Goal: Communication & Community: Answer question/provide support

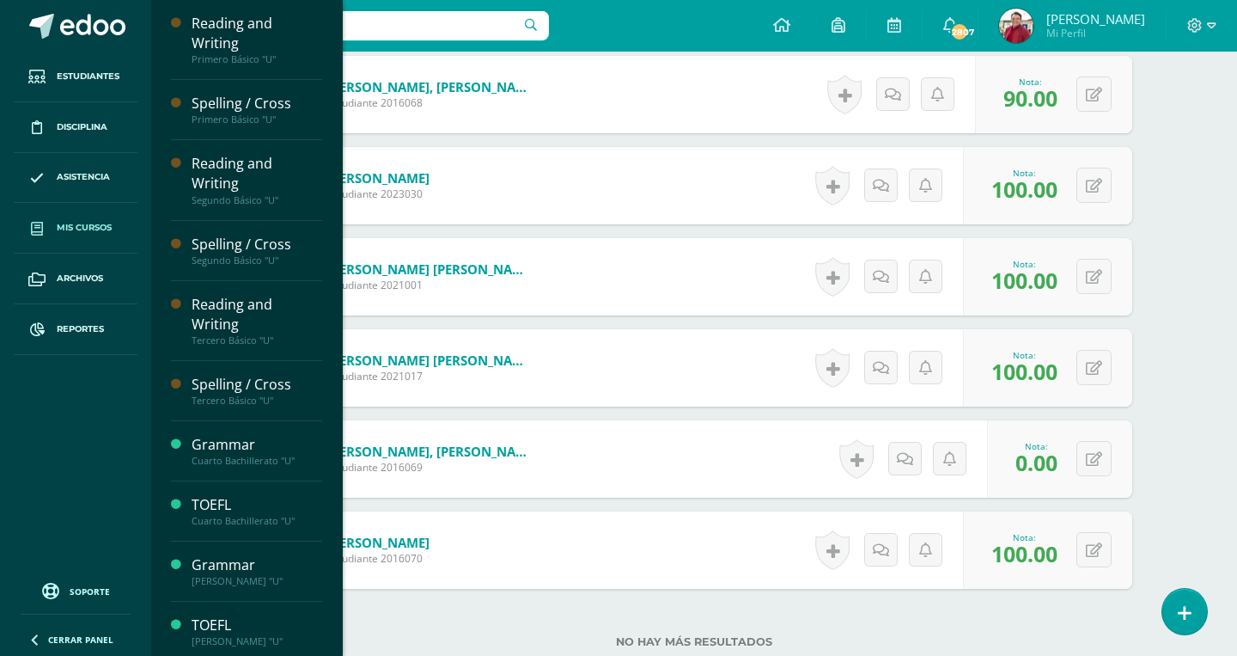
scroll to position [1543, 0]
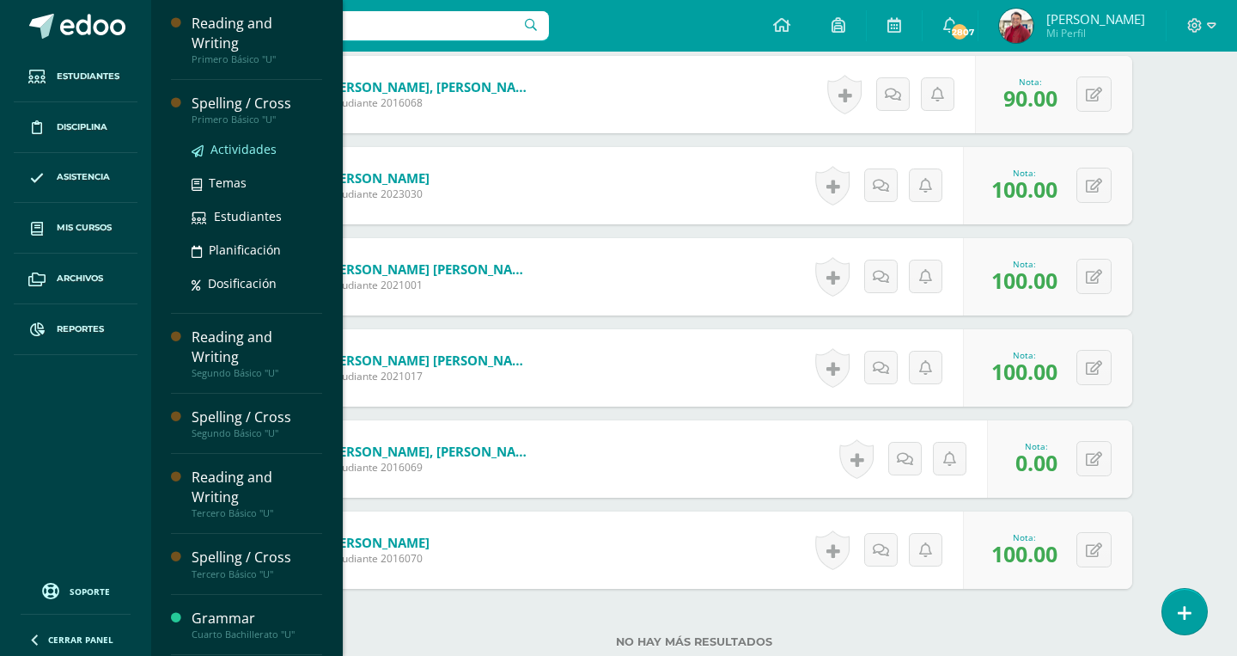
click at [222, 141] on span "Actividades" at bounding box center [244, 149] width 66 height 16
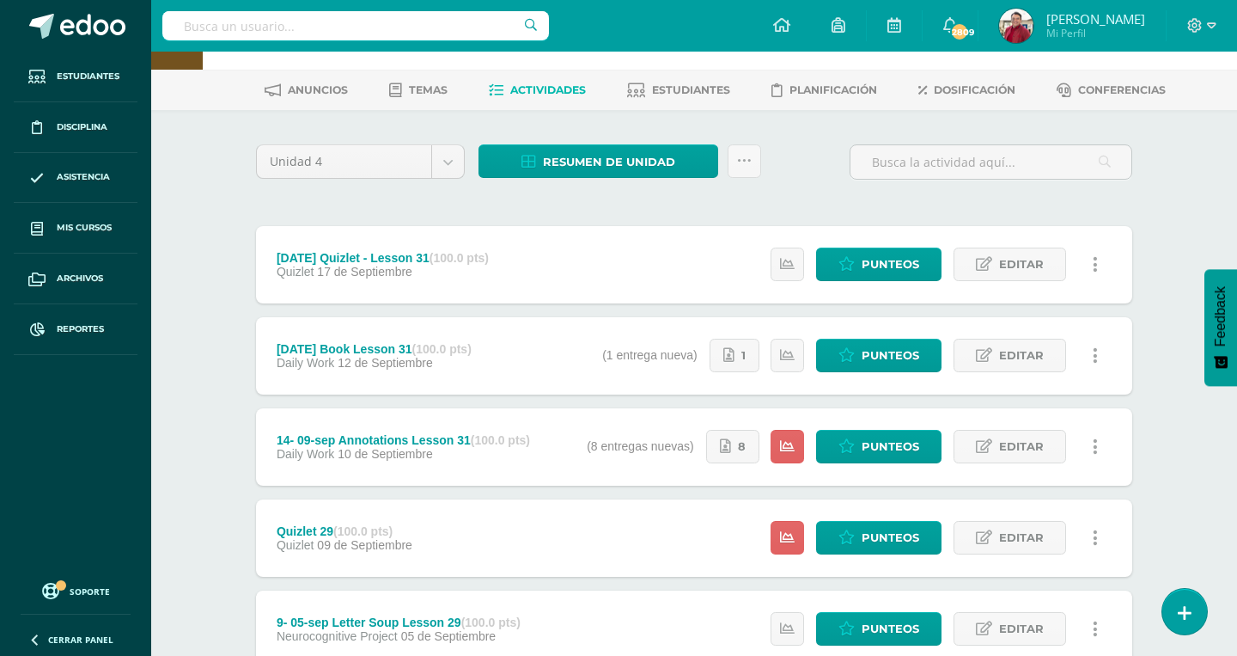
scroll to position [62, 0]
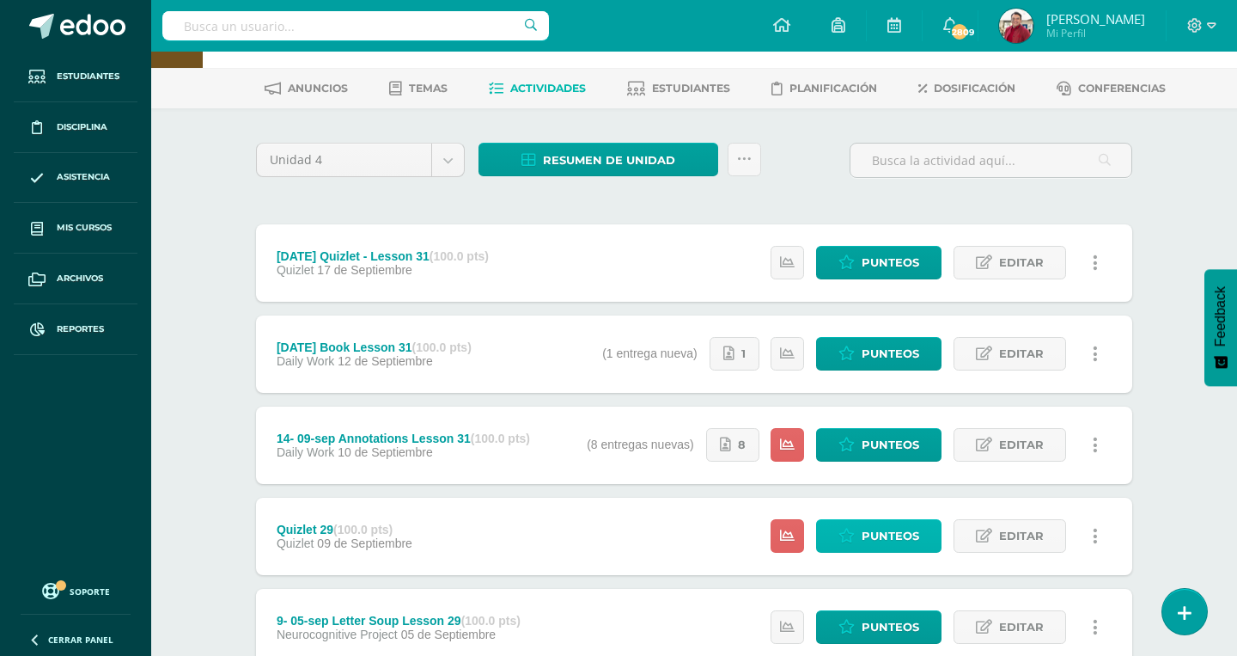
click at [861, 519] on link "Punteos" at bounding box center [878, 536] width 125 height 34
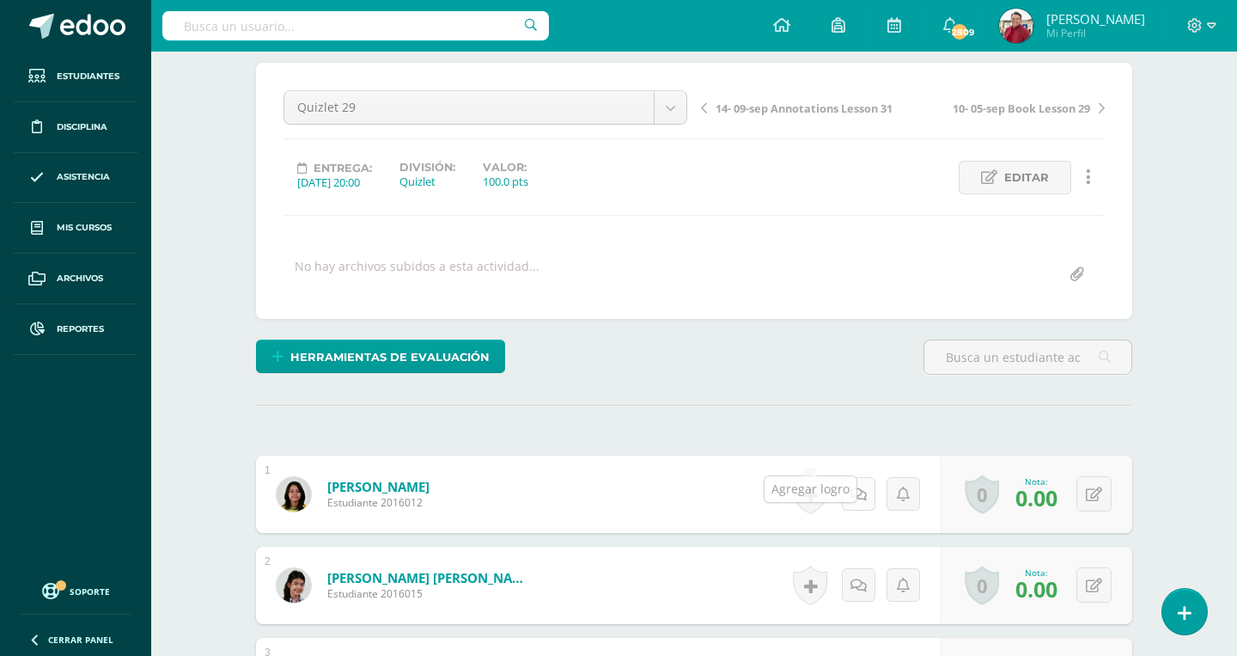
scroll to position [143, 0]
click at [858, 486] on icon at bounding box center [859, 493] width 16 height 15
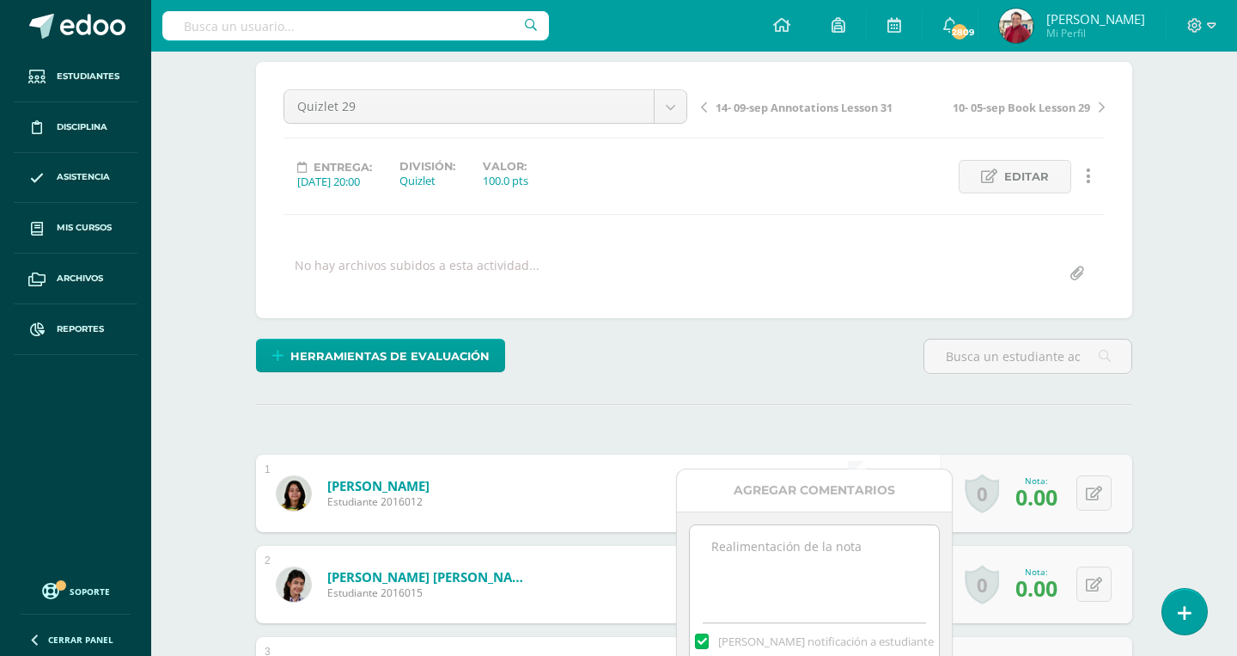
click at [822, 525] on div "[PERSON_NAME] notificación a estudiante" at bounding box center [814, 594] width 250 height 141
click at [819, 540] on textarea at bounding box center [814, 567] width 248 height 86
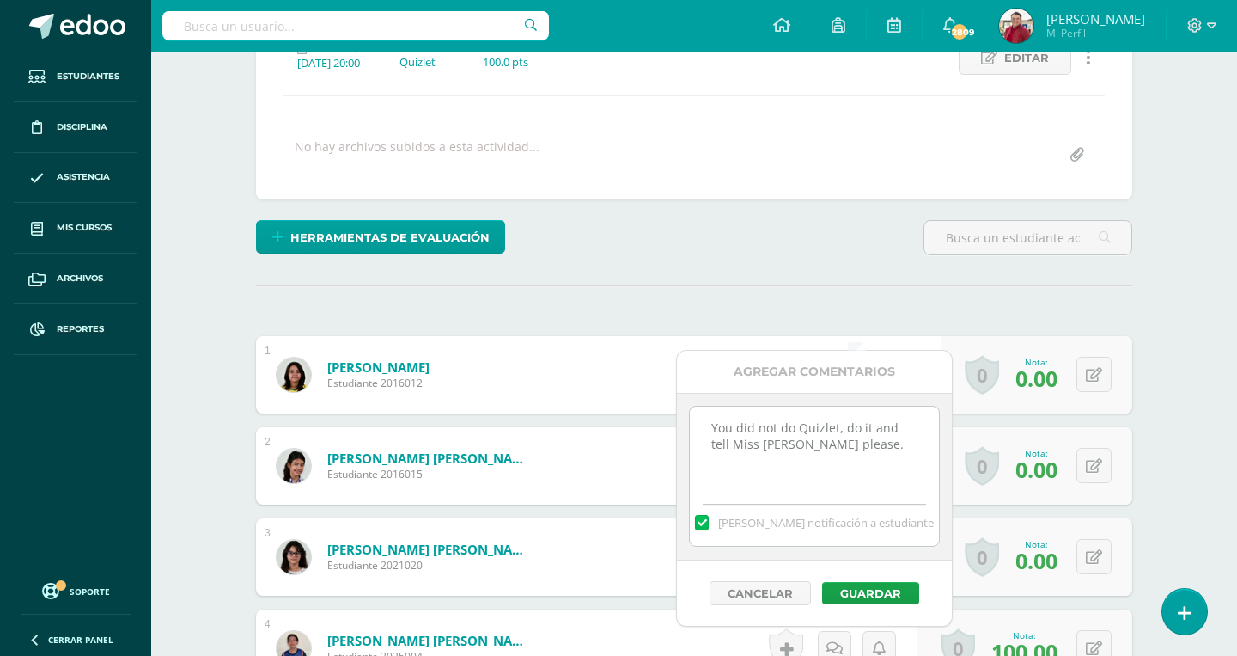
scroll to position [308, 0]
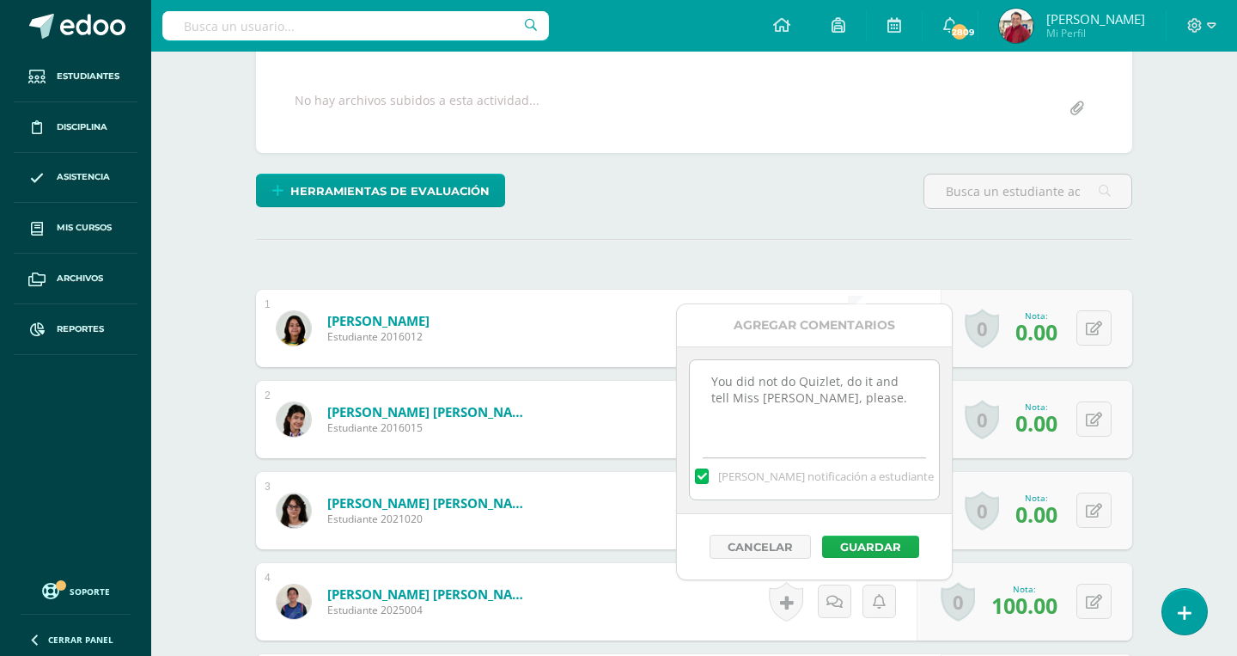
type textarea "You did not do Quizlet, do it and tell Miss Mariela, please."
click at [864, 542] on button "Guardar" at bounding box center [870, 546] width 97 height 22
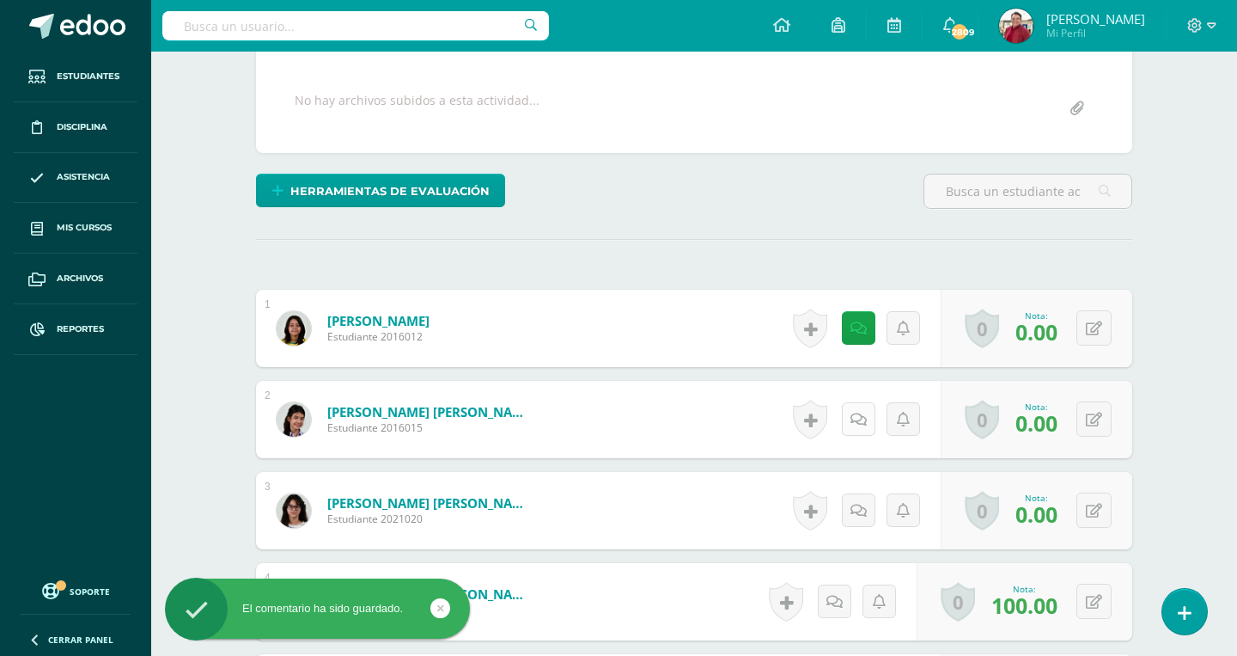
click at [858, 412] on icon at bounding box center [859, 419] width 16 height 15
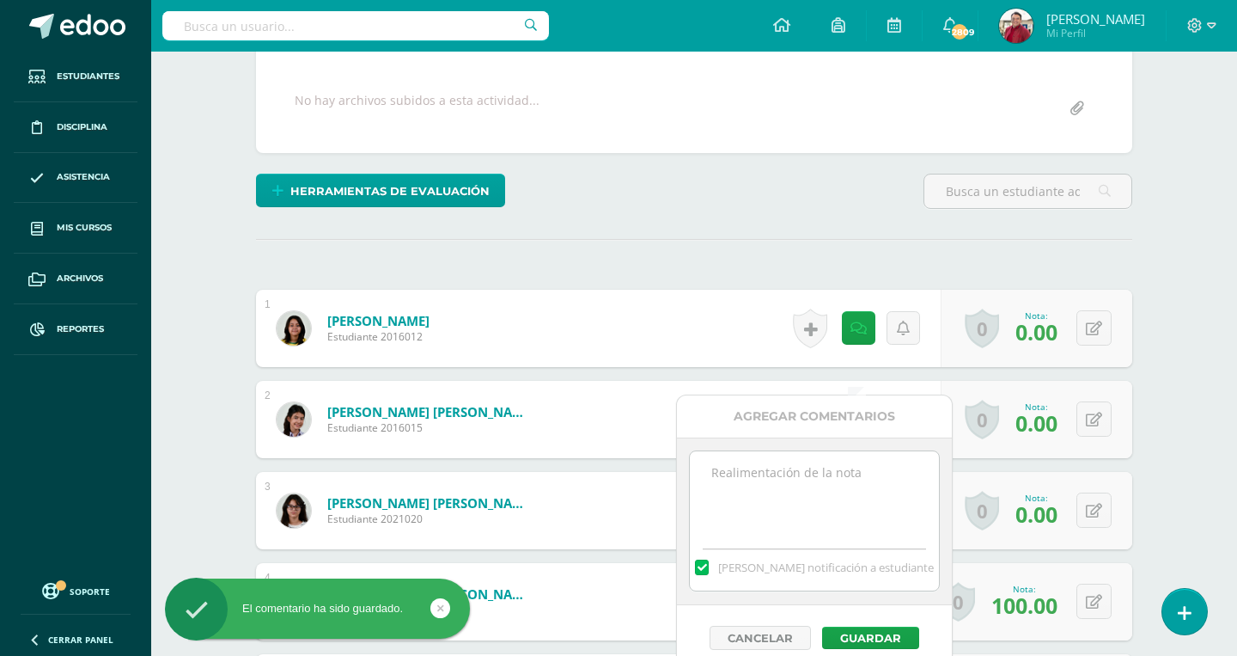
click at [809, 490] on textarea at bounding box center [814, 494] width 248 height 86
paste textarea "You did not do Quizlet, do it and tell Miss Mariela, please."
type textarea "You did not do Quizlet, do it and tell Miss Mariela, please."
click at [878, 633] on button "Guardar" at bounding box center [870, 637] width 97 height 22
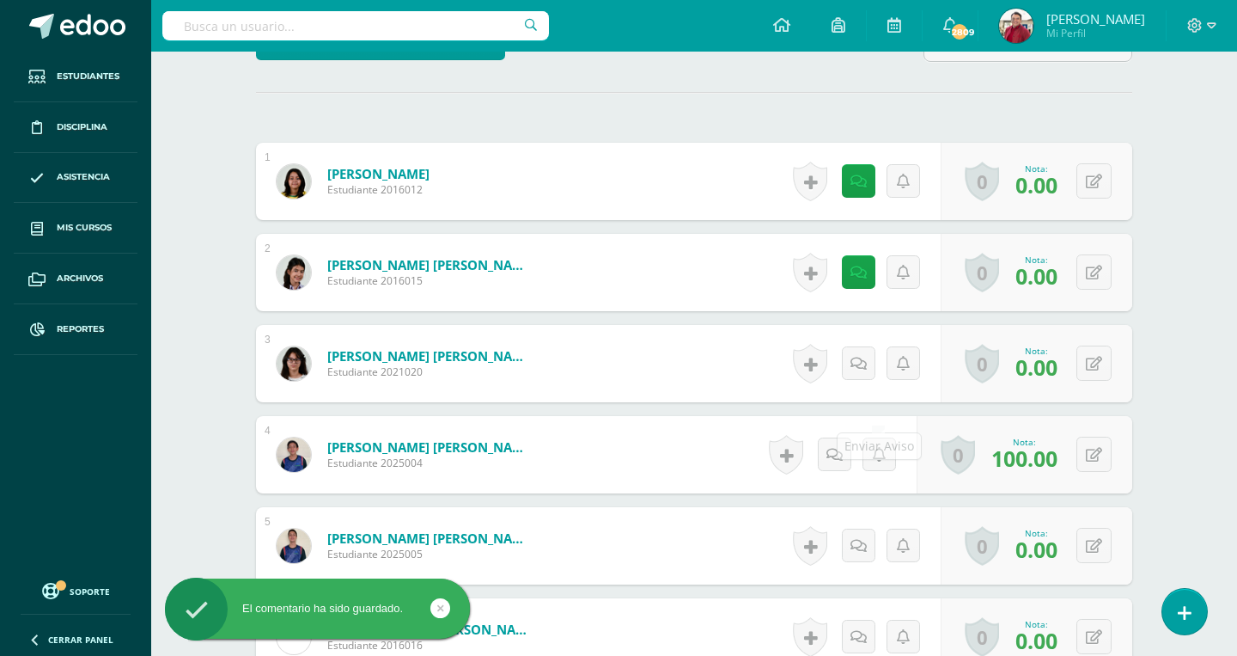
scroll to position [510, 0]
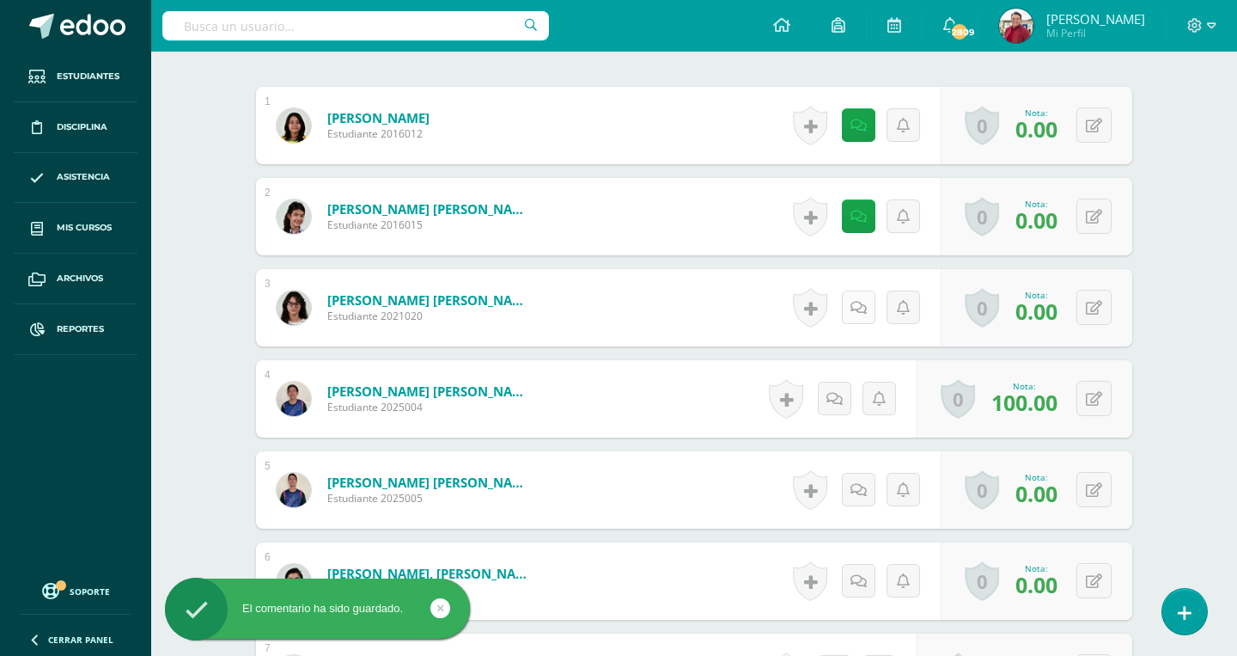
click at [864, 301] on icon at bounding box center [859, 308] width 16 height 15
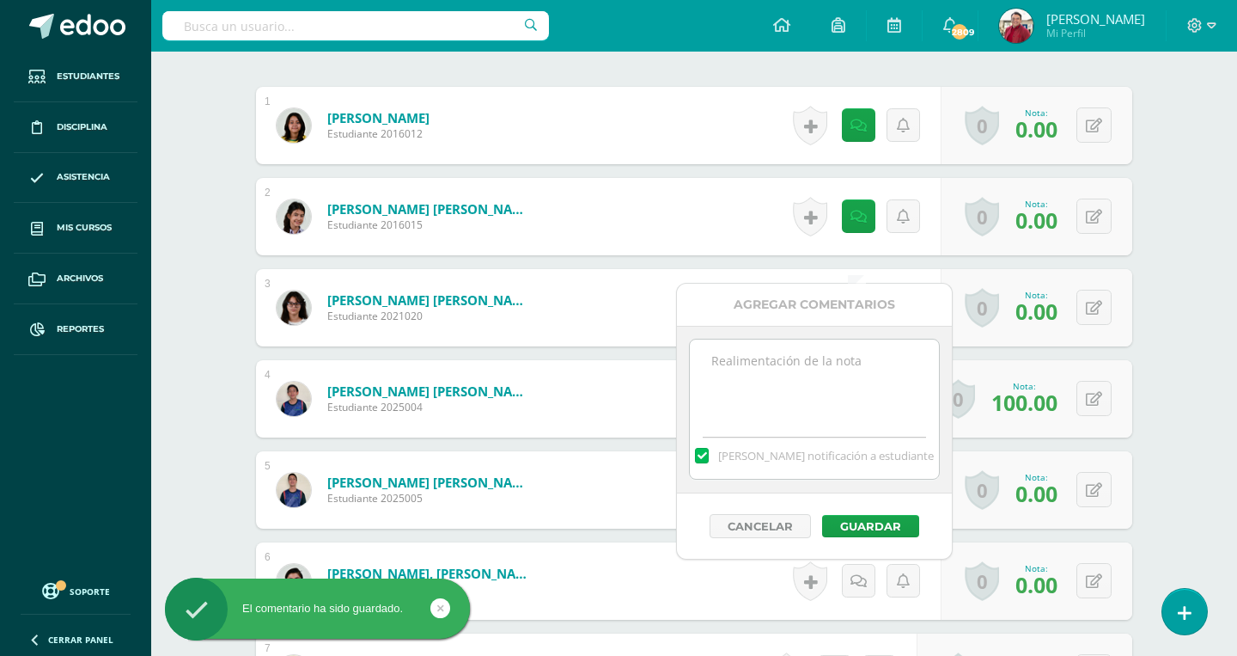
click at [815, 382] on textarea at bounding box center [814, 382] width 248 height 86
paste textarea "You did not do Quizlet, do it and tell Miss Mariela, please."
type textarea "You did not do Quizlet, do it and tell Miss Mariela, please."
click at [856, 523] on button "Guardar" at bounding box center [870, 526] width 97 height 22
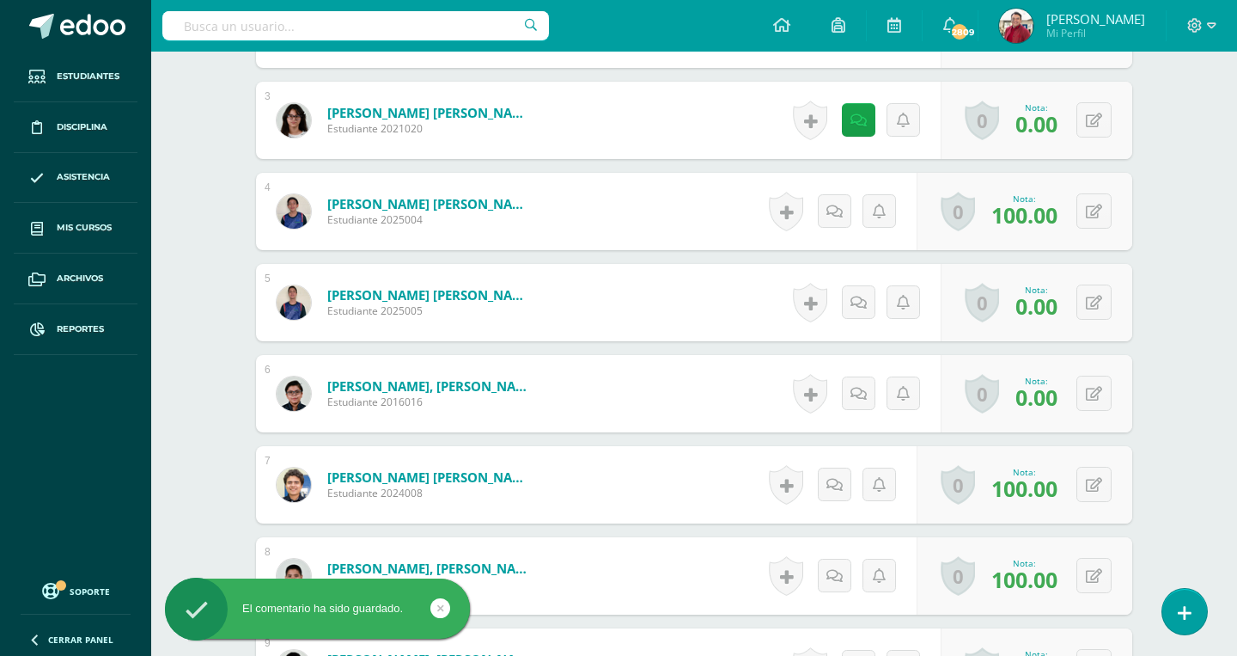
scroll to position [715, 0]
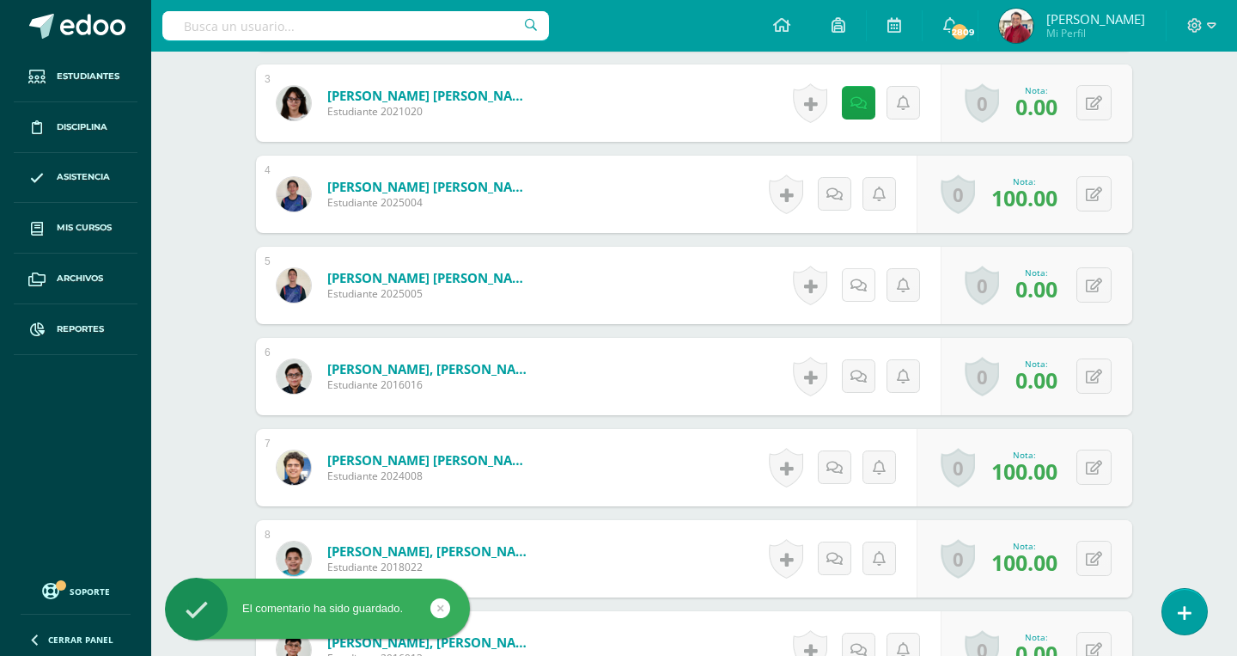
click at [854, 268] on link at bounding box center [859, 285] width 34 height 34
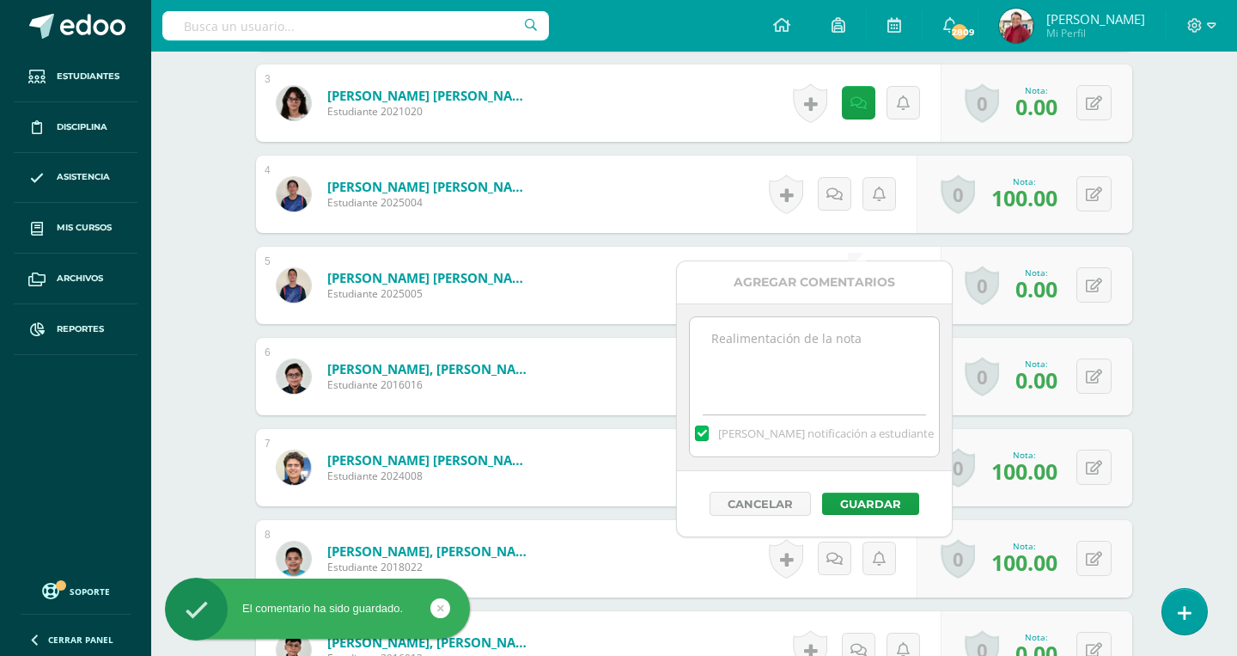
click at [814, 373] on textarea at bounding box center [814, 360] width 248 height 86
paste textarea "You did not do Quizlet, do it and tell Miss Mariela, please."
type textarea "You did not do Quizlet, do it and tell Miss Mariela, please."
click at [864, 494] on button "Guardar" at bounding box center [870, 503] width 97 height 22
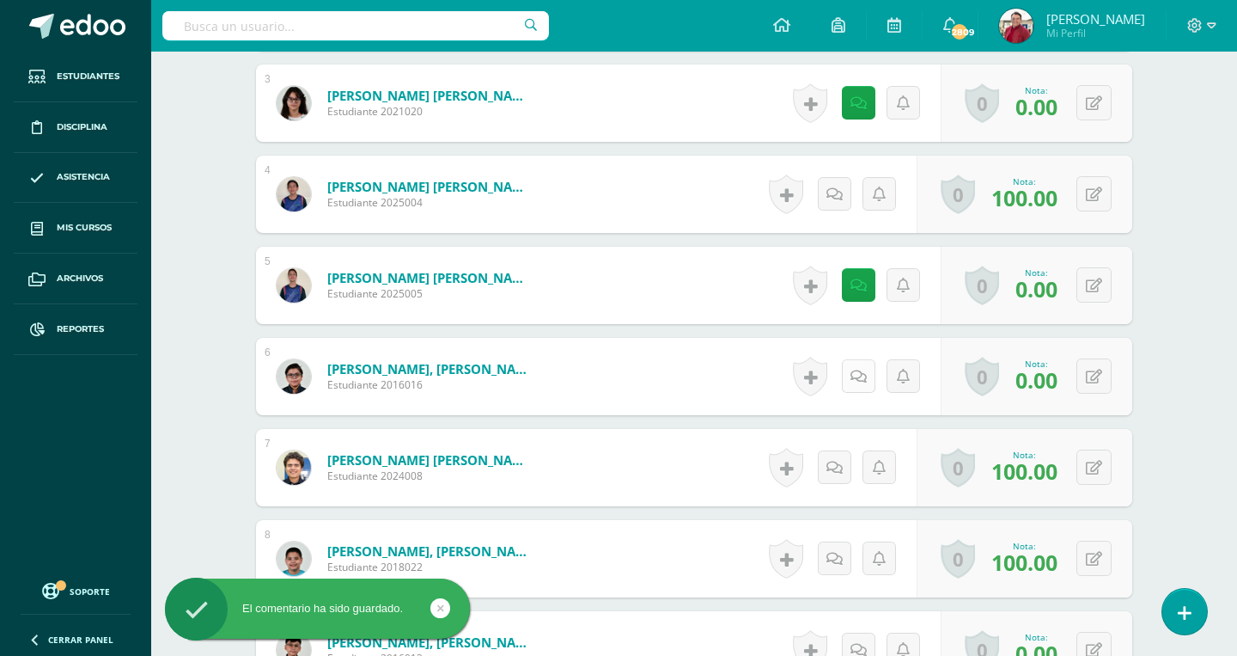
click at [863, 369] on icon at bounding box center [859, 376] width 16 height 15
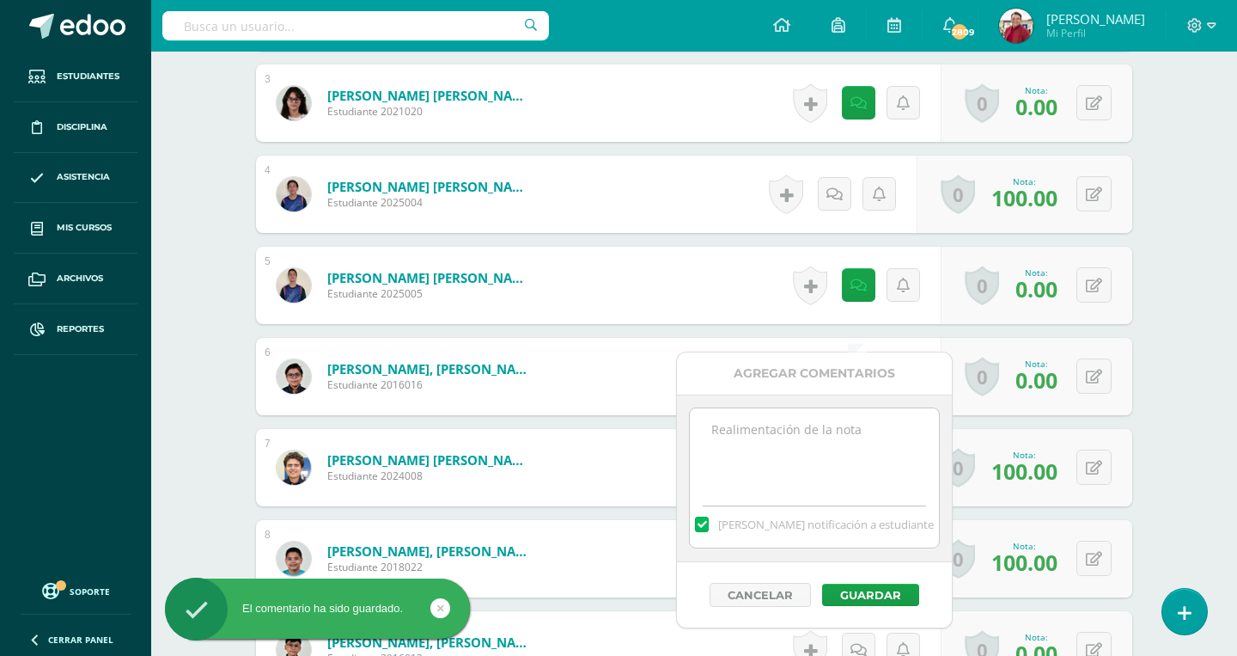
click at [846, 443] on textarea at bounding box center [814, 451] width 248 height 86
paste textarea "You did not do Quizlet, do it and tell Miss Mariela, please."
type textarea "You did not do Quizlet, do it and tell Miss Mariela, please."
click at [863, 593] on button "Guardar" at bounding box center [870, 594] width 97 height 22
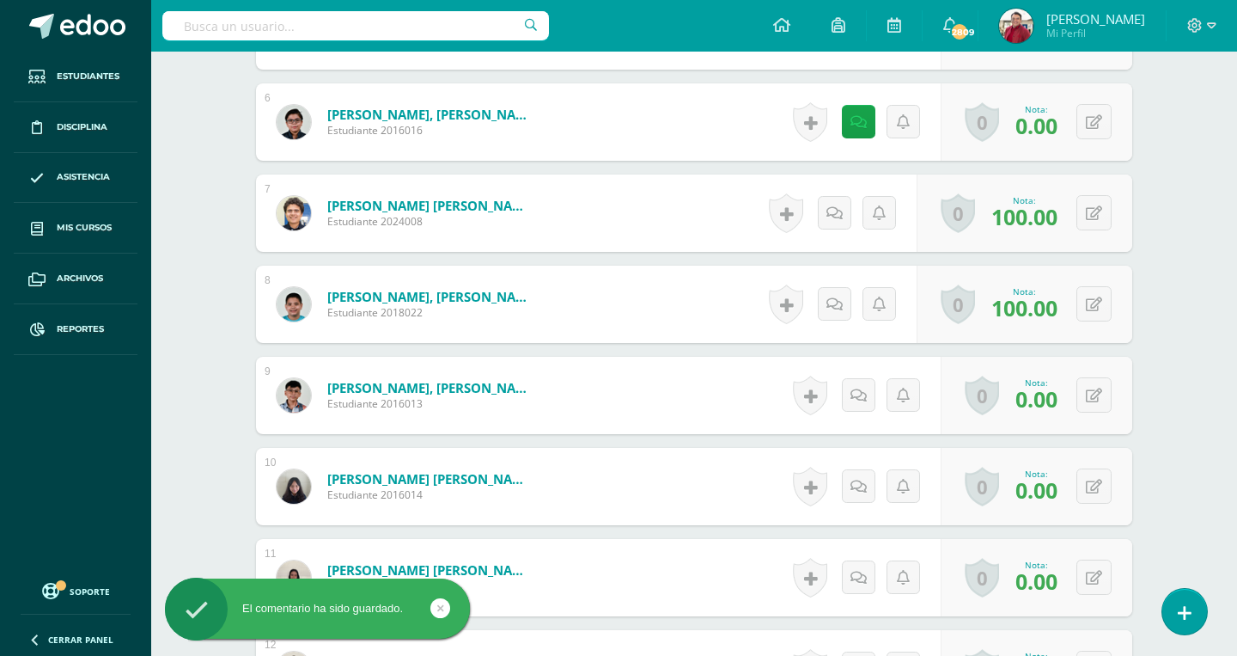
scroll to position [1017, 0]
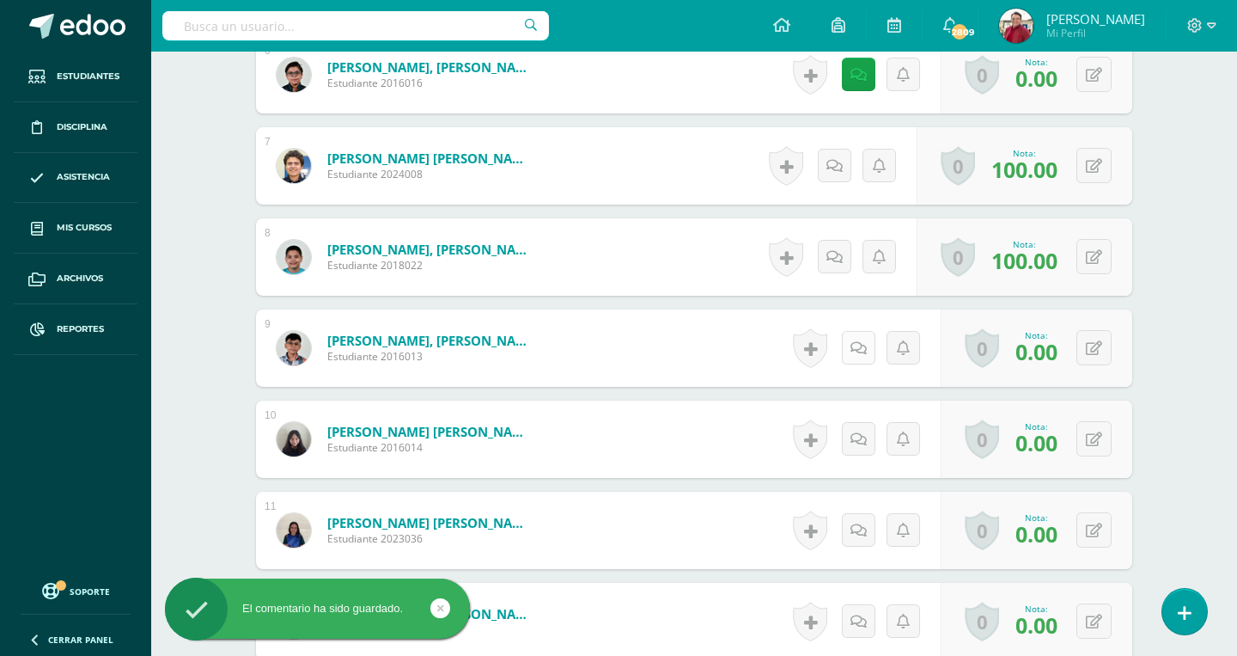
click at [861, 341] on icon at bounding box center [859, 348] width 16 height 15
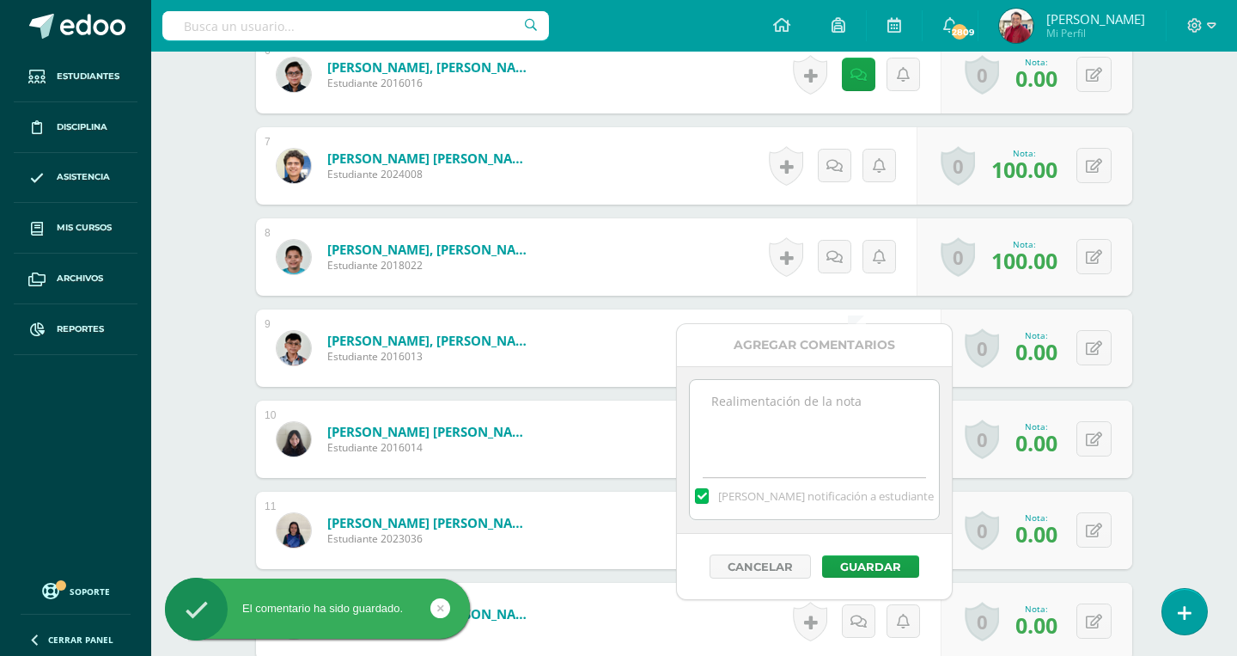
click at [843, 383] on textarea at bounding box center [814, 423] width 248 height 86
paste textarea "You did not do Quizlet, do it and tell Miss [PERSON_NAME], please."
type textarea "You did not do Quizlet, do it and tell Miss [PERSON_NAME], please."
click at [870, 562] on button "Guardar" at bounding box center [870, 566] width 97 height 22
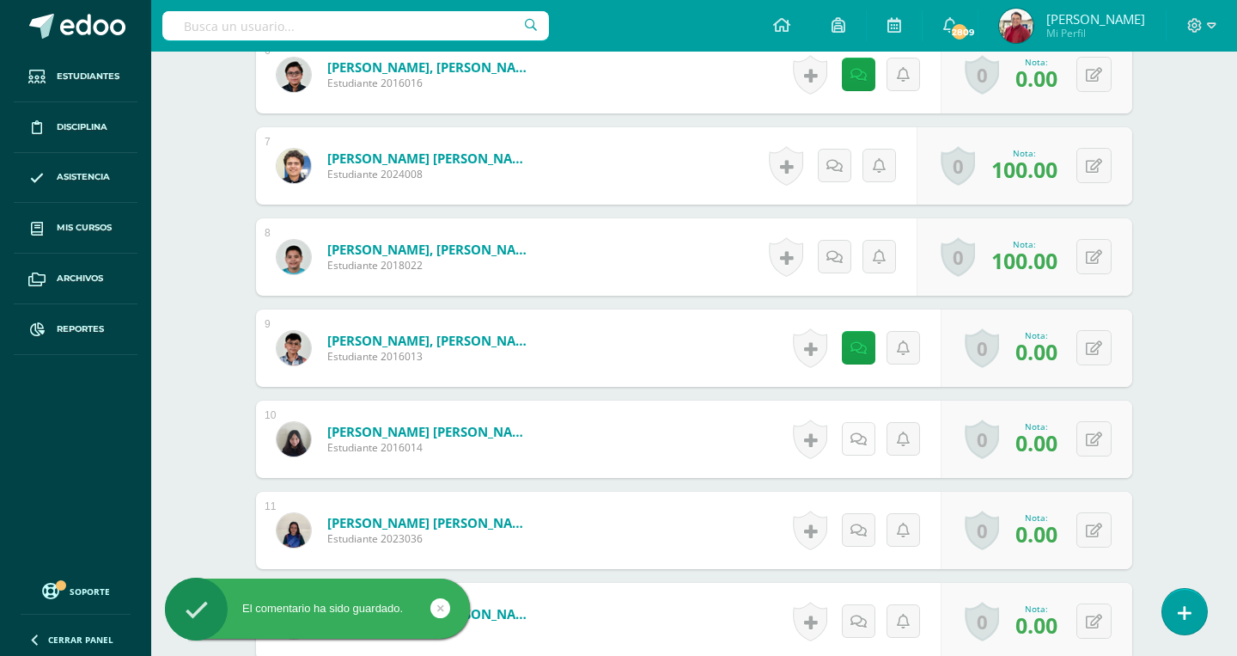
click at [856, 422] on link at bounding box center [859, 439] width 34 height 34
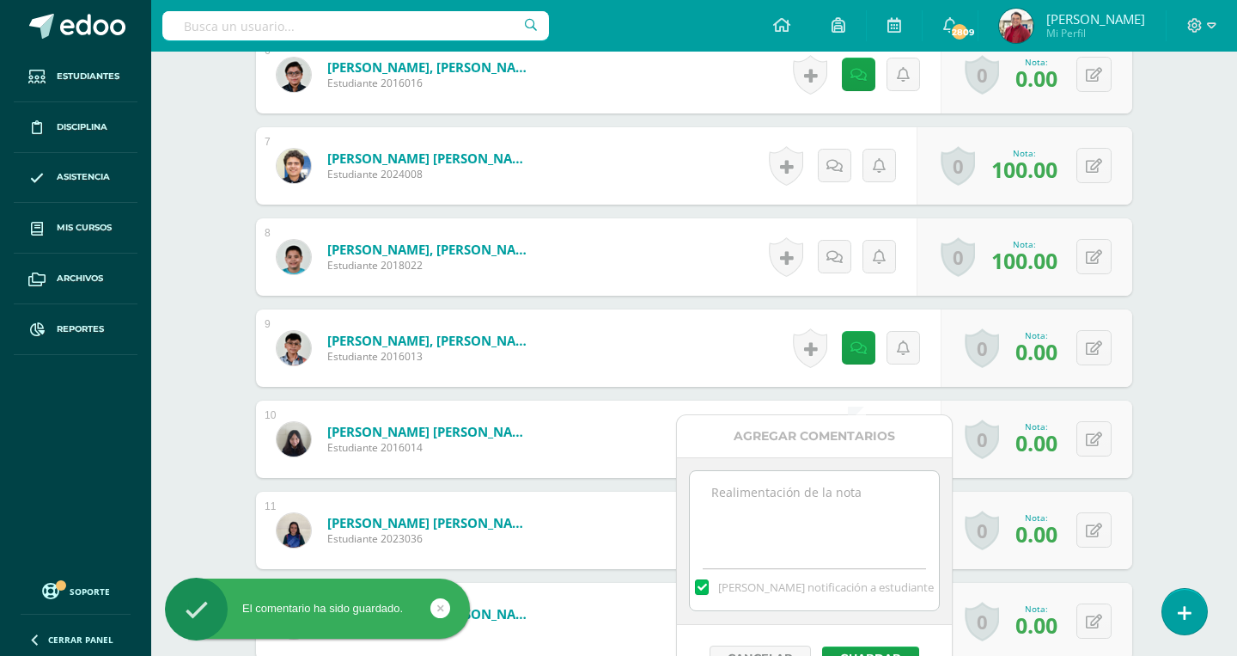
click at [841, 510] on textarea at bounding box center [814, 514] width 248 height 86
paste textarea "You did not do Quizlet, do it and tell Miss [PERSON_NAME], please."
type textarea "You did not do Quizlet, do it and tell Miss [PERSON_NAME], please."
click at [859, 649] on button "Guardar" at bounding box center [870, 657] width 97 height 22
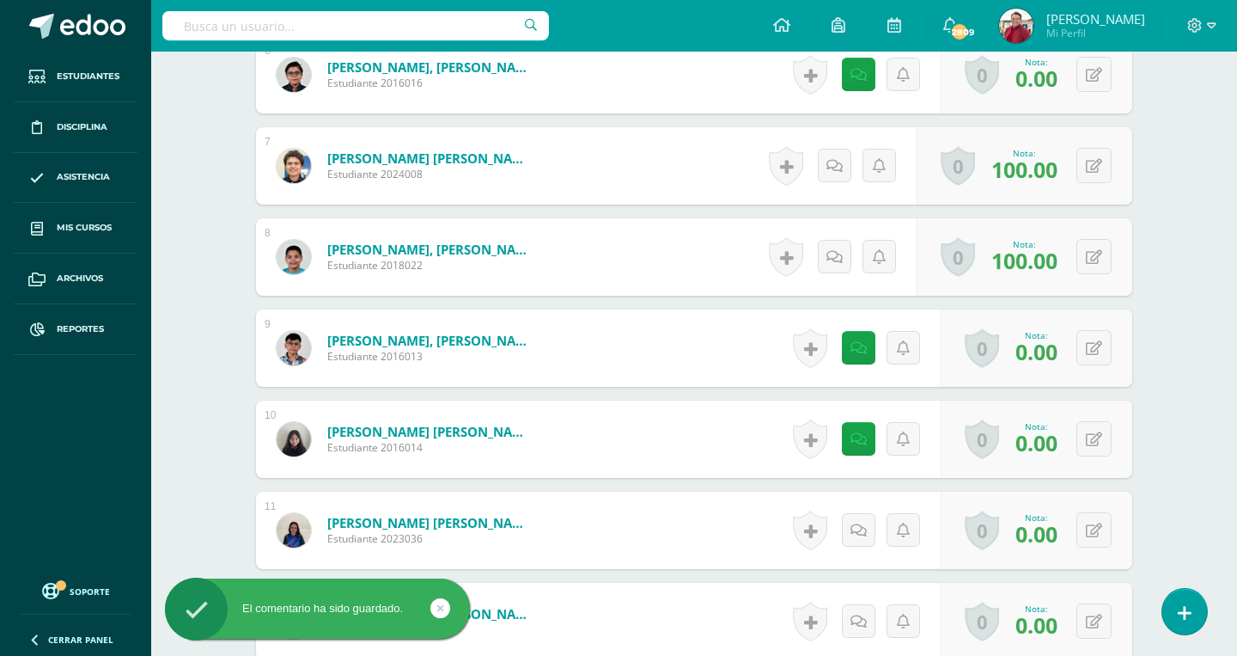
scroll to position [1088, 0]
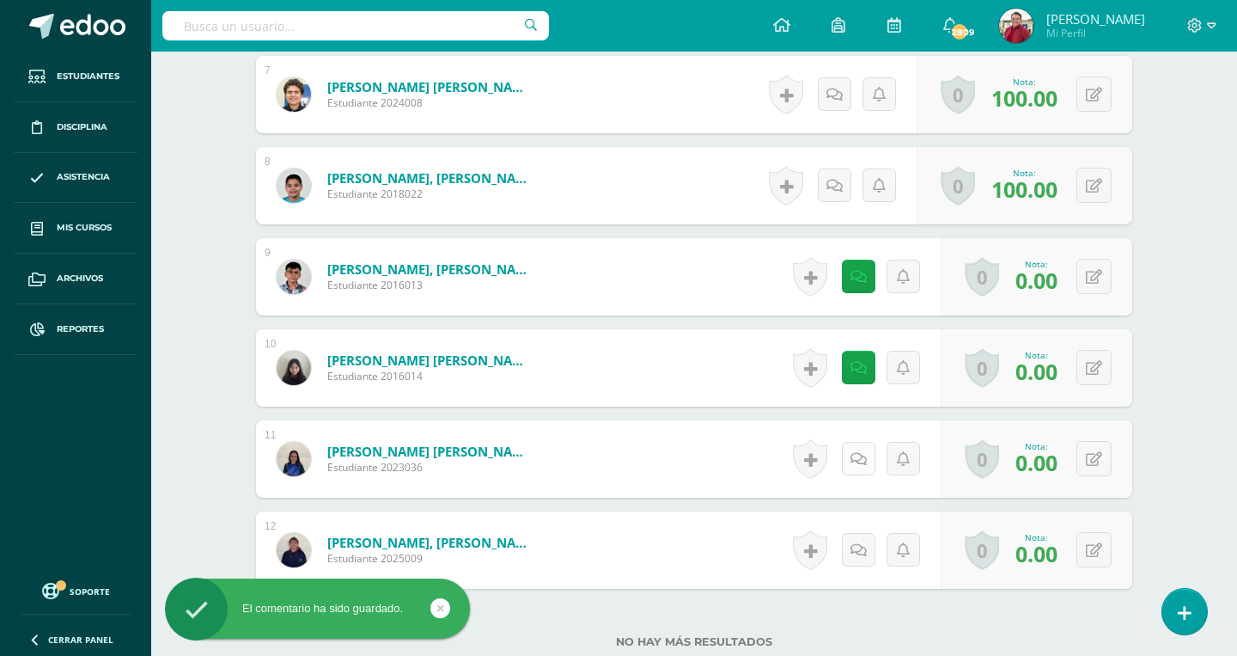
click at [854, 442] on link at bounding box center [859, 459] width 34 height 34
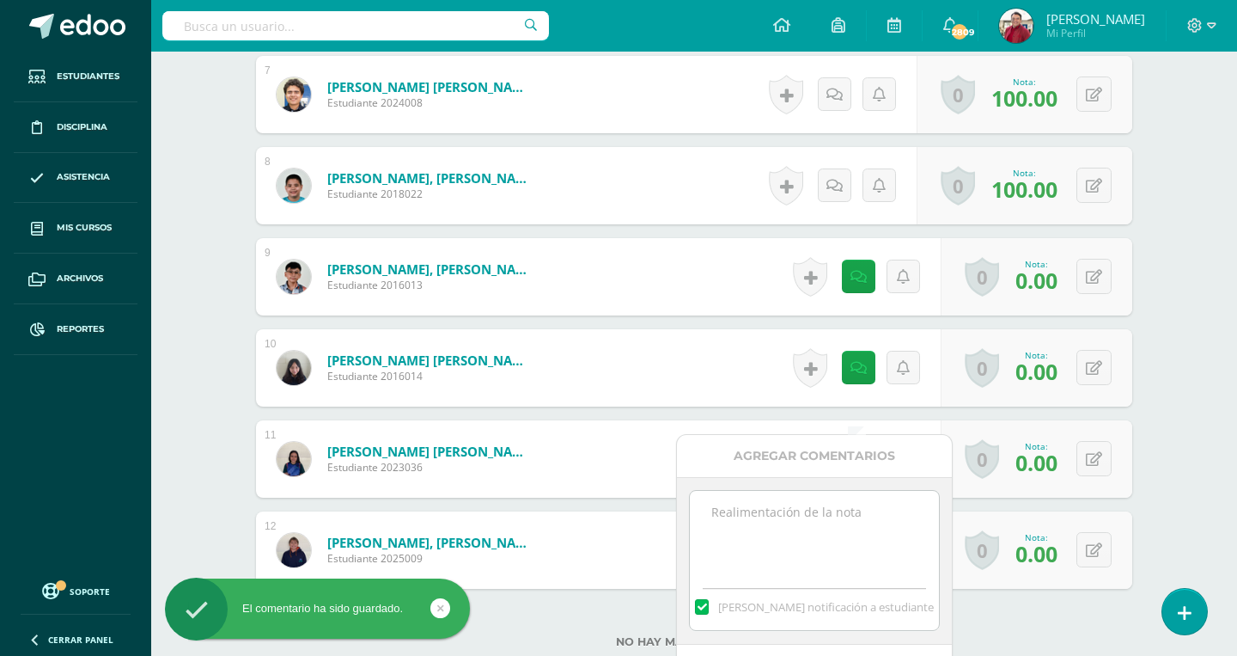
click at [806, 530] on textarea at bounding box center [814, 534] width 248 height 86
paste textarea "You did not do Quizlet, do it and tell Miss [PERSON_NAME], please."
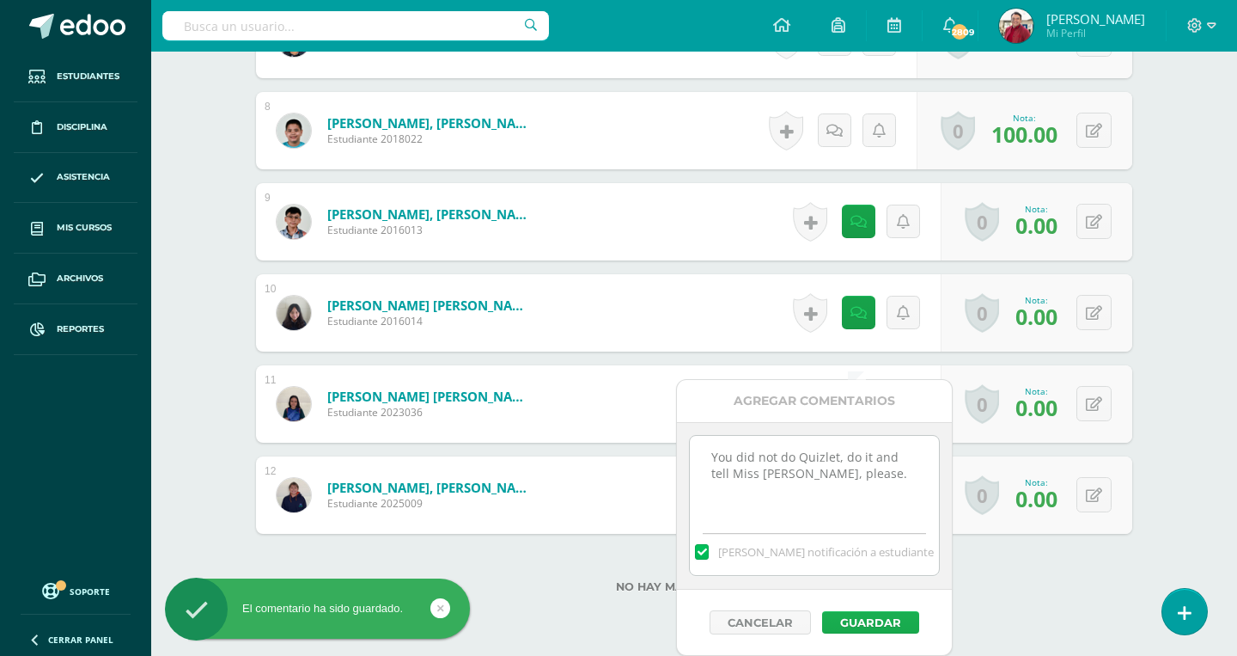
type textarea "You did not do Quizlet, do it and tell Miss [PERSON_NAME], please."
click at [851, 619] on button "Guardar" at bounding box center [870, 622] width 97 height 22
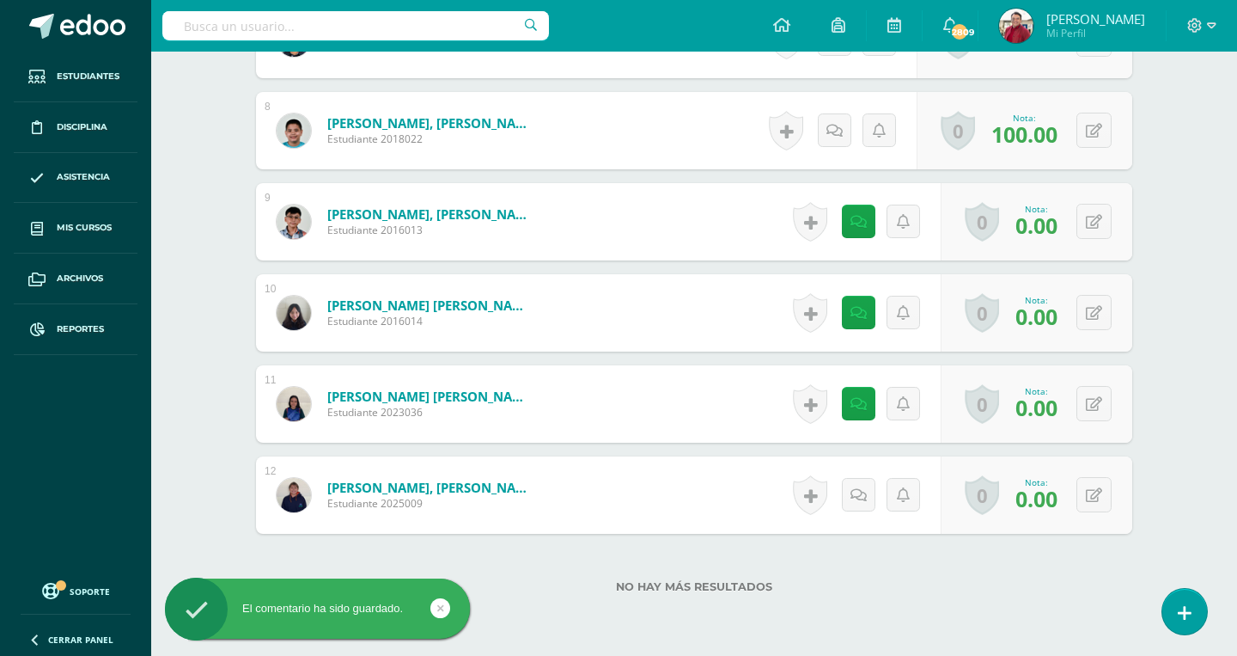
scroll to position [1088, 0]
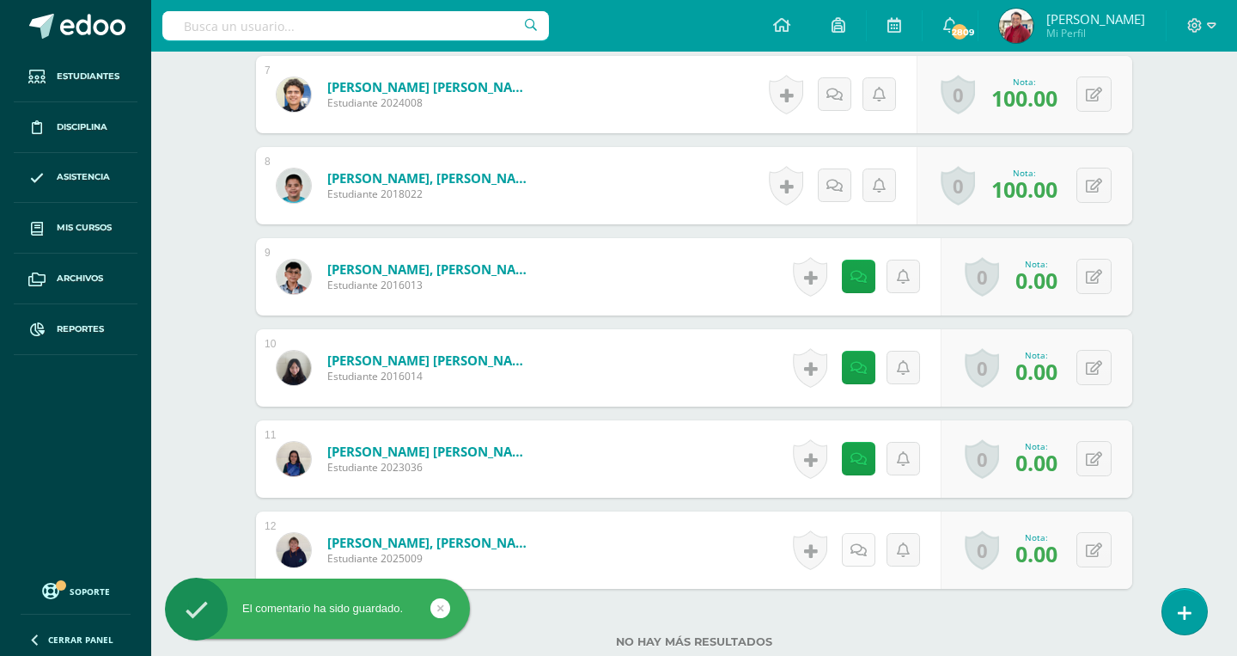
click at [853, 543] on icon at bounding box center [859, 550] width 16 height 15
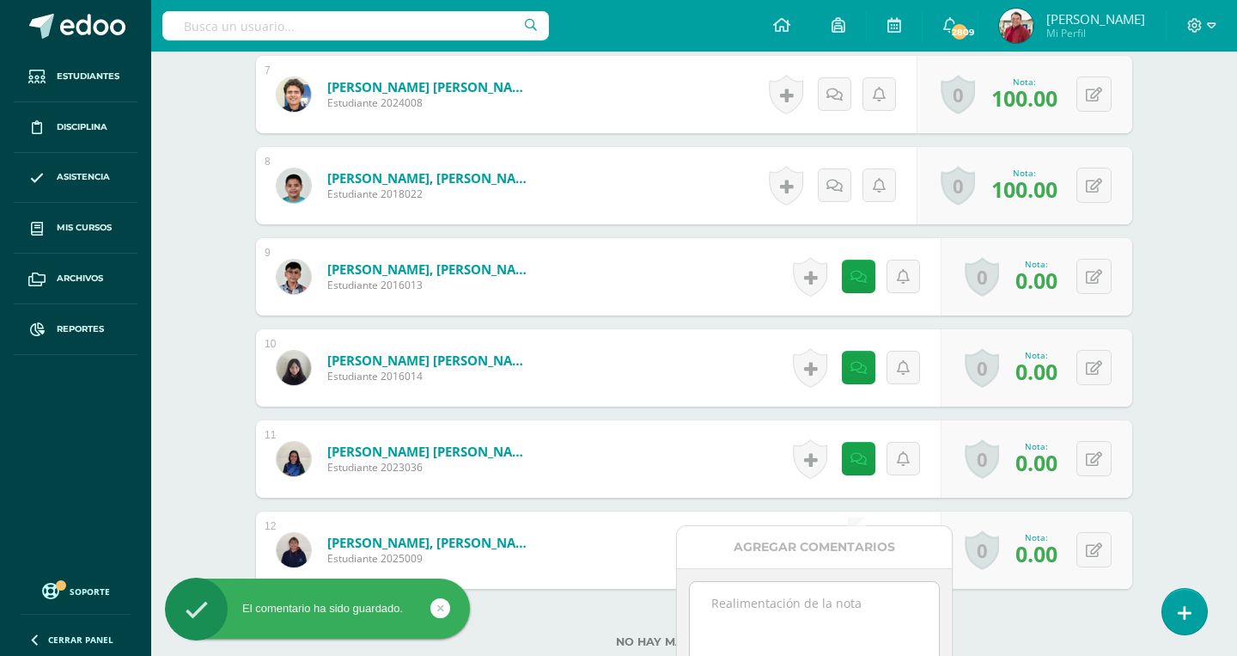
click at [815, 613] on textarea at bounding box center [814, 625] width 248 height 86
paste textarea "You did not do Quizlet, do it and tell Miss [PERSON_NAME], please."
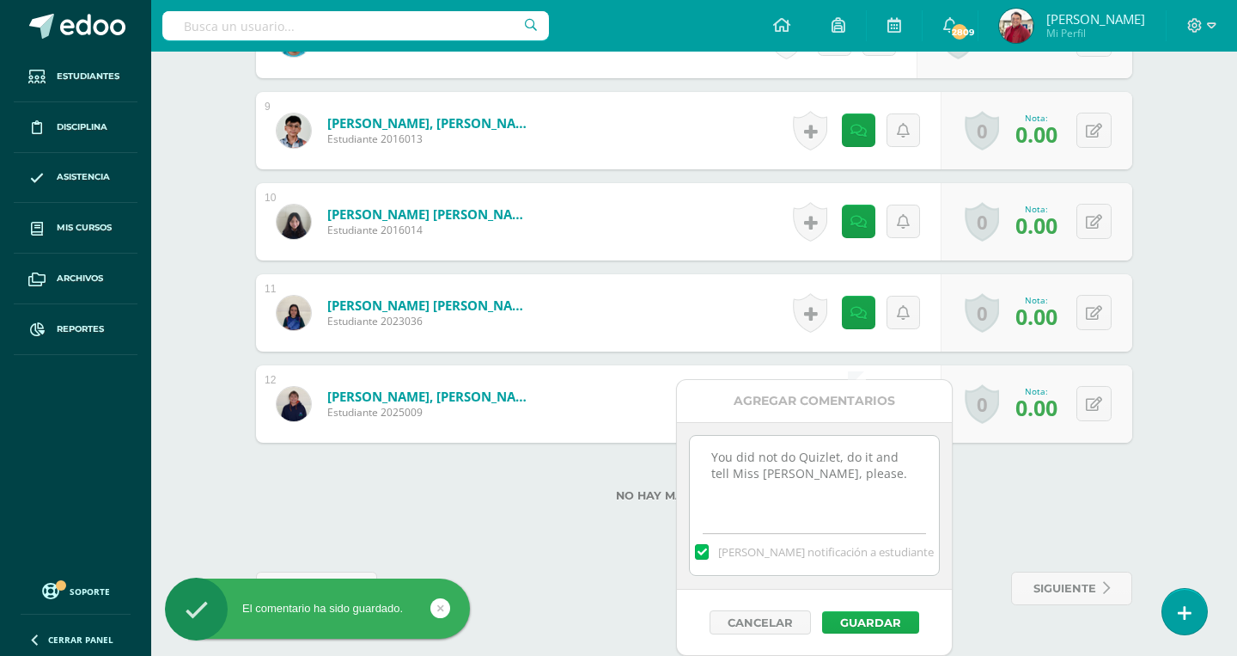
type textarea "You did not do Quizlet, do it and tell Miss [PERSON_NAME], please."
click at [857, 620] on button "Guardar" at bounding box center [870, 622] width 97 height 22
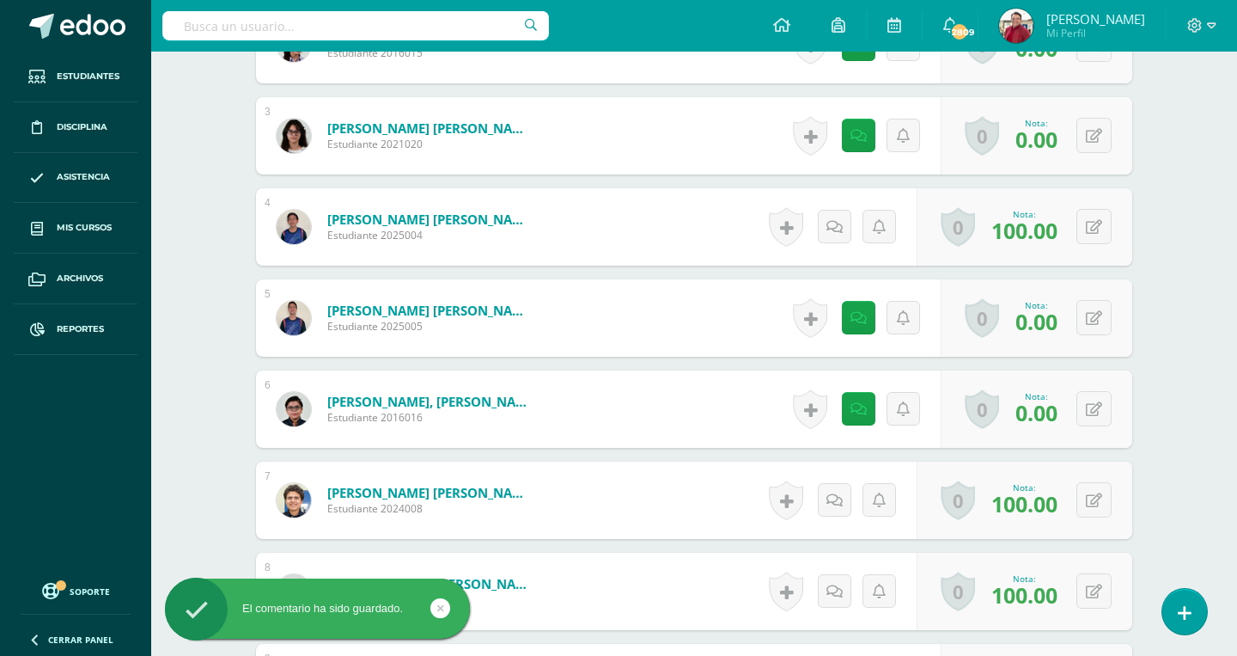
scroll to position [490, 0]
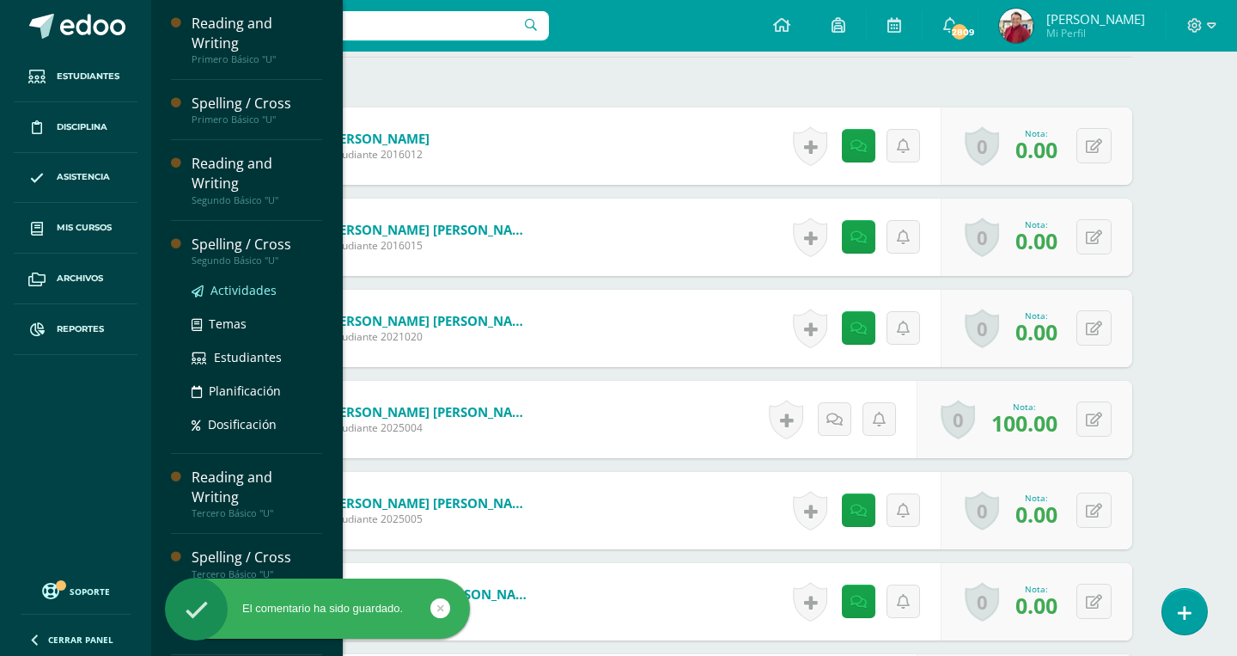
click at [245, 282] on span "Actividades" at bounding box center [244, 290] width 66 height 16
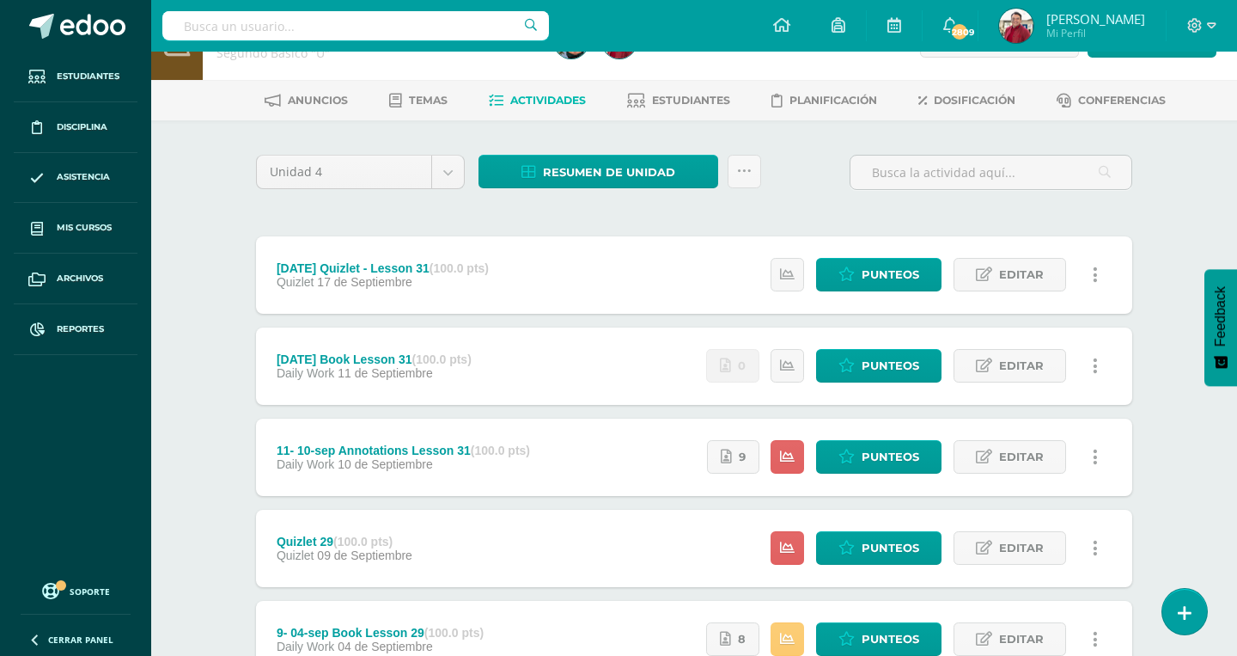
scroll to position [52, 0]
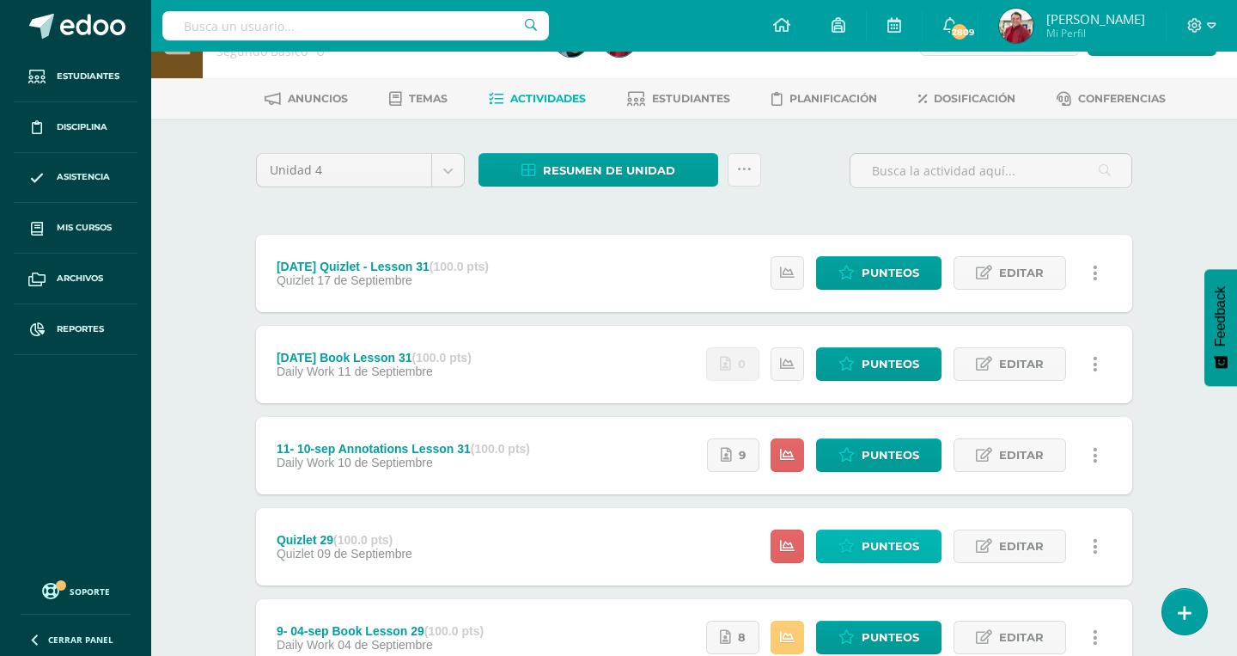
click at [900, 530] on span "Punteos" at bounding box center [891, 546] width 58 height 32
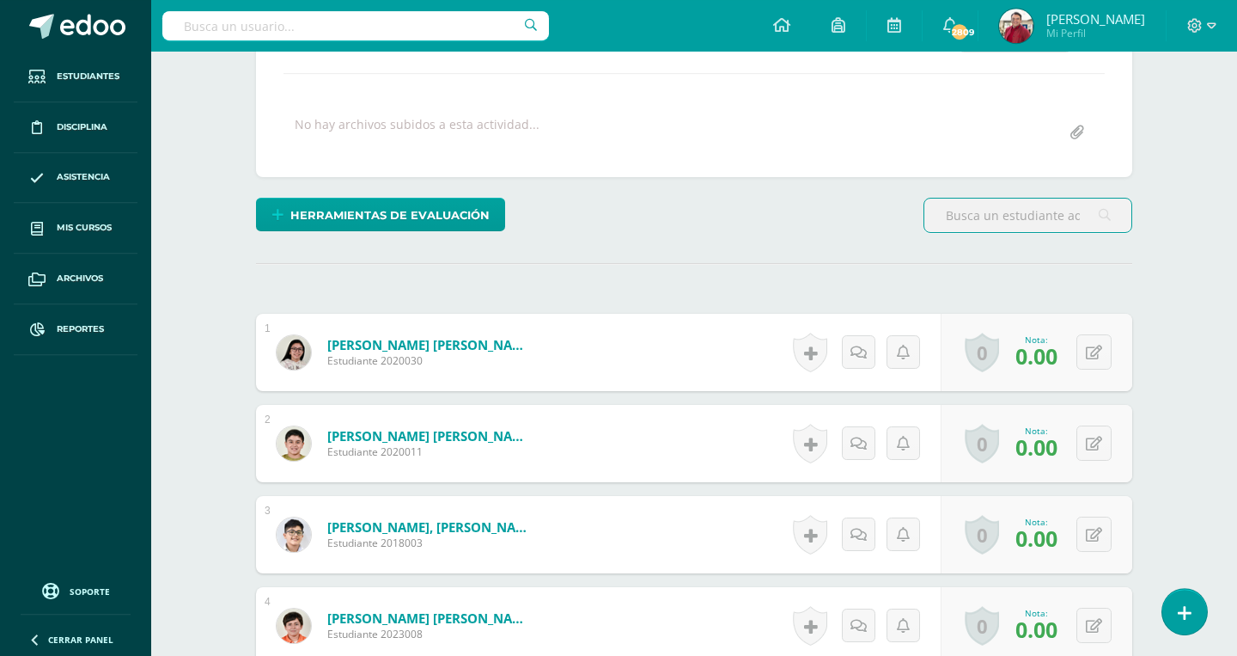
scroll to position [284, 0]
click at [861, 345] on icon at bounding box center [859, 352] width 16 height 15
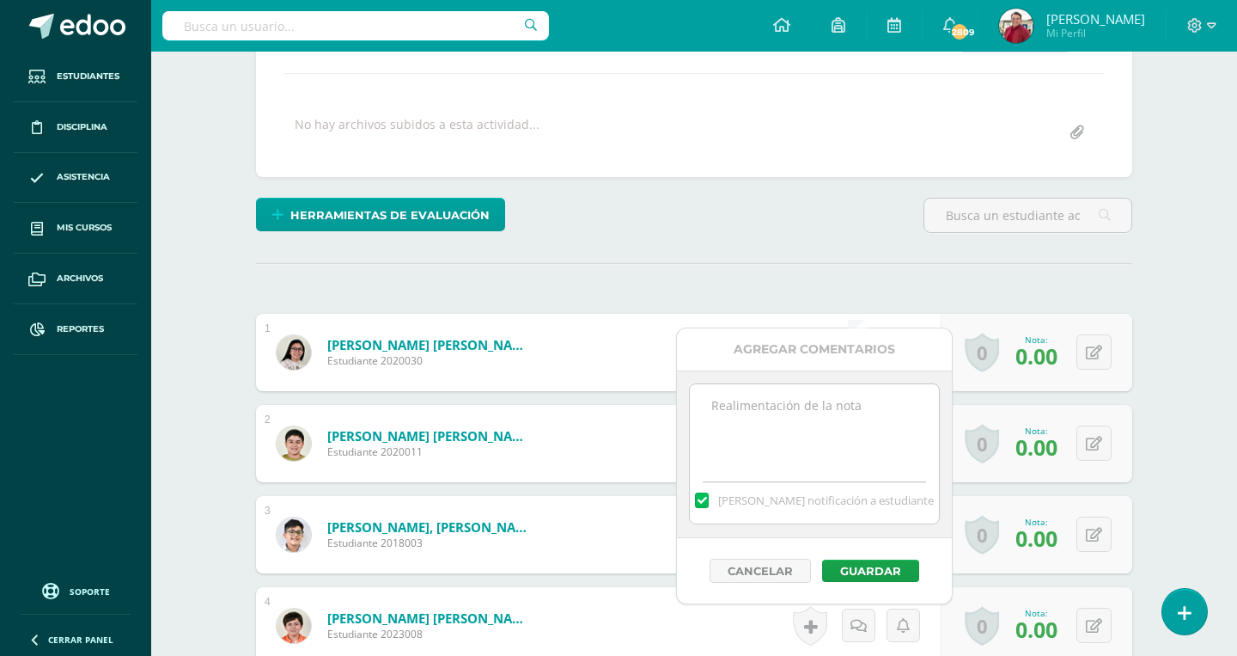
click at [815, 417] on textarea at bounding box center [814, 427] width 248 height 86
paste textarea "You did not do Quizlet, do it and tell Miss [PERSON_NAME], please."
type textarea "You did not do Quizlet, do it and tell Miss Mariela, please."
click at [860, 569] on button "Guardar" at bounding box center [870, 570] width 97 height 22
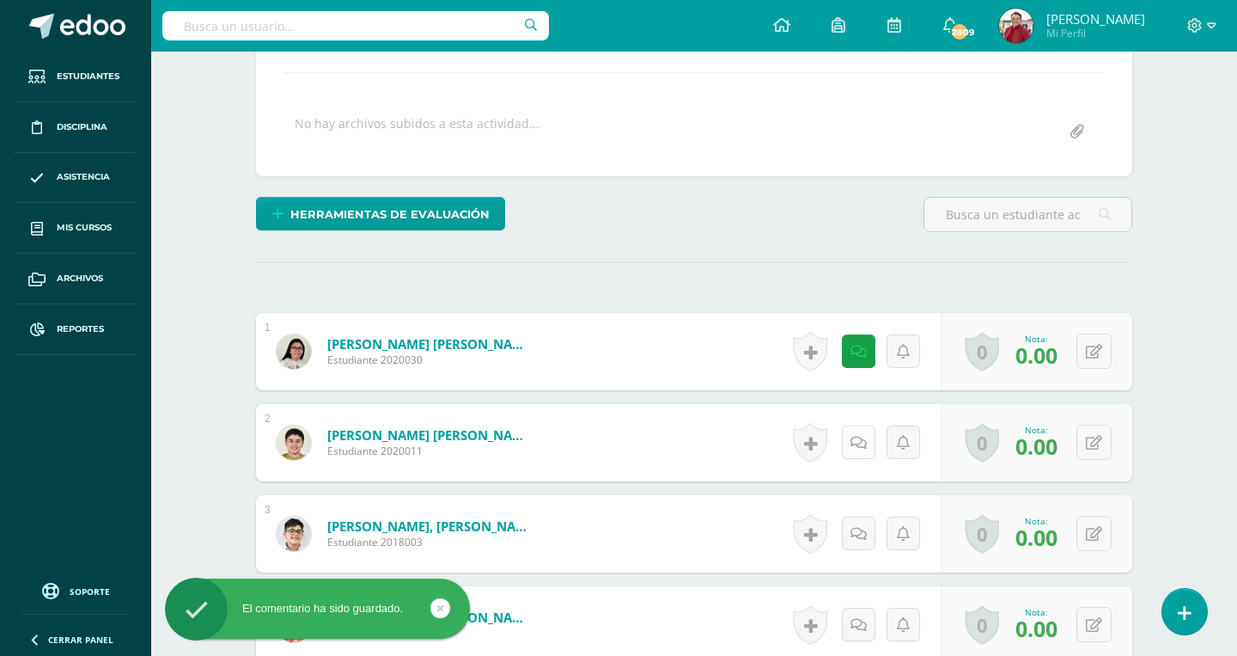
click at [858, 436] on icon at bounding box center [859, 443] width 16 height 15
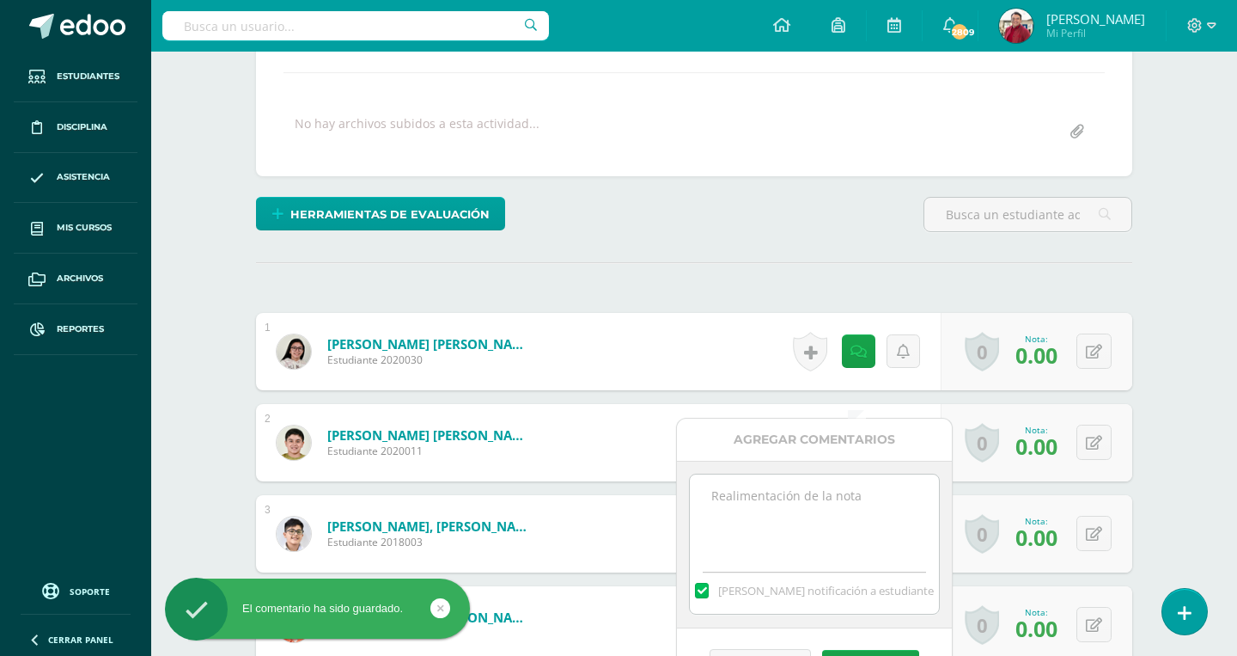
click at [842, 509] on textarea at bounding box center [814, 517] width 248 height 86
paste textarea "You did not do Quizlet, do it and tell Miss Mariela, please."
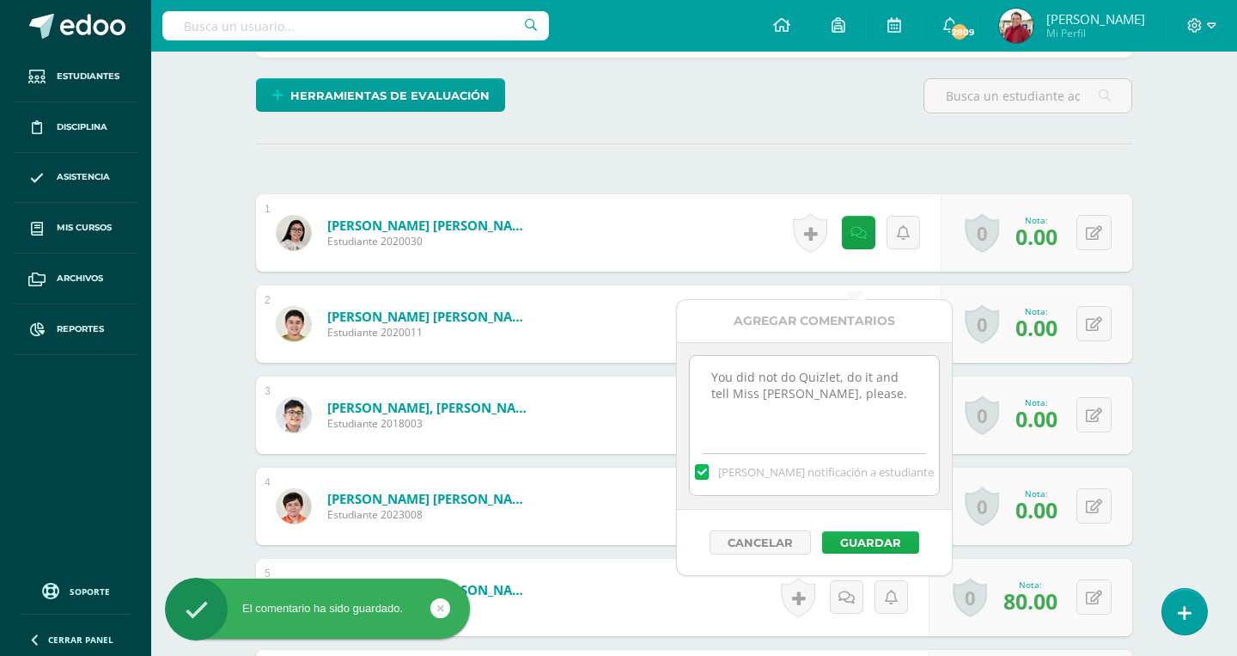
scroll to position [406, 0]
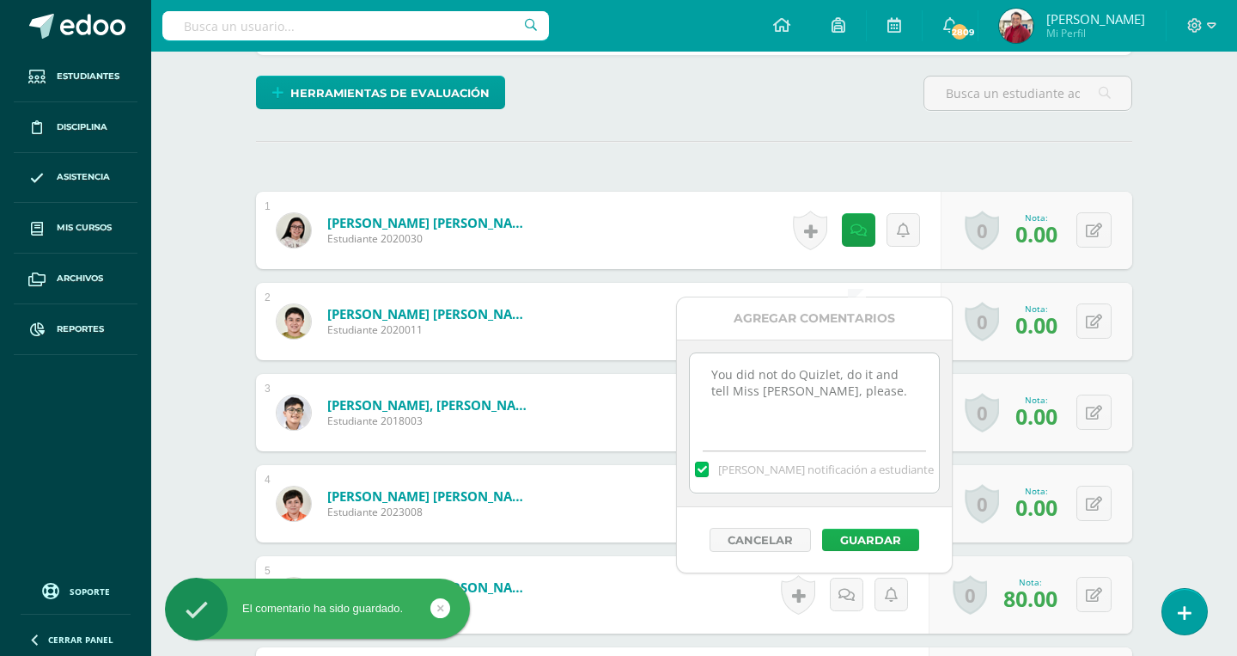
type textarea "You did not do Quizlet, do it and tell Miss Mariela, please."
click at [857, 547] on button "Guardar" at bounding box center [870, 539] width 97 height 22
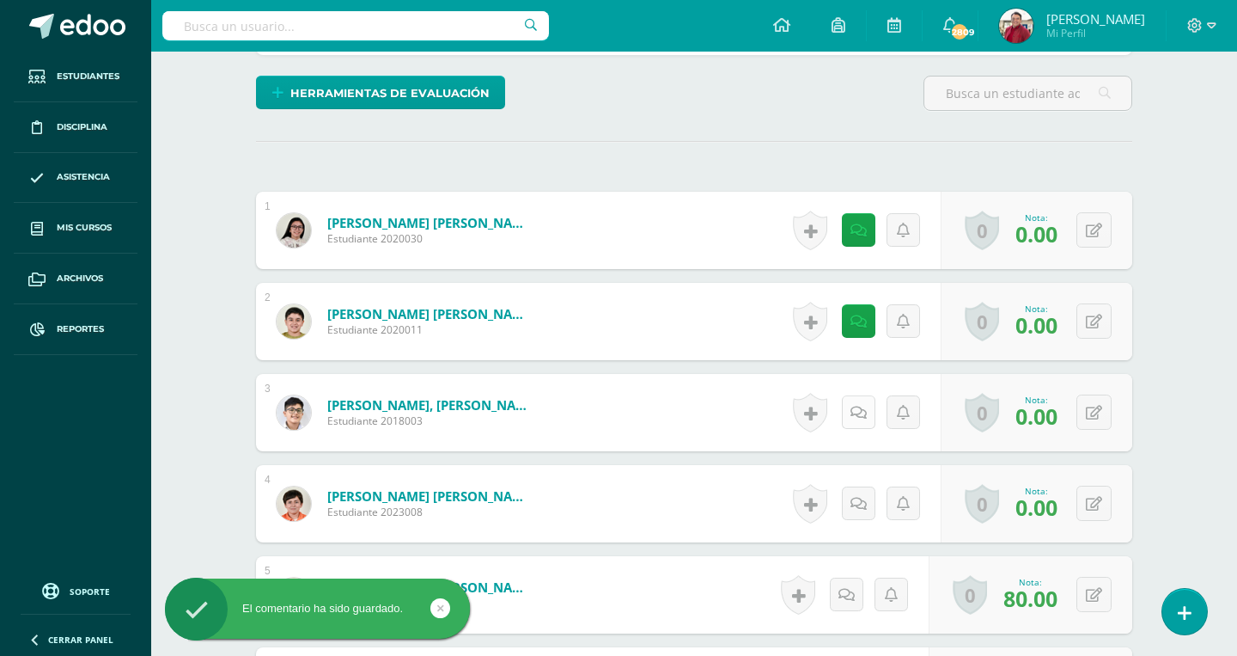
click at [854, 395] on link at bounding box center [859, 412] width 34 height 34
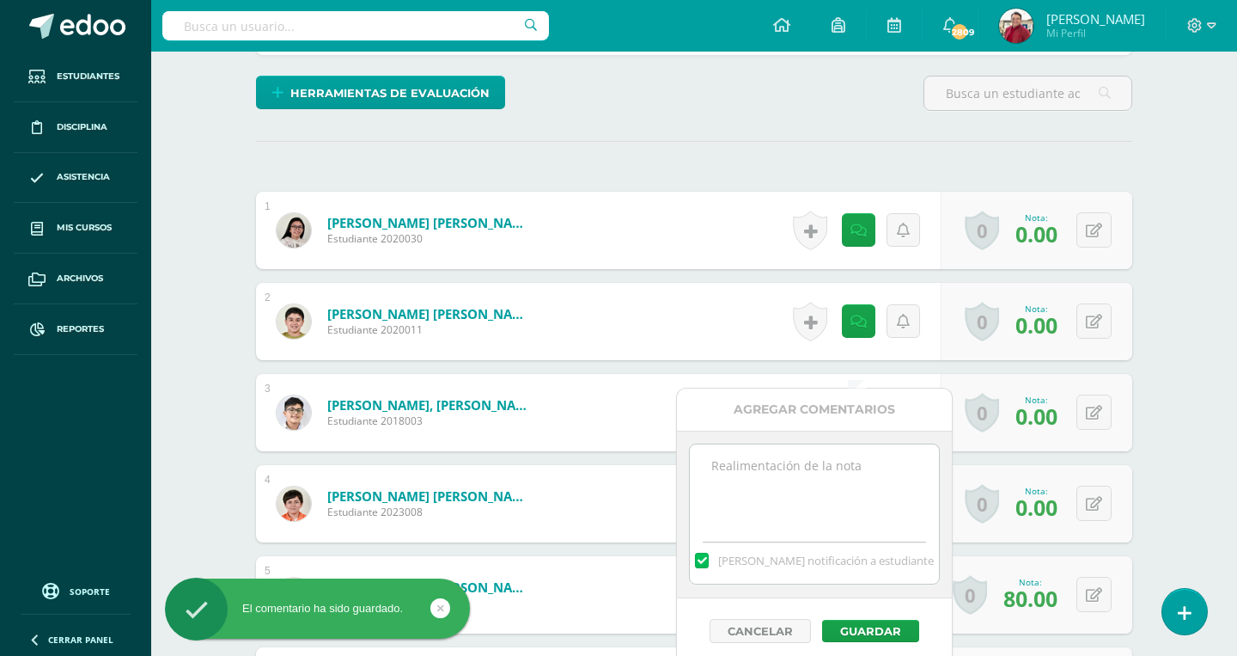
click at [832, 484] on textarea at bounding box center [814, 487] width 248 height 86
paste textarea "You did not do Quizlet, do it and tell Miss Mariela, please."
type textarea "You did not do Quizlet, do it and tell Miss Mariela, please."
click at [864, 624] on button "Guardar" at bounding box center [870, 631] width 97 height 22
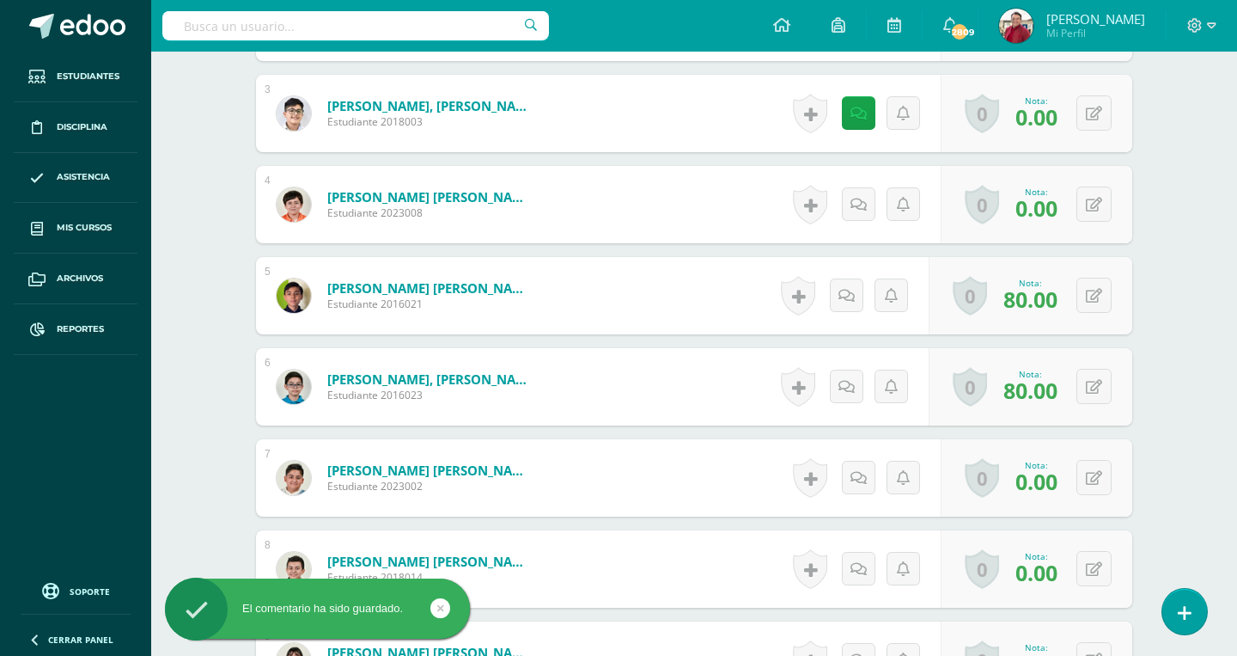
scroll to position [715, 0]
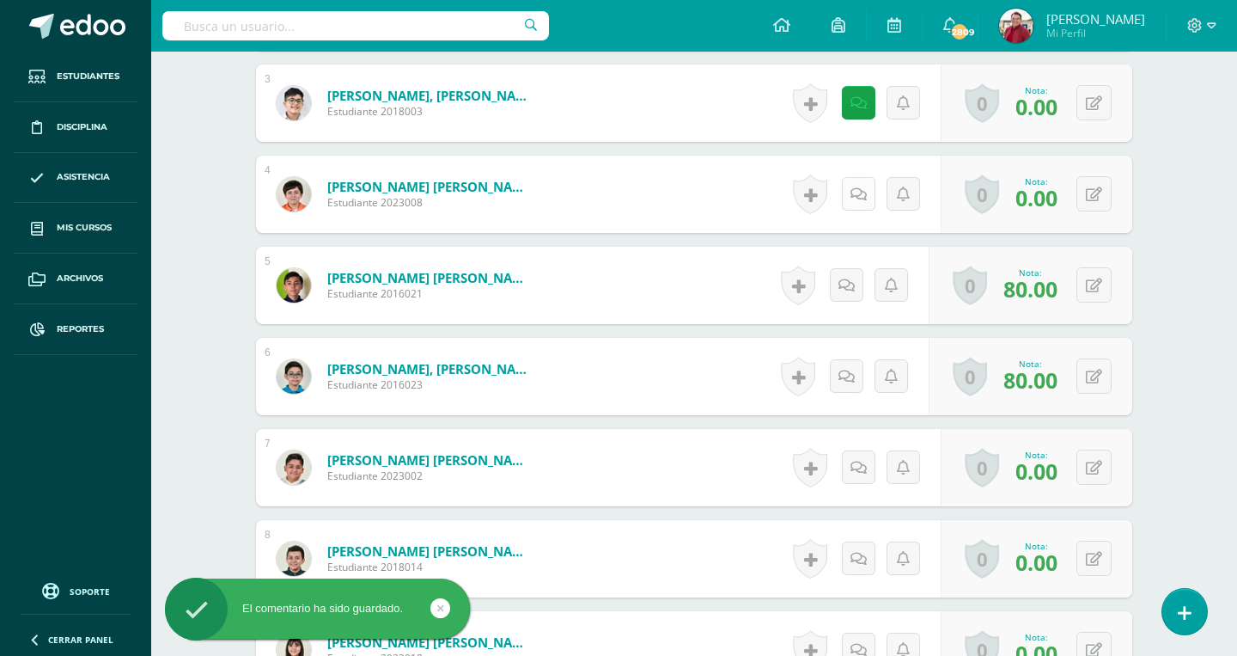
click at [865, 187] on icon at bounding box center [859, 194] width 16 height 15
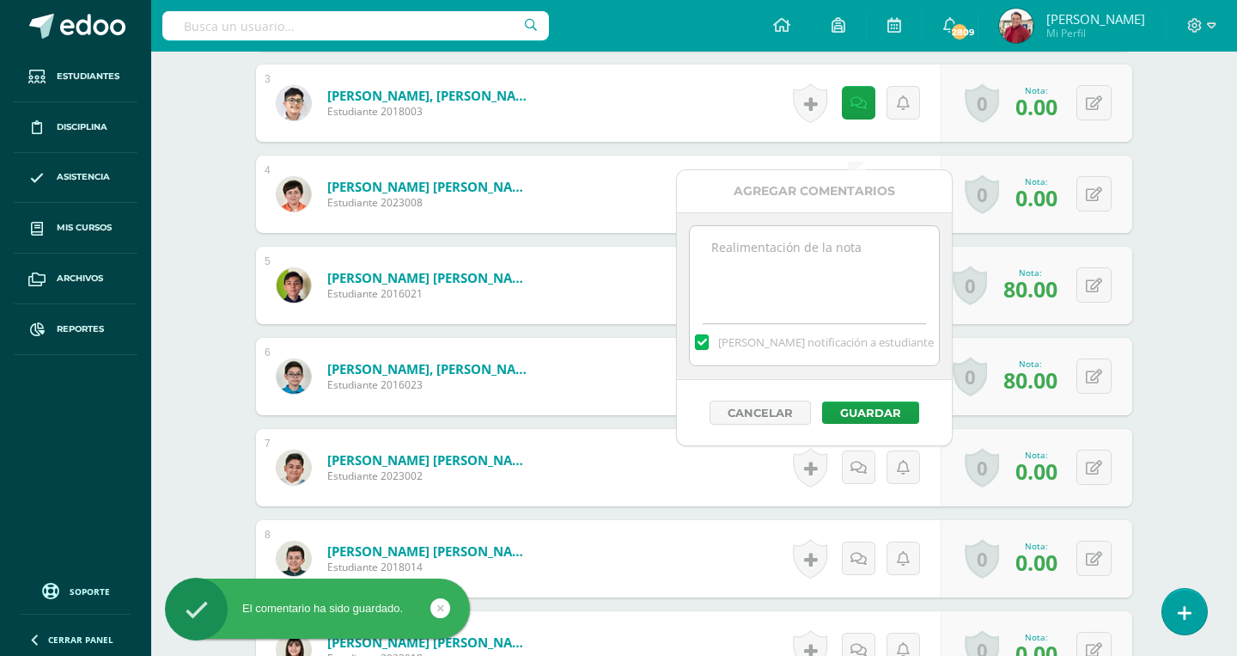
click at [835, 278] on textarea at bounding box center [814, 269] width 248 height 86
paste textarea "You did not do Quizlet, do it and tell Miss Mariela, please."
type textarea "You did not do Quizlet, do it and tell Miss Mariela, please."
click at [853, 407] on button "Guardar" at bounding box center [870, 412] width 97 height 22
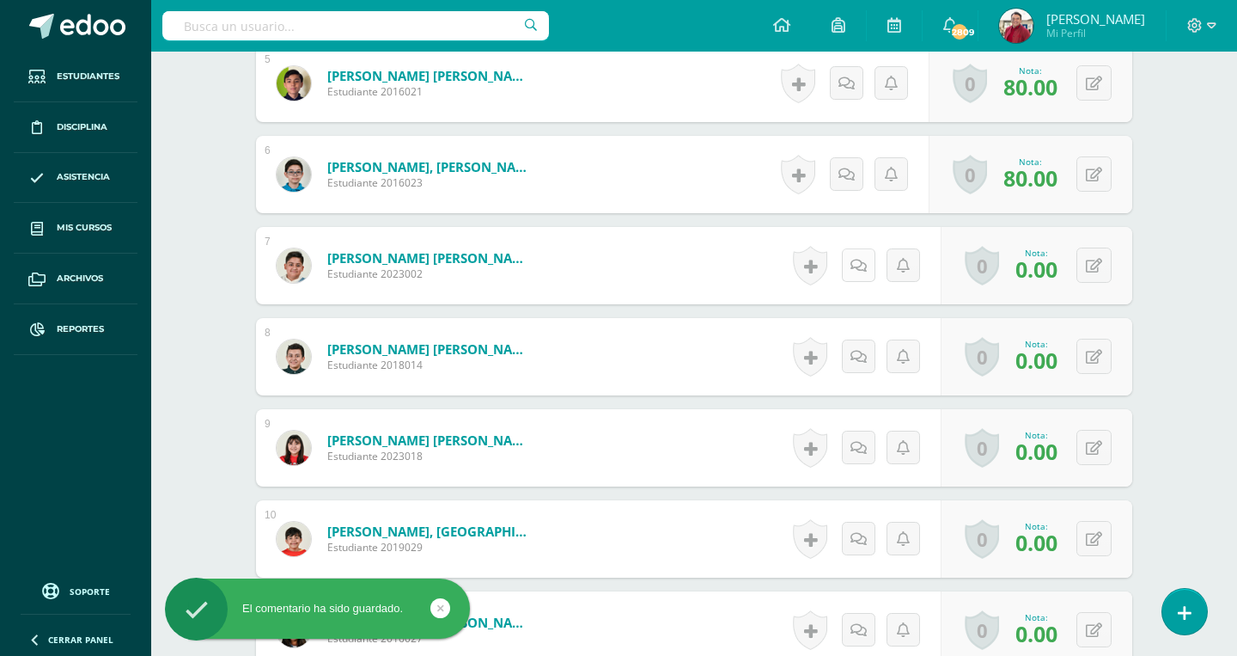
scroll to position [973, 0]
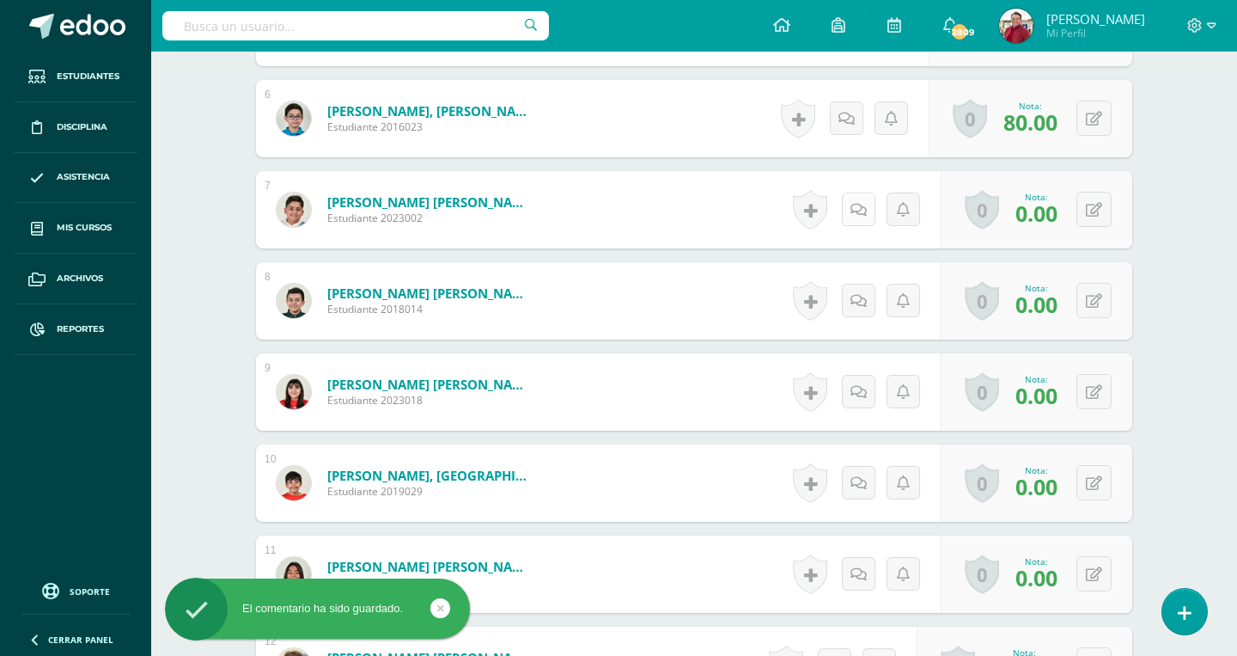
click at [853, 192] on link at bounding box center [859, 209] width 34 height 34
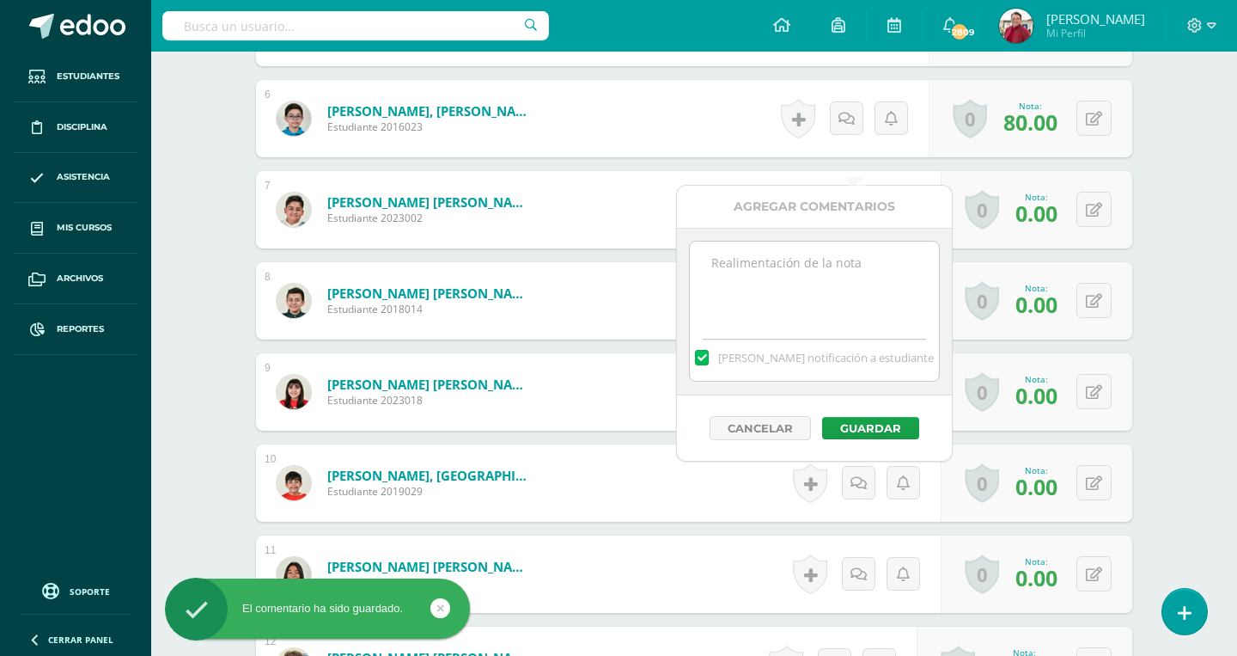
click at [788, 297] on textarea at bounding box center [814, 284] width 248 height 86
paste textarea "You did not do Quizlet, do it and tell Miss Mariela, please."
type textarea "You did not do Quizlet, do it and tell Miss Mariela, please."
click at [846, 434] on button "Guardar" at bounding box center [870, 428] width 97 height 22
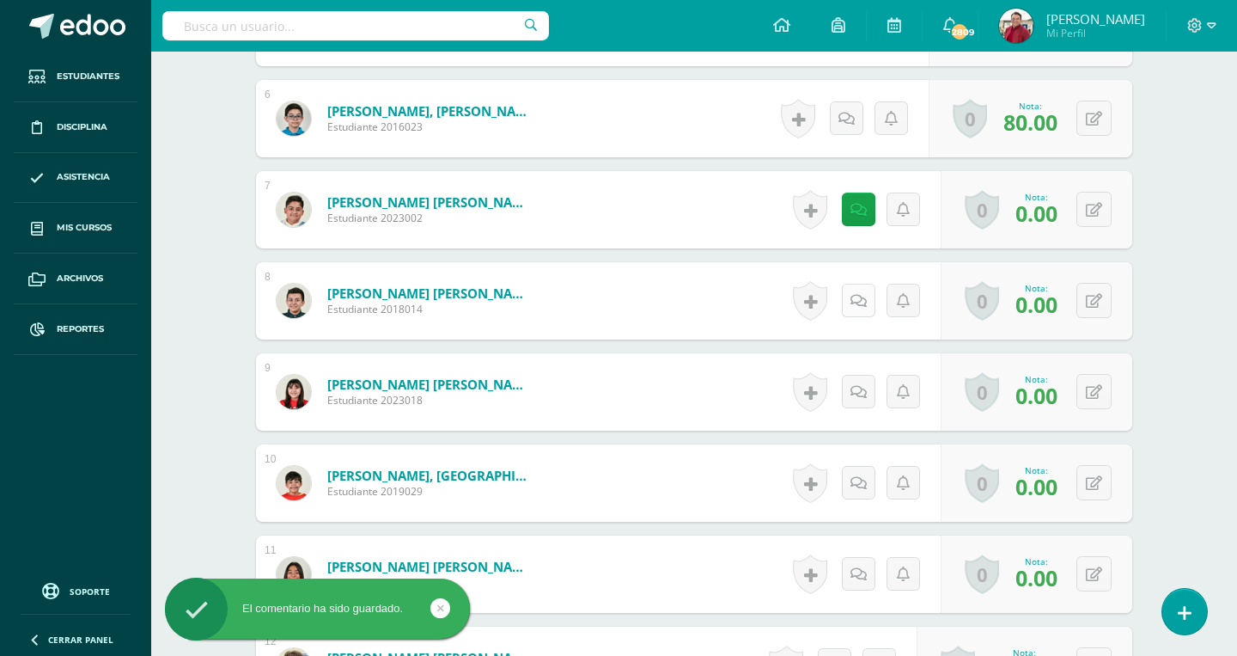
click at [856, 294] on icon at bounding box center [859, 301] width 16 height 15
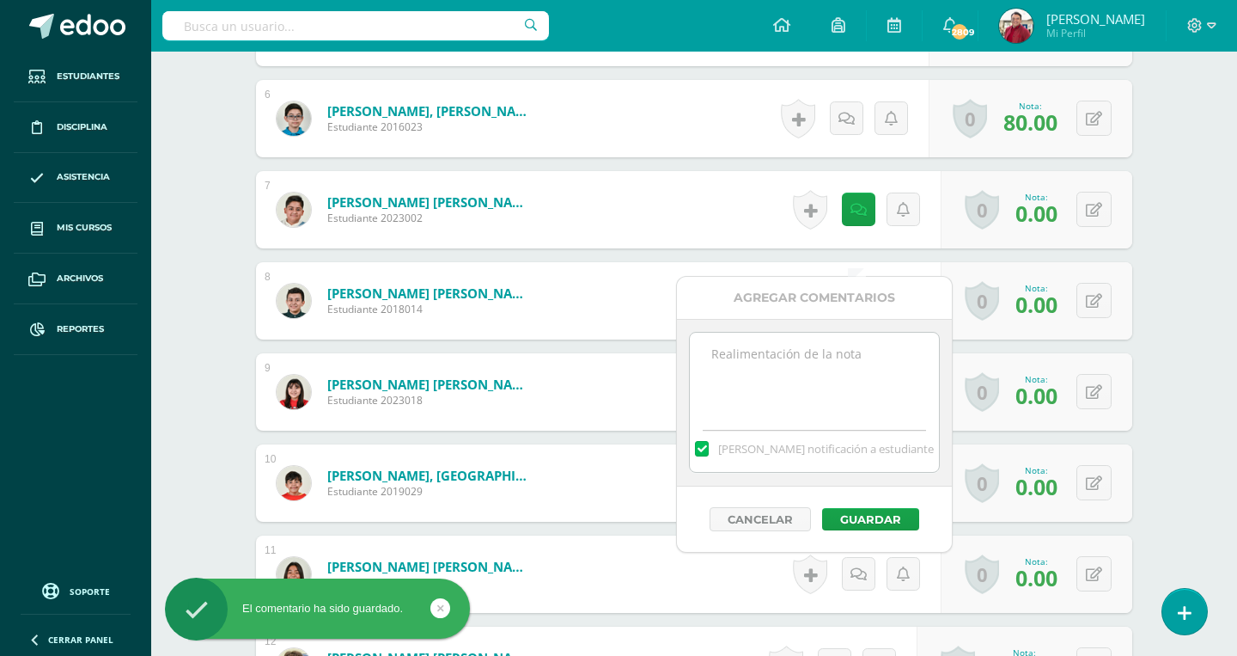
click at [825, 362] on textarea at bounding box center [814, 376] width 248 height 86
paste textarea "You did not do Quizlet, do it and tell Miss Mariela, please."
type textarea "You did not do Quizlet, do it and tell Miss Mariela, please."
click at [864, 520] on button "Guardar" at bounding box center [870, 519] width 97 height 22
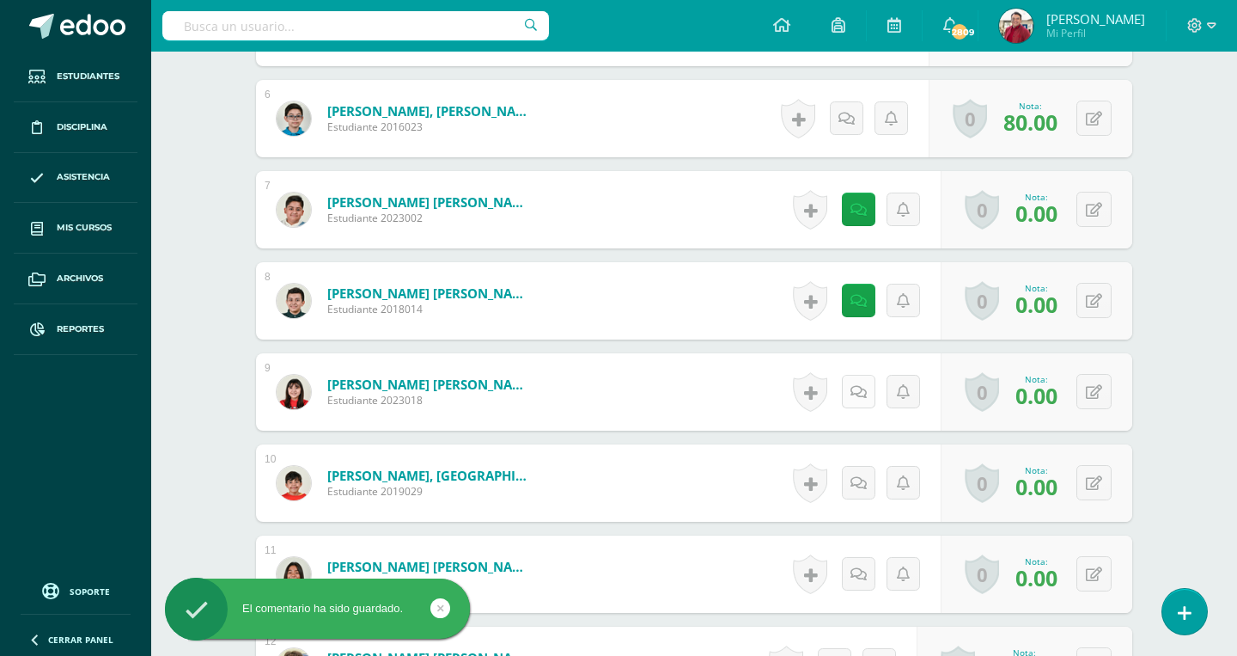
click at [864, 385] on icon at bounding box center [859, 392] width 16 height 15
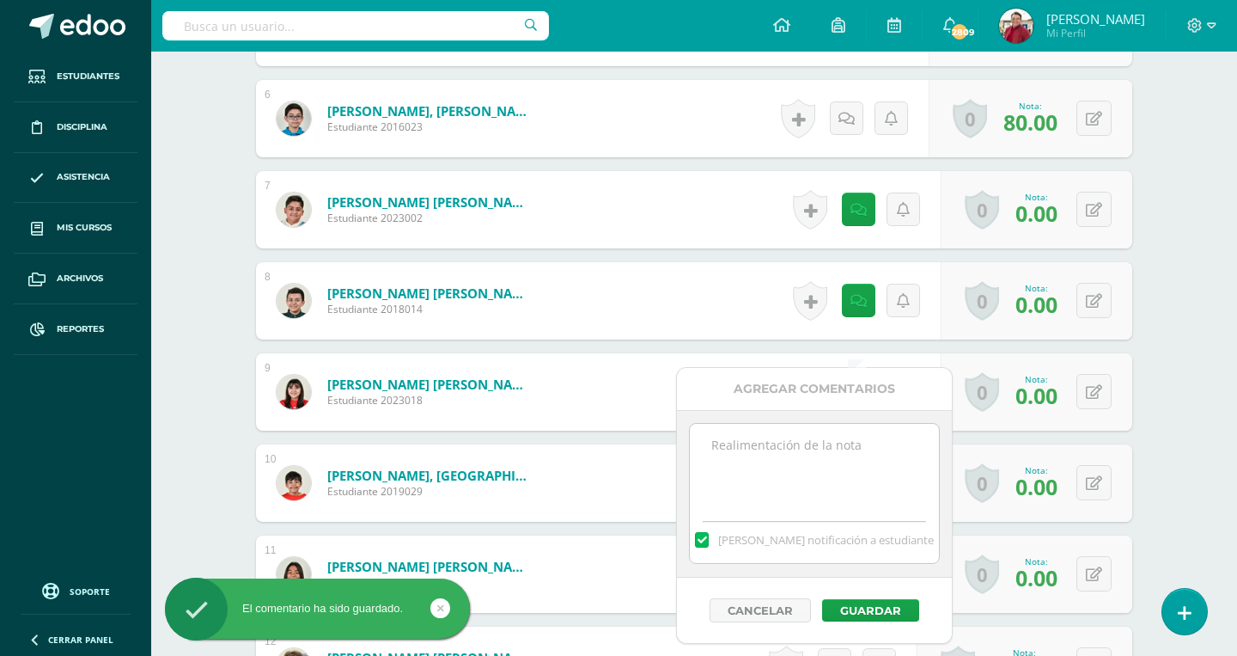
click at [821, 461] on textarea at bounding box center [814, 467] width 248 height 86
paste textarea "You did not do Quizlet, do it and tell Miss Mariela, please."
type textarea "You did not do Quizlet, do it and tell Miss Mariela, please."
click at [858, 607] on button "Guardar" at bounding box center [870, 610] width 97 height 22
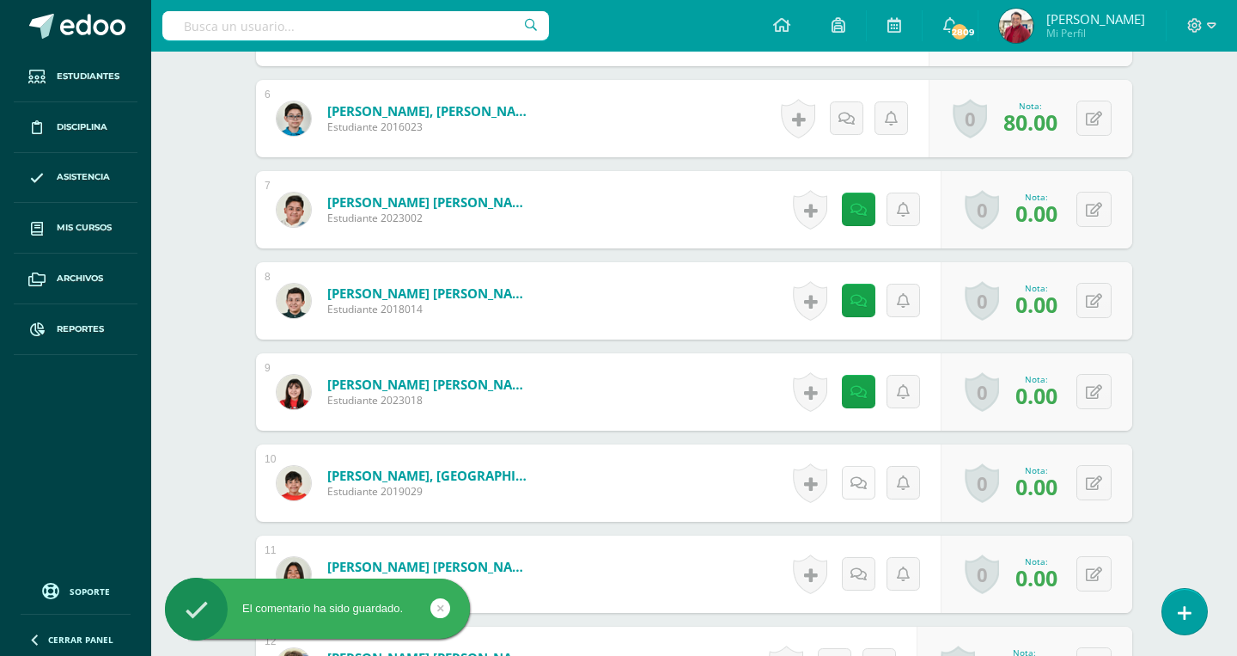
click at [864, 476] on icon at bounding box center [859, 483] width 16 height 15
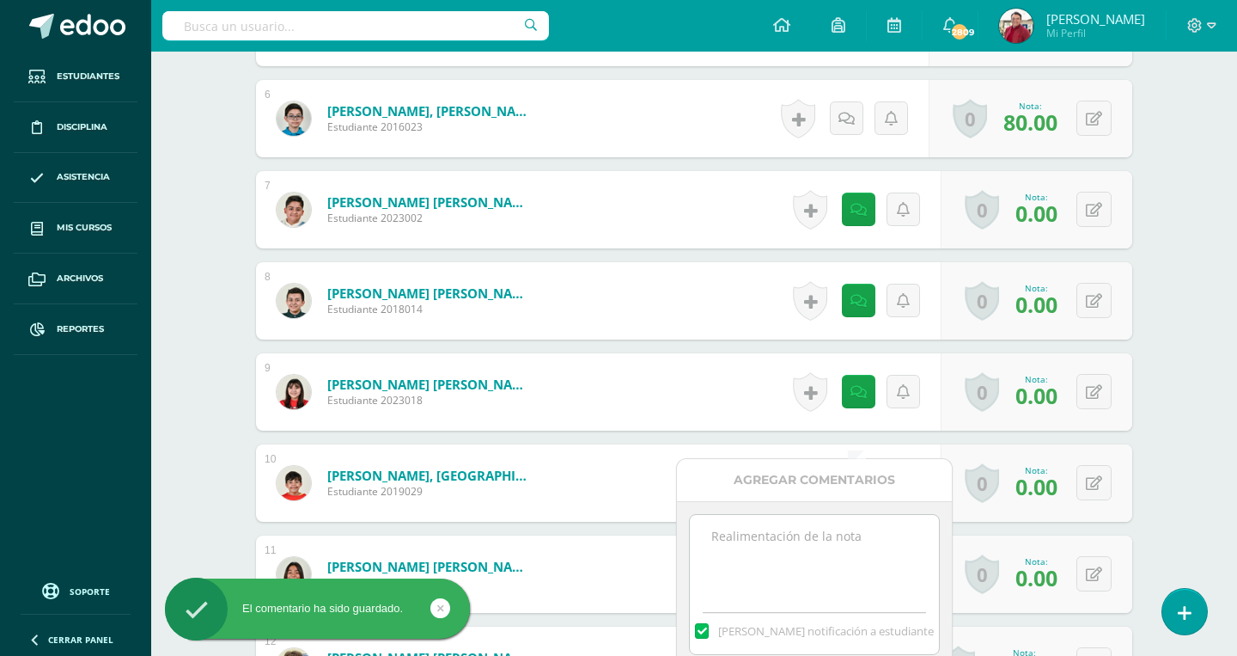
click at [831, 545] on textarea at bounding box center [814, 558] width 248 height 86
paste textarea "You did not do Quizlet, do it and tell Miss [PERSON_NAME], please."
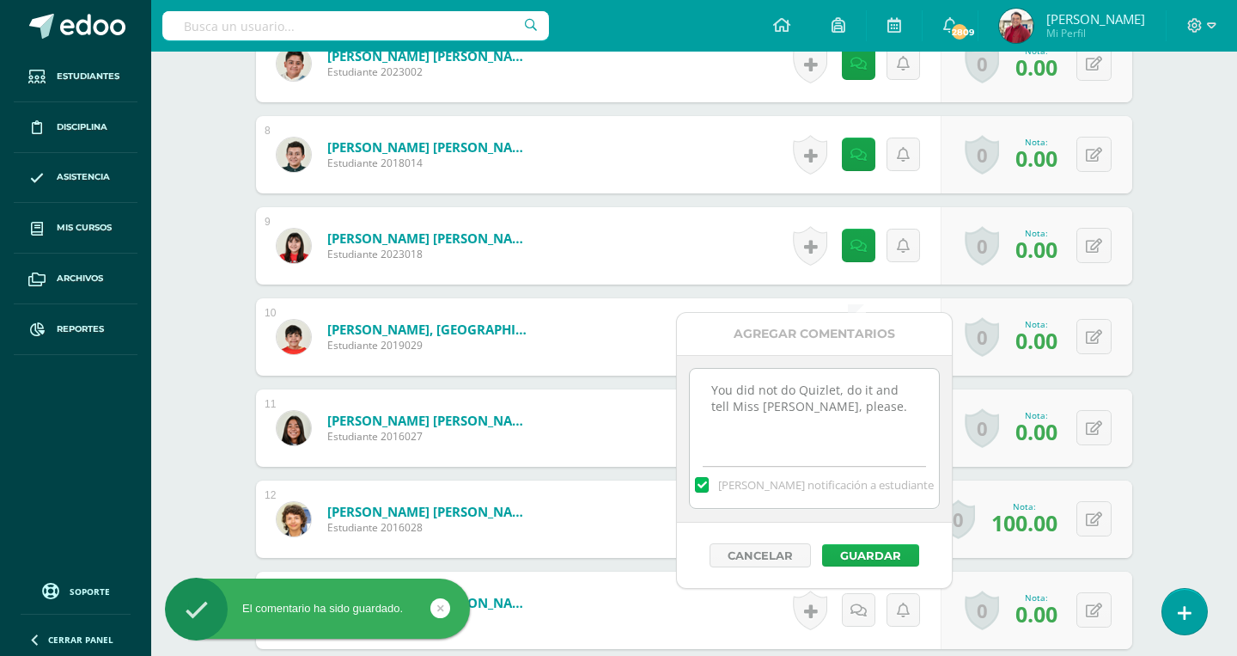
type textarea "You did not do Quizlet, do it and tell Miss [PERSON_NAME], please."
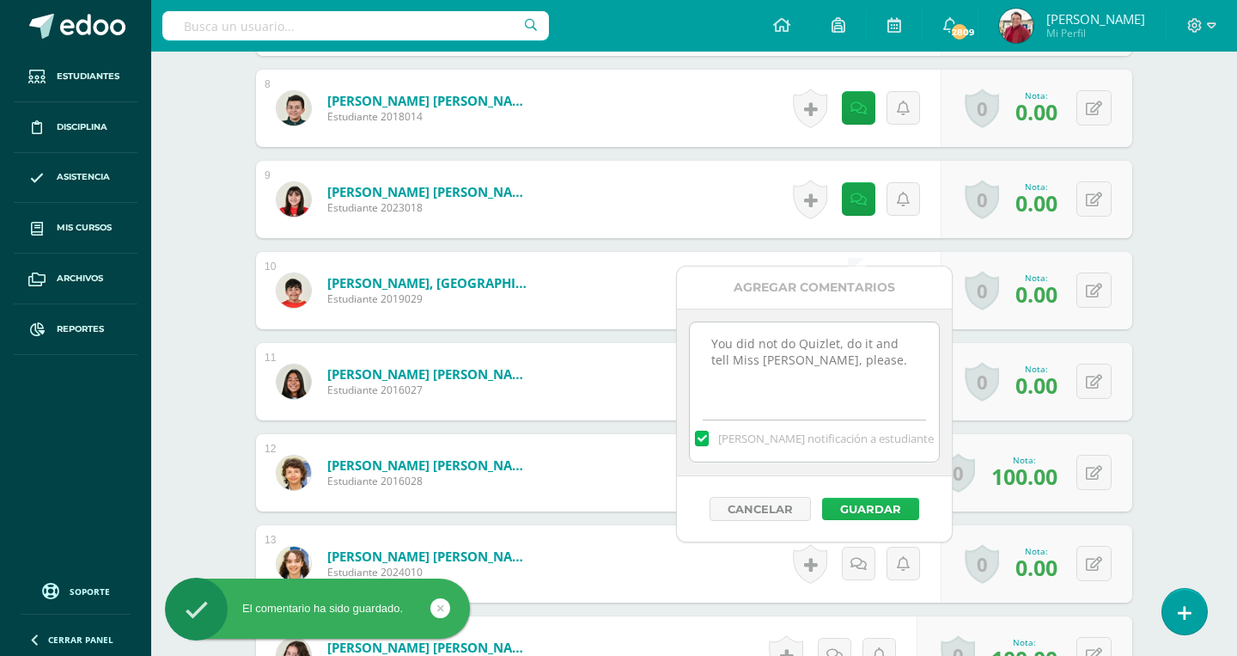
click at [875, 505] on button "Guardar" at bounding box center [870, 509] width 97 height 22
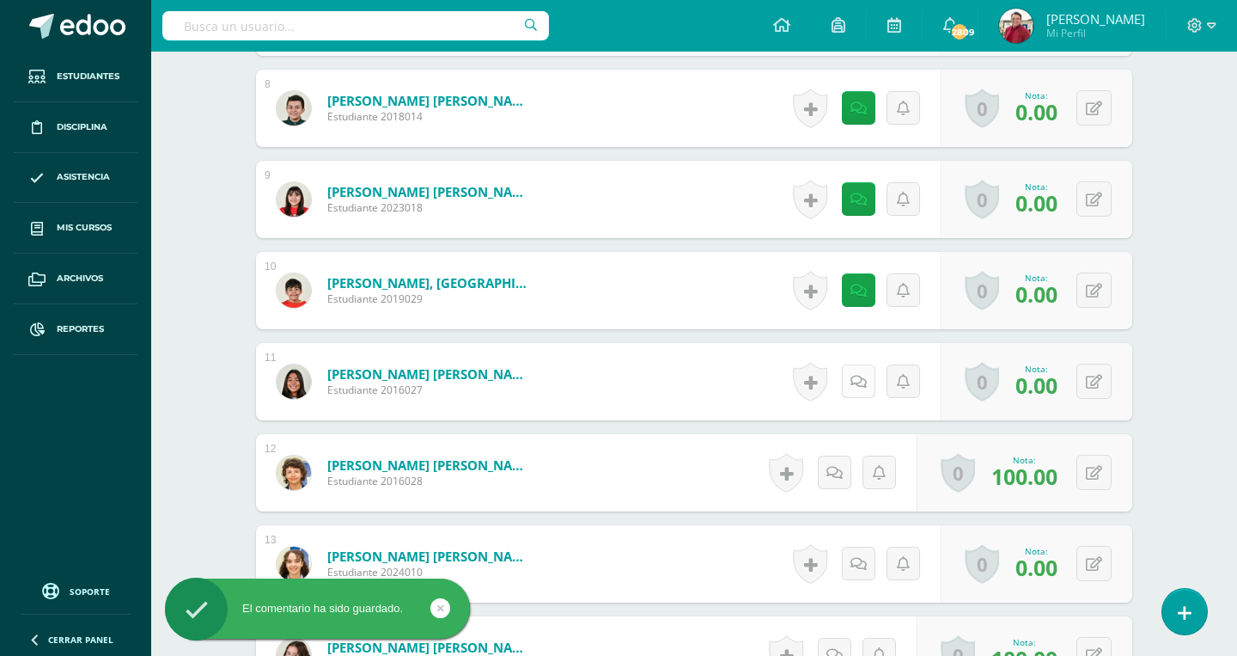
click at [860, 375] on icon at bounding box center [859, 382] width 16 height 15
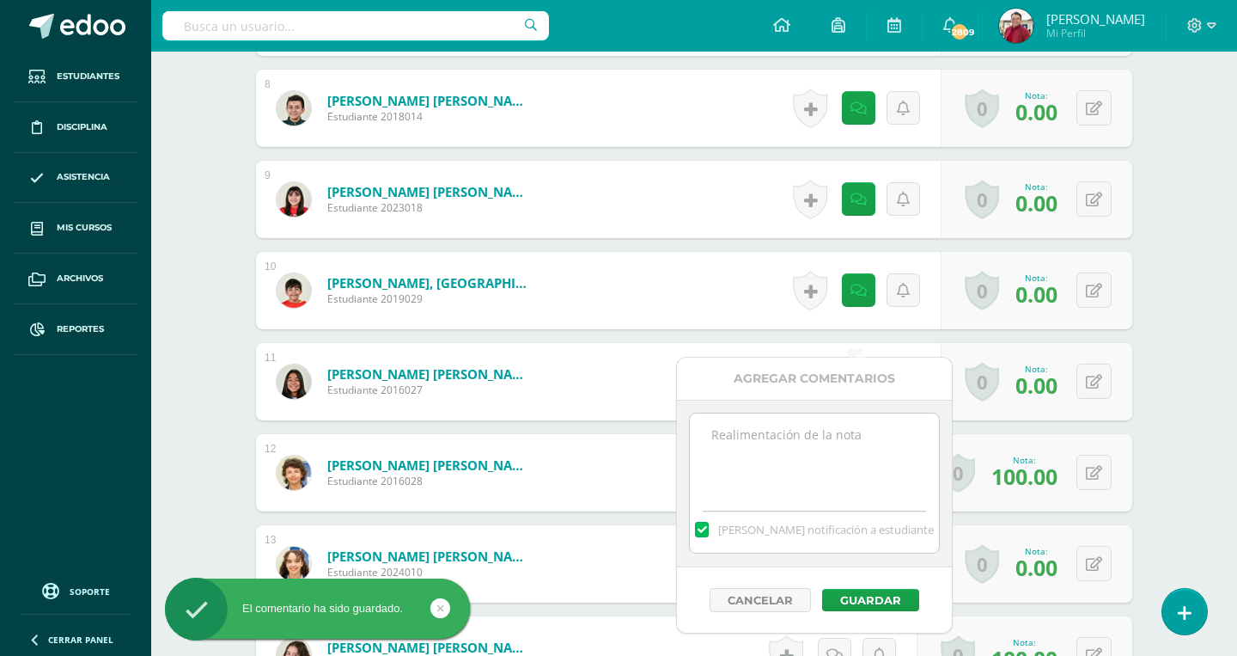
click at [816, 424] on textarea at bounding box center [814, 456] width 248 height 86
paste textarea "You did not do Quizlet, do it and tell Miss [PERSON_NAME], please."
type textarea "You did not do Quizlet, do it and tell Miss [PERSON_NAME], please."
click at [866, 598] on button "Guardar" at bounding box center [870, 600] width 97 height 22
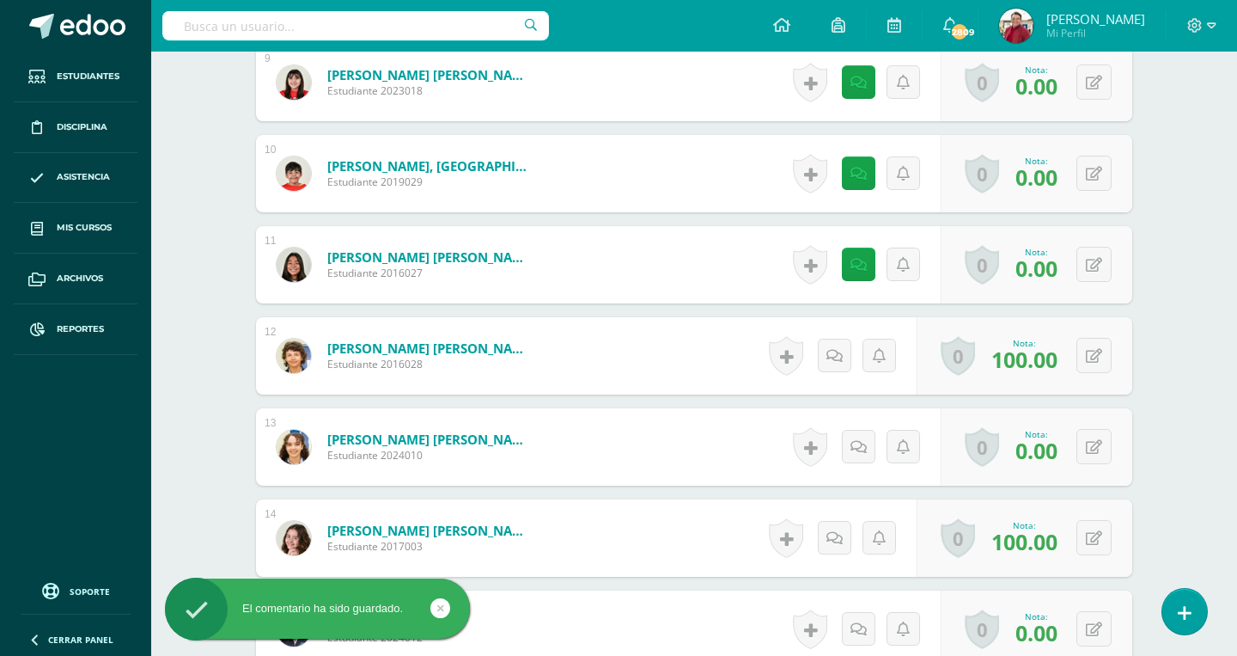
scroll to position [1361, 0]
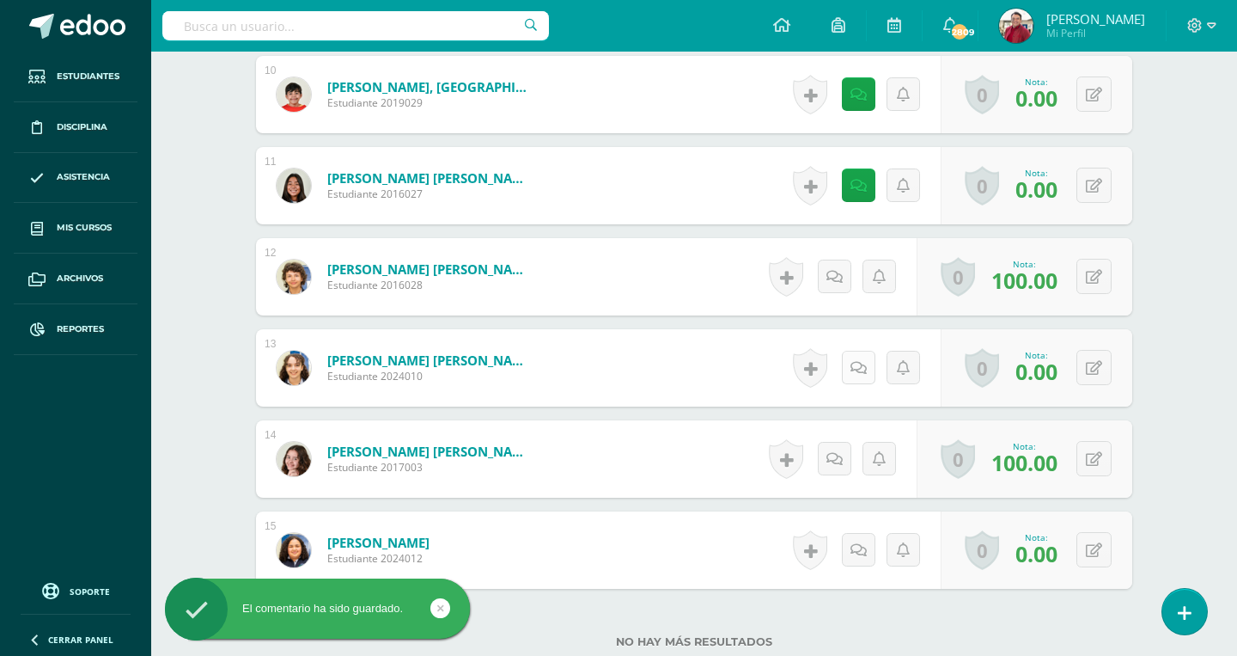
click at [858, 361] on icon at bounding box center [859, 368] width 16 height 15
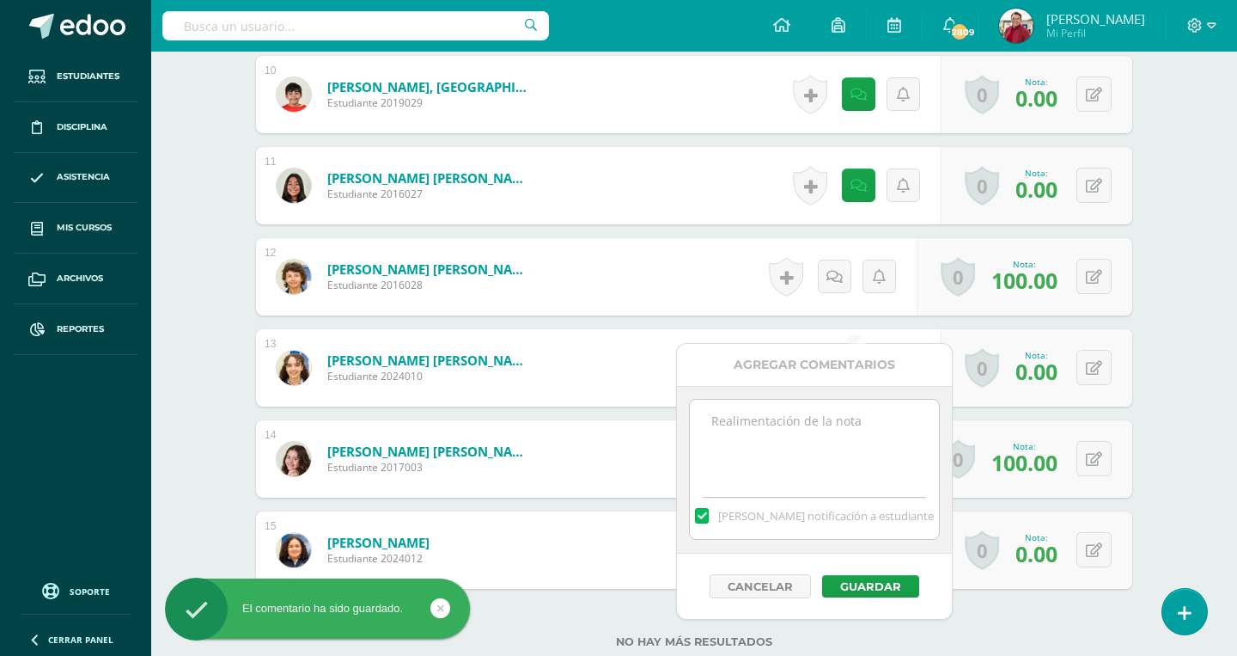
click at [796, 474] on textarea at bounding box center [814, 443] width 248 height 86
paste textarea "You did not do Quizlet, do it and tell Miss [PERSON_NAME], please."
type textarea "You did not do Quizlet, do it and tell Miss [PERSON_NAME], please."
click at [839, 582] on button "Guardar" at bounding box center [870, 586] width 97 height 22
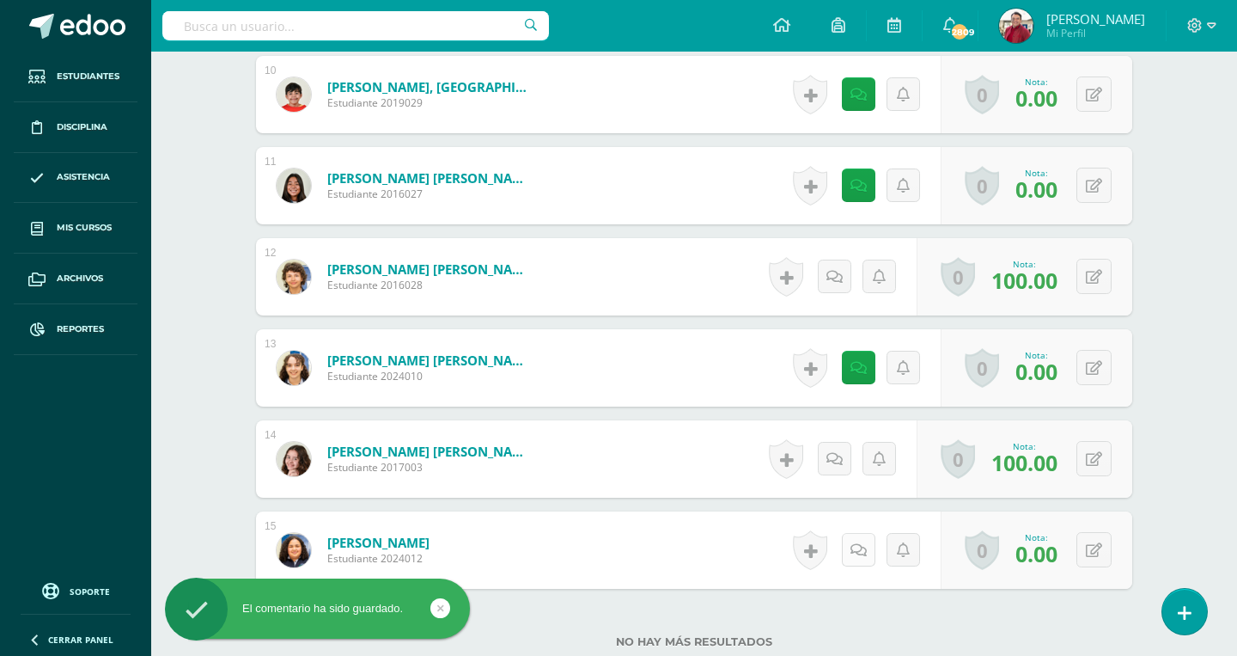
click at [851, 543] on icon at bounding box center [859, 550] width 16 height 15
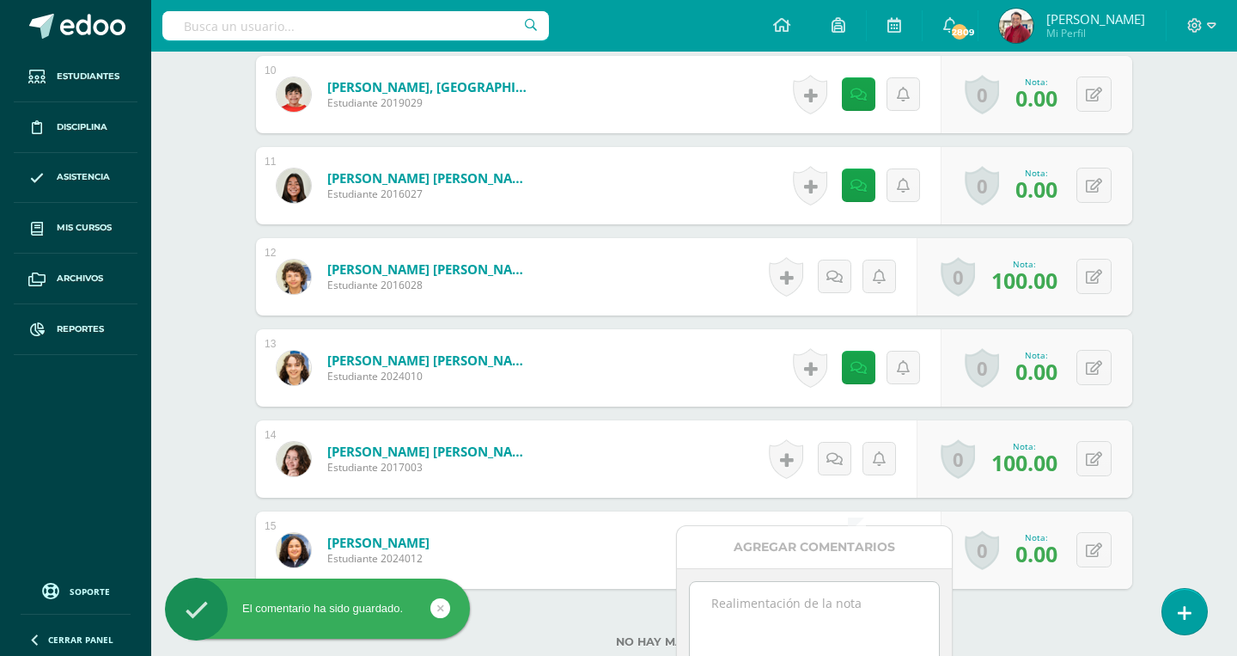
click at [801, 603] on textarea at bounding box center [814, 625] width 248 height 86
paste textarea "You did not do Quizlet, do it and tell Miss [PERSON_NAME], please."
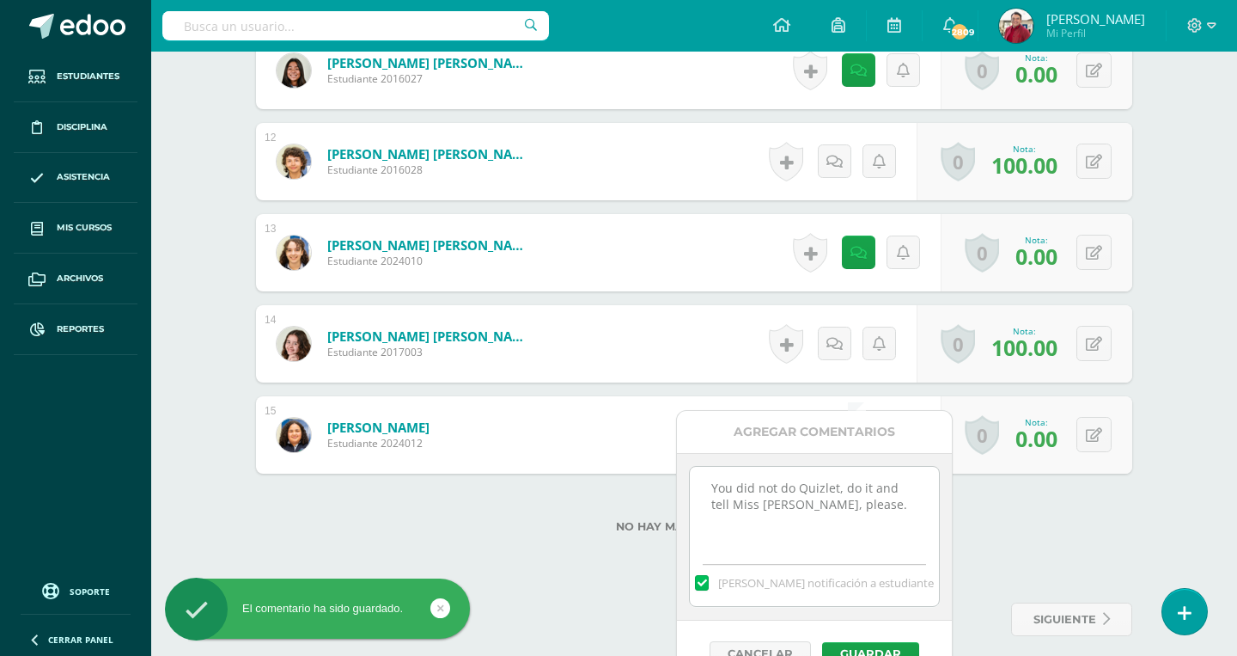
scroll to position [1507, 0]
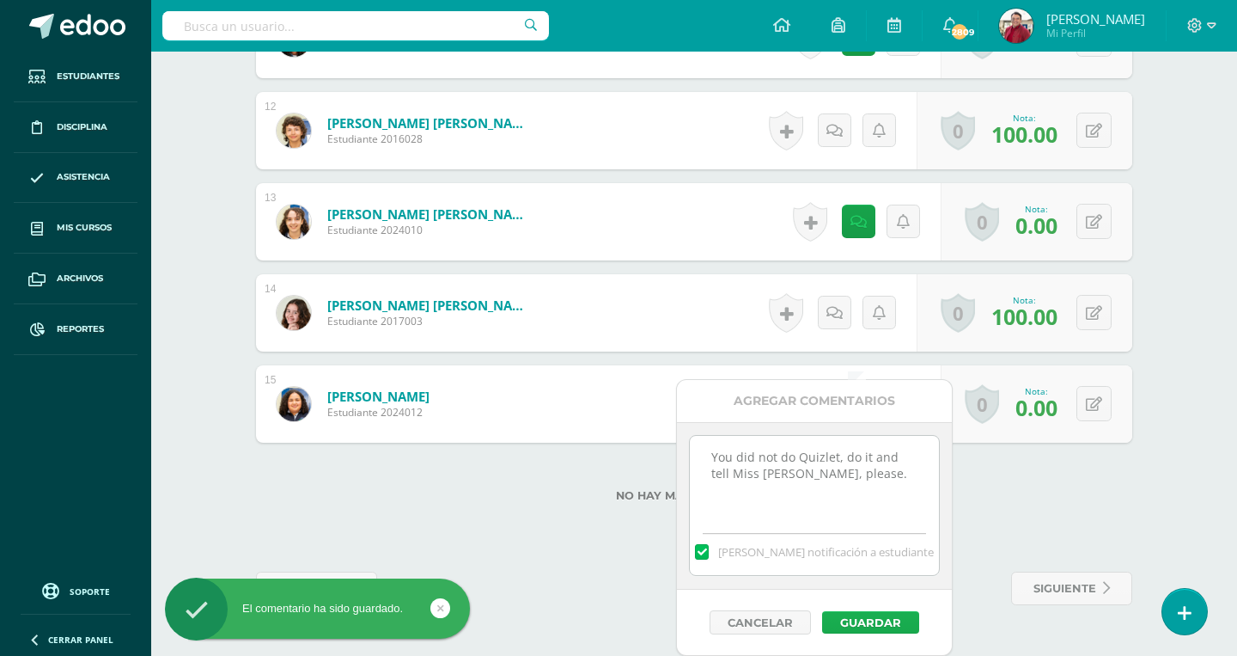
type textarea "You did not do Quizlet, do it and tell Miss [PERSON_NAME], please."
click at [858, 620] on button "Guardar" at bounding box center [870, 622] width 97 height 22
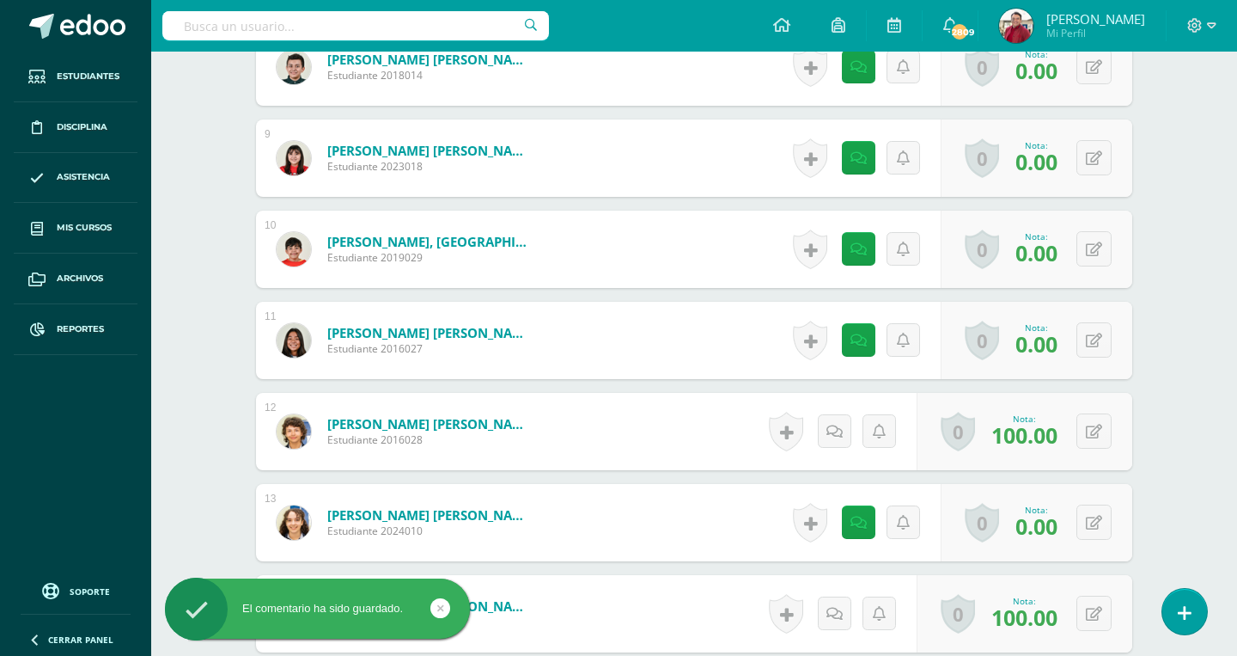
scroll to position [632, 0]
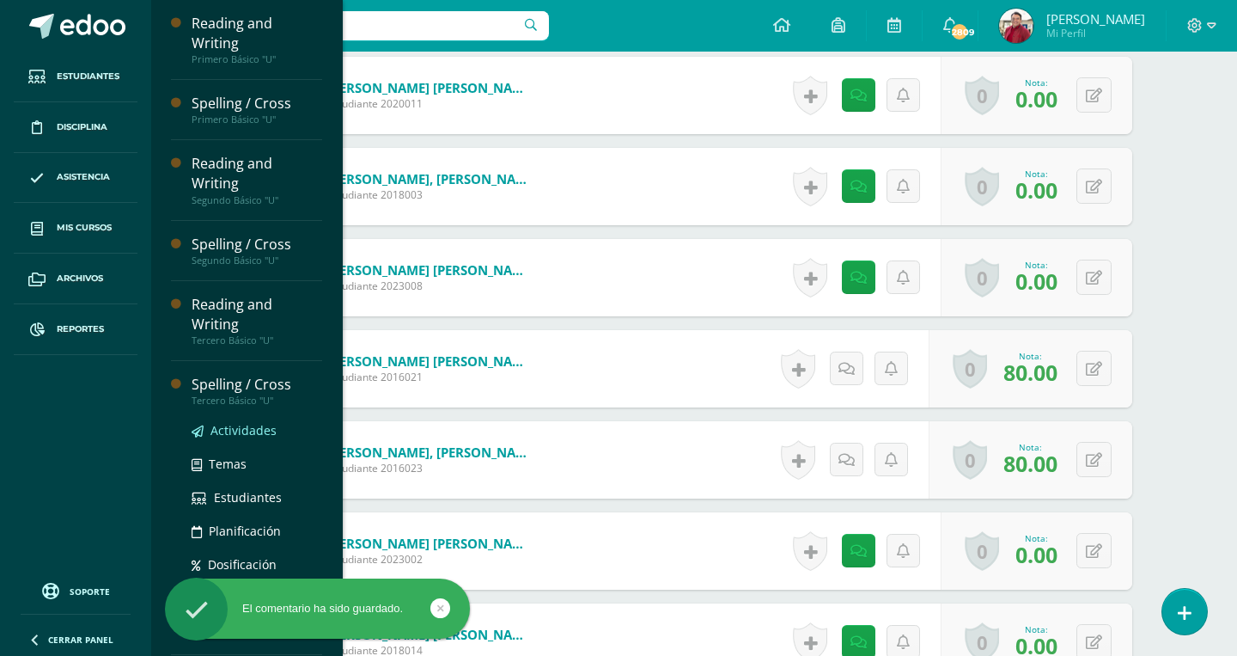
click at [261, 422] on span "Actividades" at bounding box center [244, 430] width 66 height 16
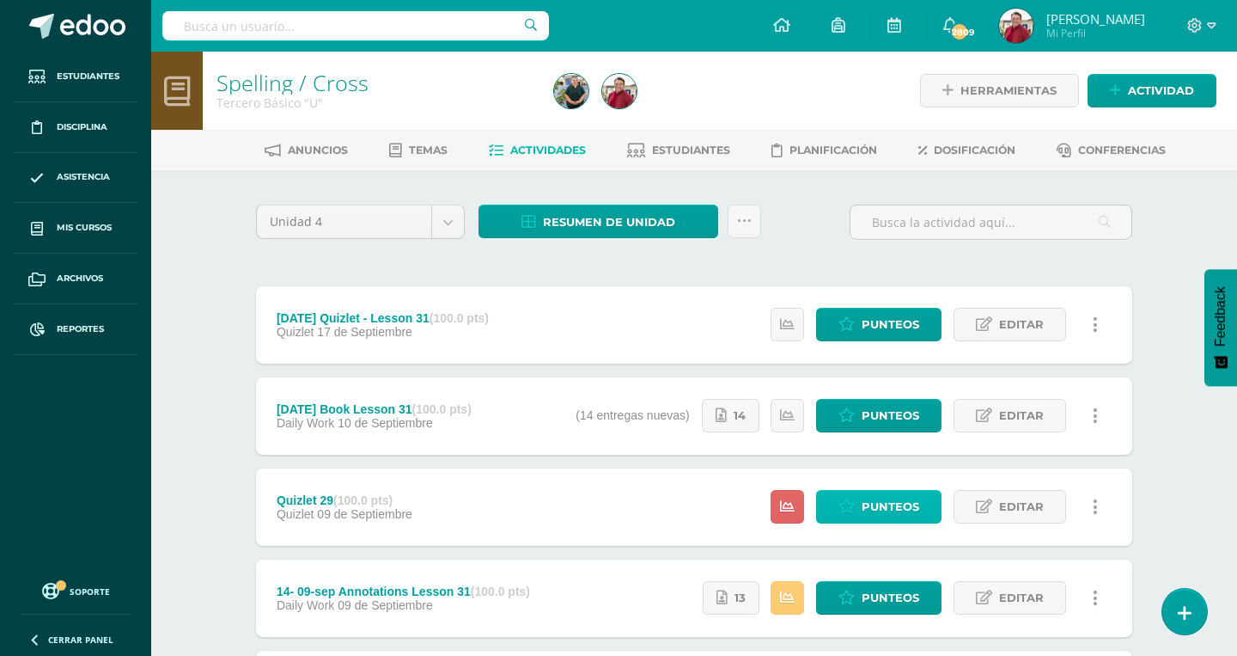
click at [898, 491] on span "Punteos" at bounding box center [891, 507] width 58 height 32
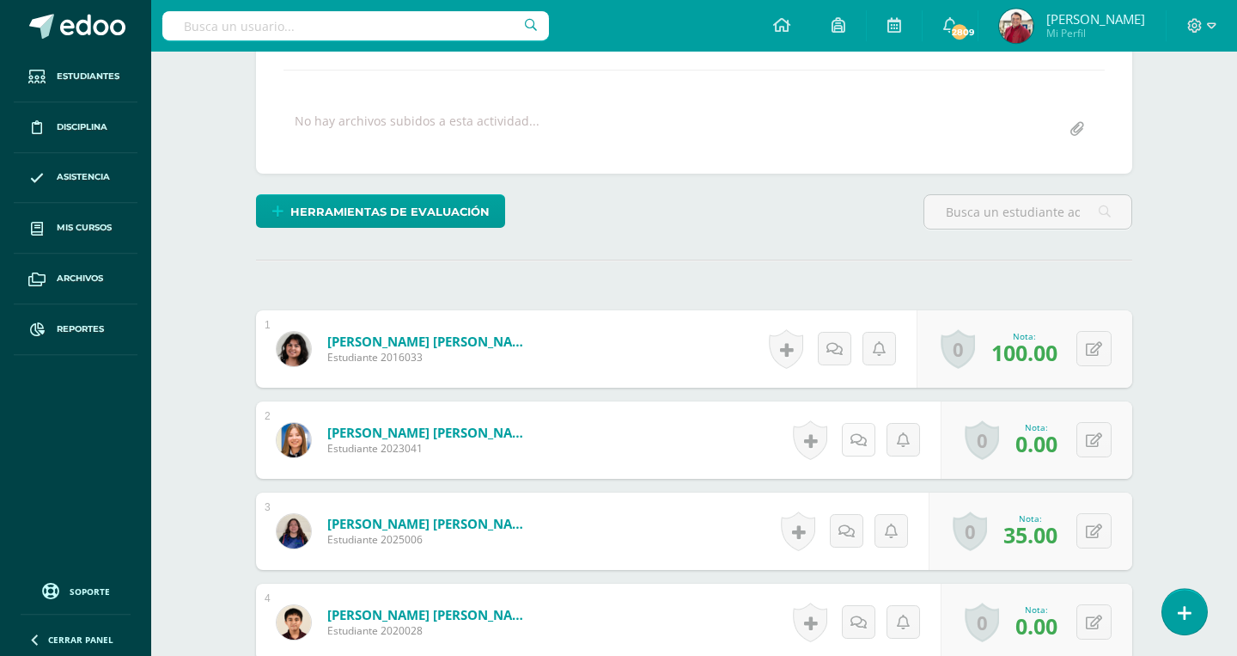
scroll to position [285, 0]
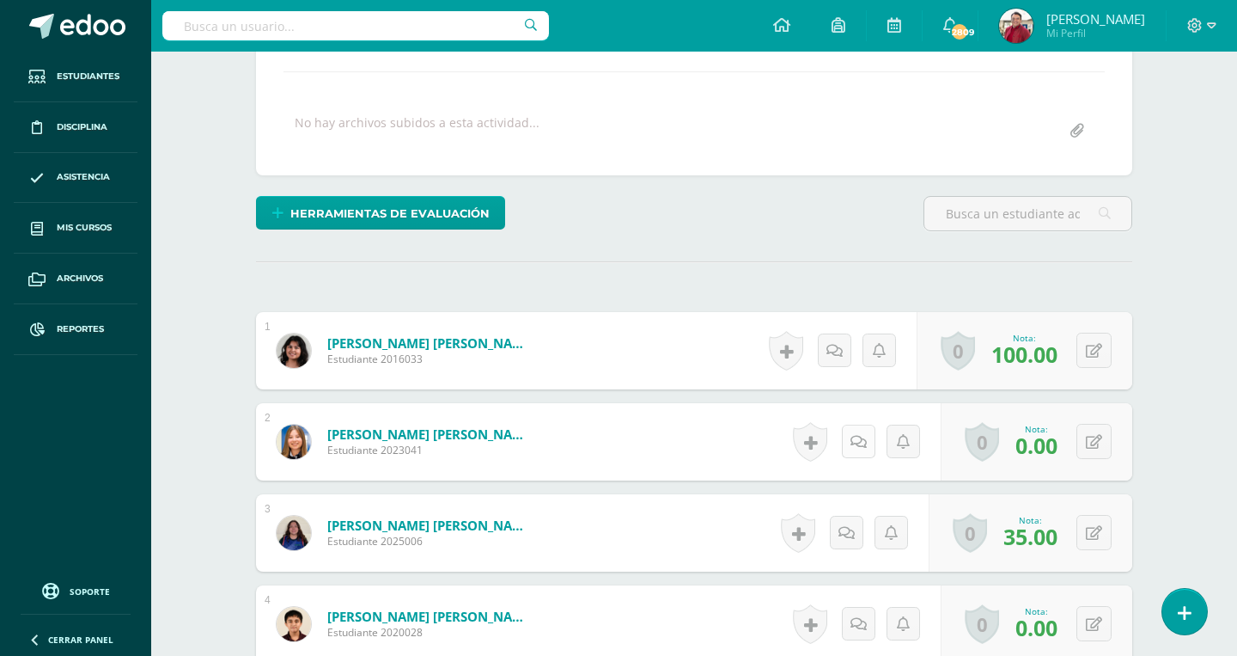
click at [854, 435] on icon at bounding box center [859, 442] width 16 height 15
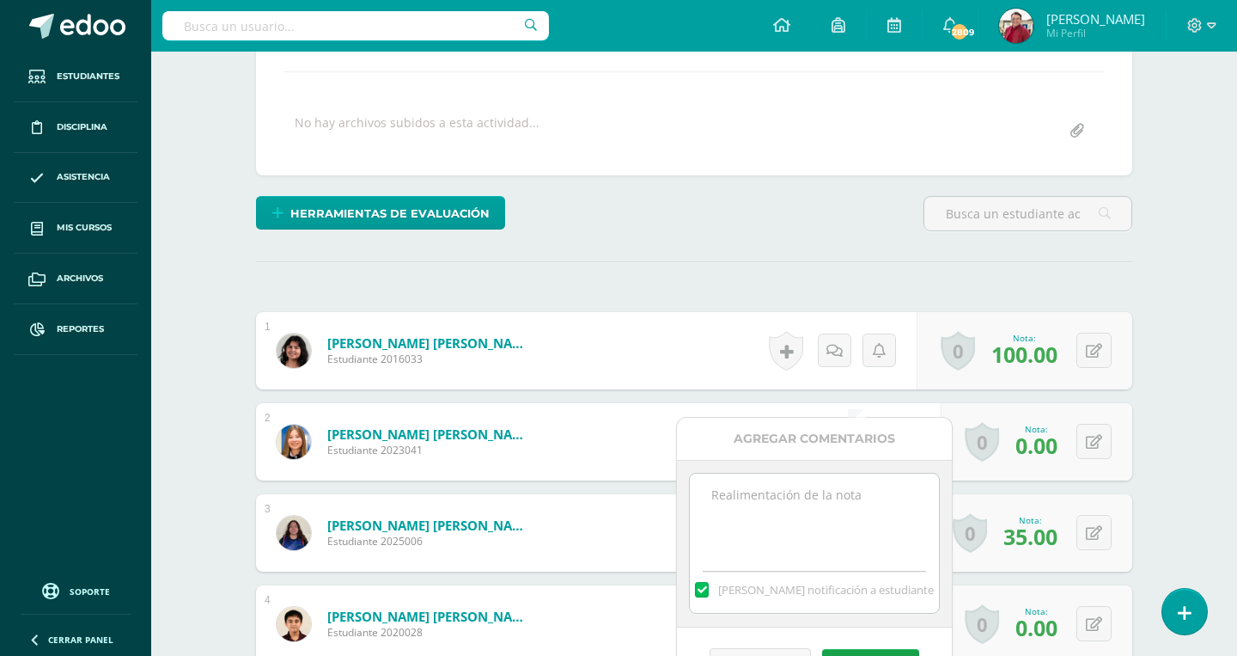
click at [778, 504] on textarea at bounding box center [814, 516] width 248 height 86
paste textarea "You did not do Quizlet, do it and tell Miss [PERSON_NAME], please."
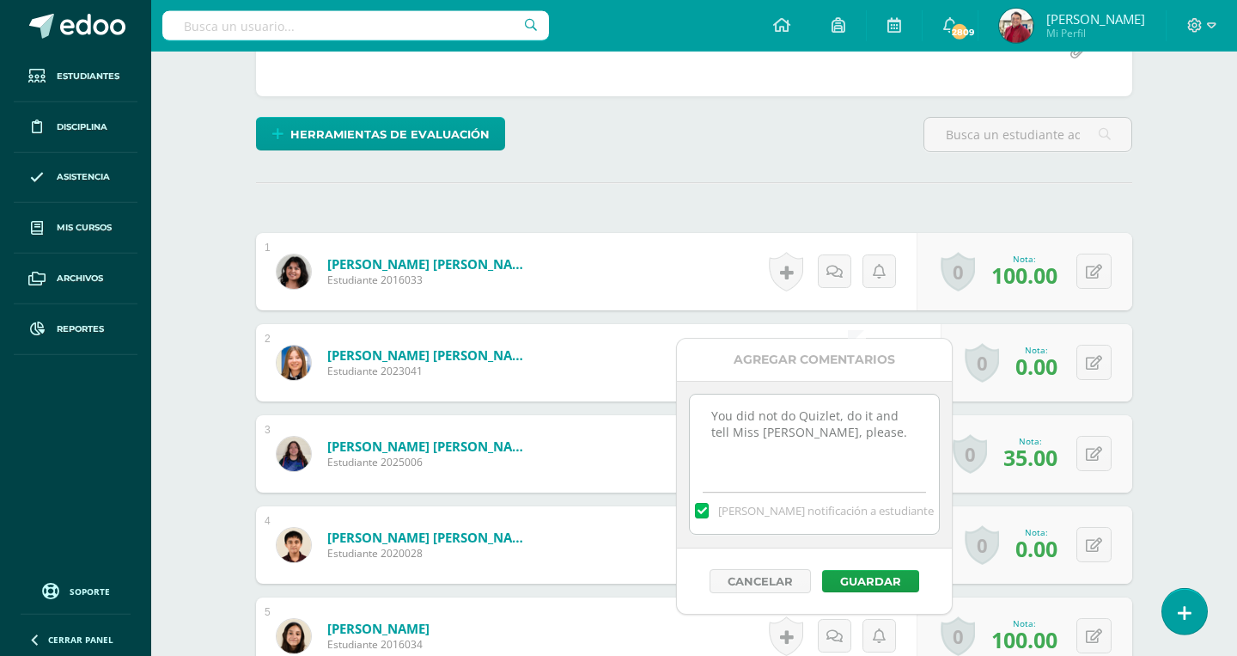
scroll to position [368, 0]
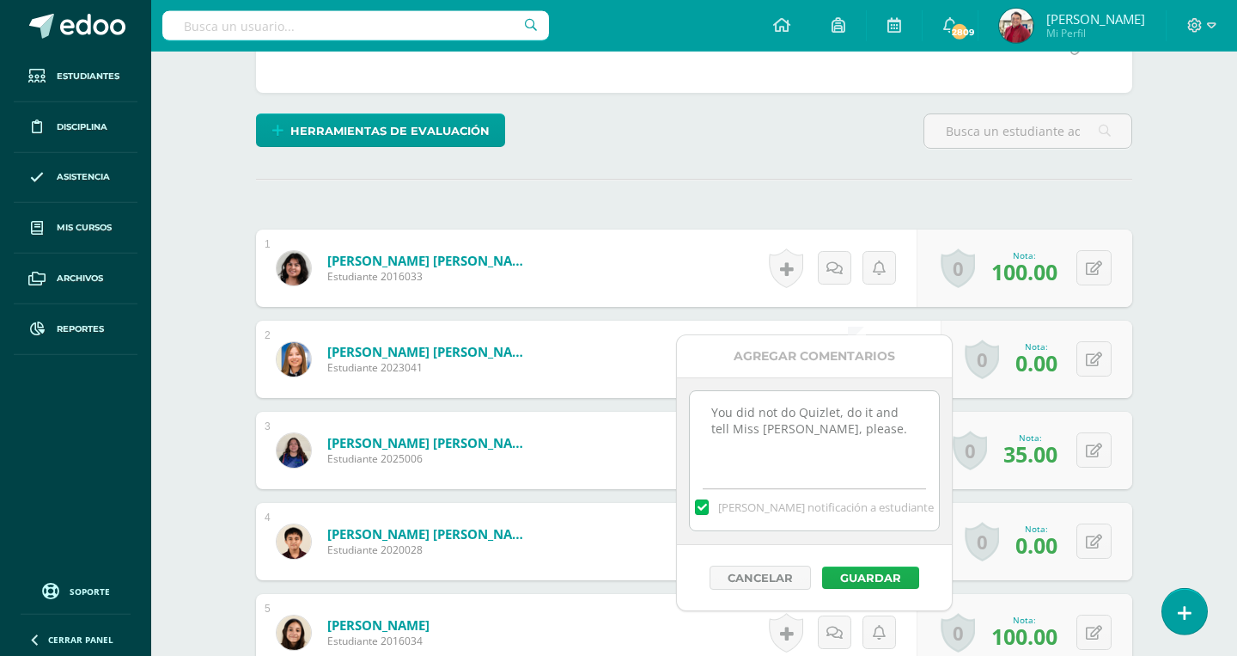
type textarea "You did not do Quizlet, do it and tell Miss [PERSON_NAME], please."
click at [850, 571] on button "Guardar" at bounding box center [870, 577] width 97 height 22
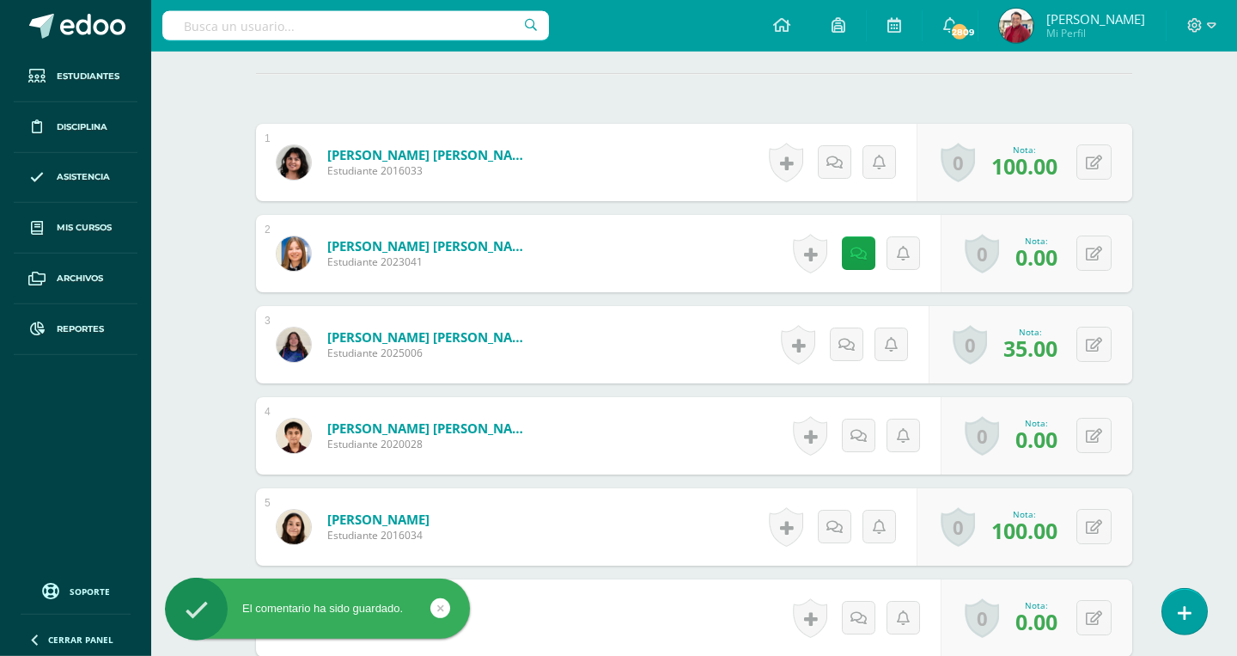
scroll to position [492, 0]
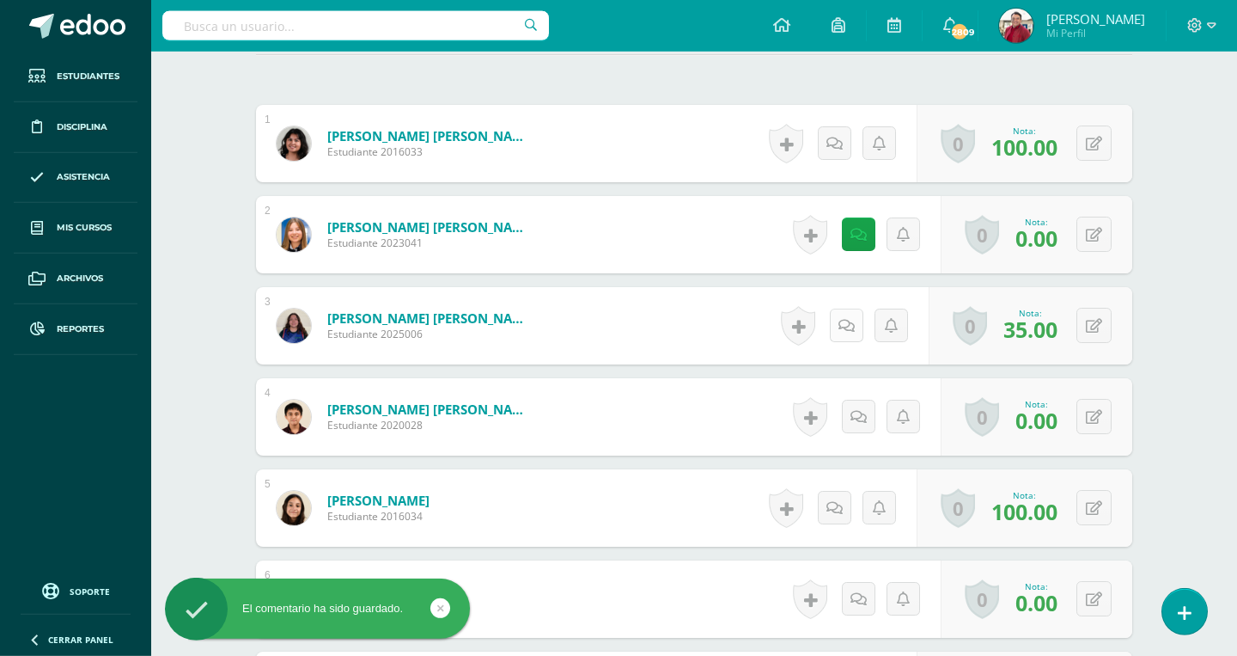
click at [844, 319] on icon at bounding box center [847, 326] width 16 height 15
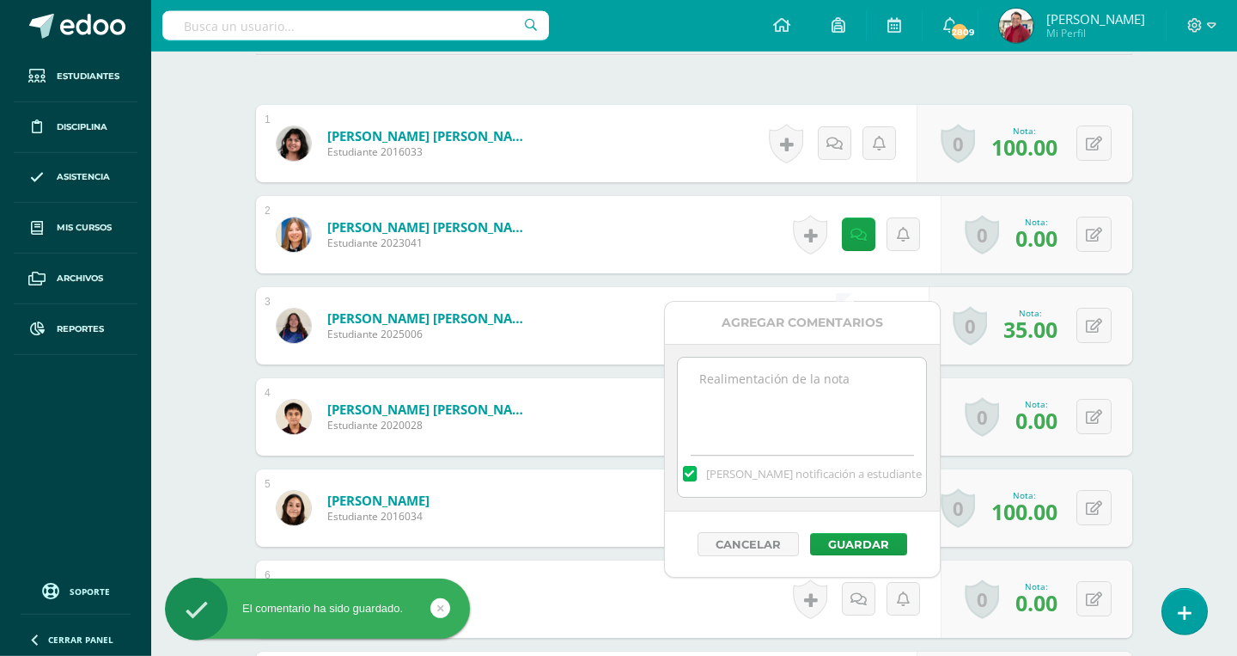
click at [766, 392] on textarea at bounding box center [802, 400] width 248 height 86
paste textarea "You did not do Quizlet, do it and tell Miss [PERSON_NAME], please."
click at [823, 381] on textarea "You did not do Quizlet, do it and tell Miss [PERSON_NAME], please." at bounding box center [802, 400] width 248 height 86
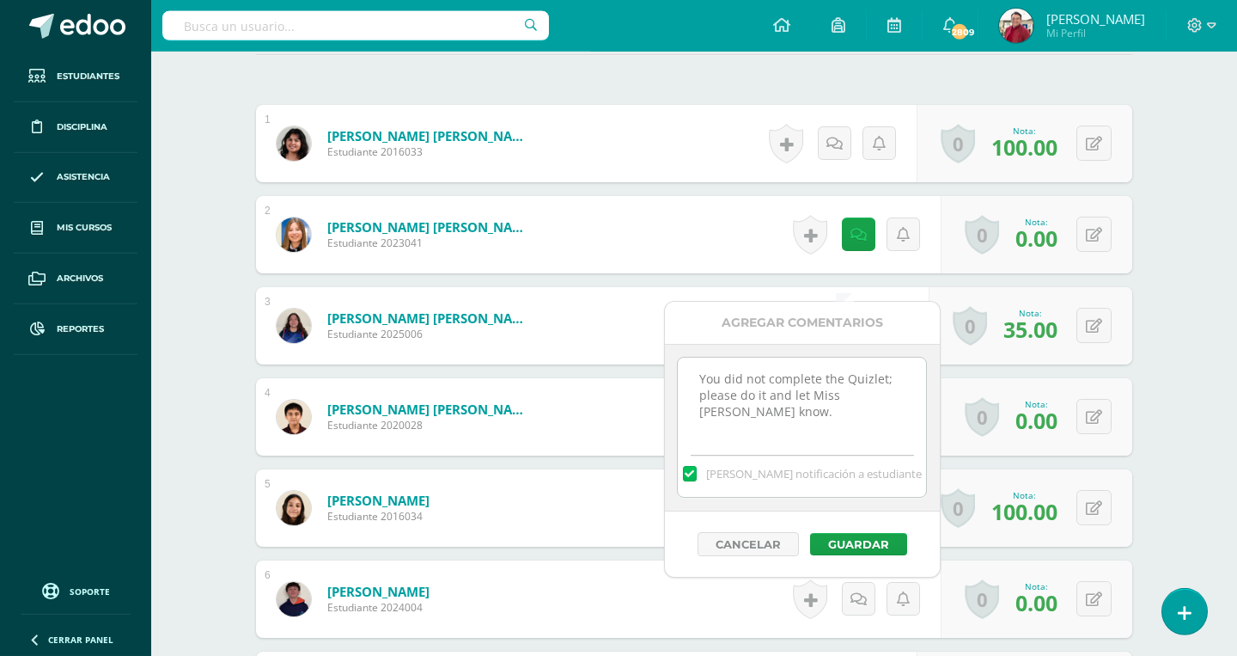
click at [791, 405] on textarea "You did not complete the Quizlet; please do it and let Miss [PERSON_NAME] know." at bounding box center [802, 400] width 248 height 86
type textarea "You did not complete the Quizlet; please do it and let Miss [PERSON_NAME] know."
click at [858, 546] on button "Guardar" at bounding box center [858, 544] width 97 height 22
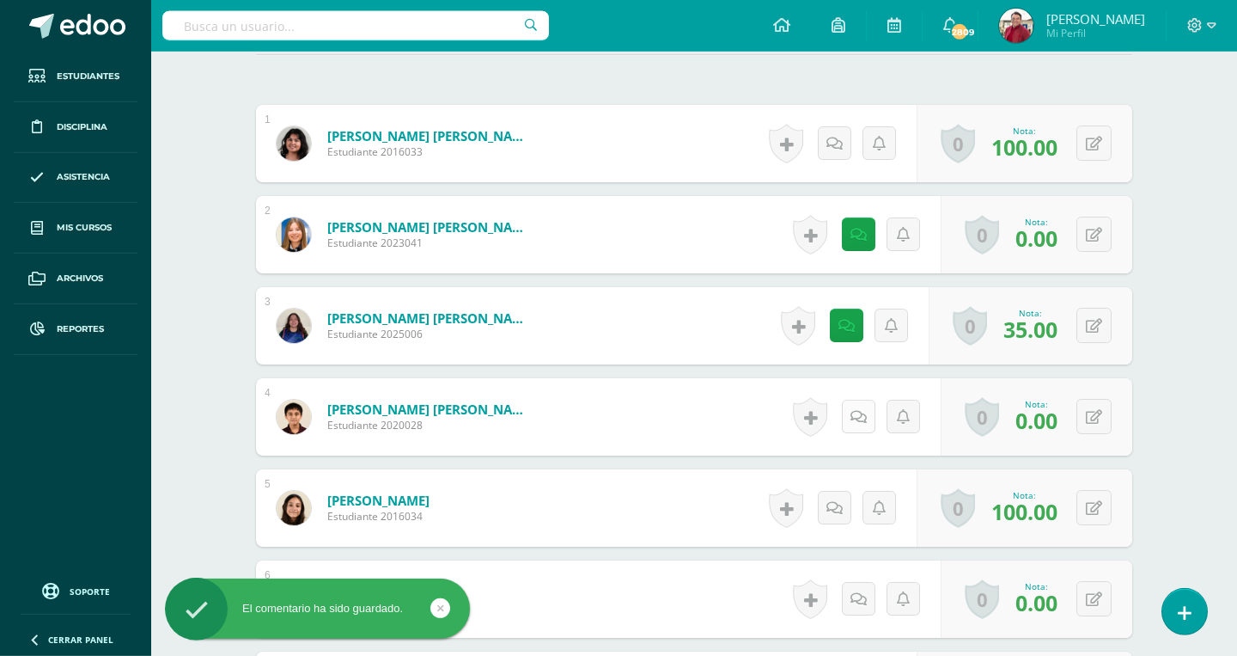
click at [864, 400] on link at bounding box center [859, 417] width 34 height 34
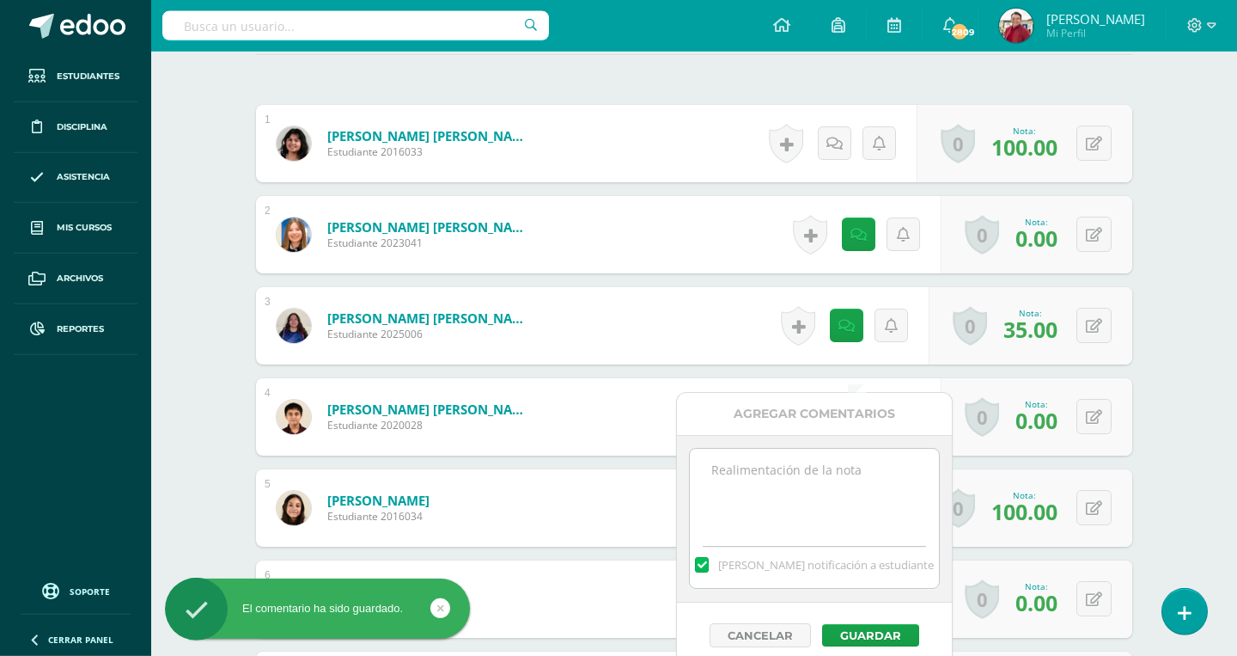
click at [815, 516] on textarea at bounding box center [814, 492] width 248 height 86
paste textarea "You did not complete the Quizlet; please do it and let Miss [PERSON_NAME] know."
type textarea "You did not complete the Quizlet; please do it and let Miss [PERSON_NAME] know."
click at [858, 633] on button "Guardar" at bounding box center [870, 635] width 97 height 22
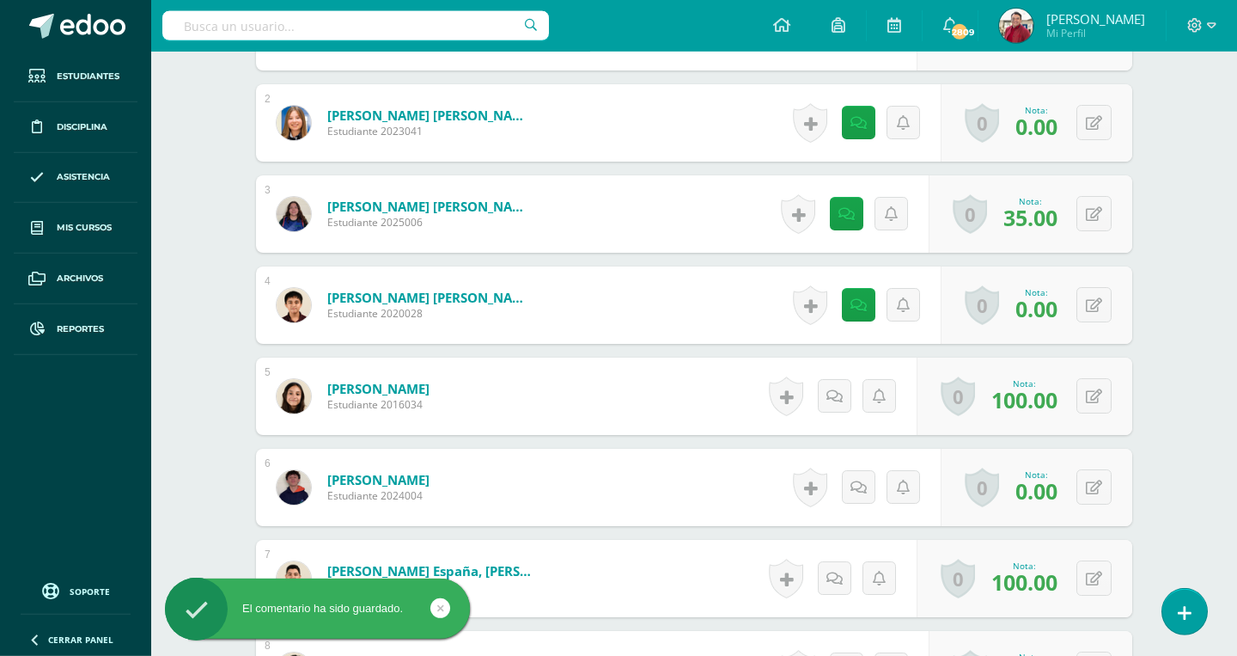
scroll to position [875, 0]
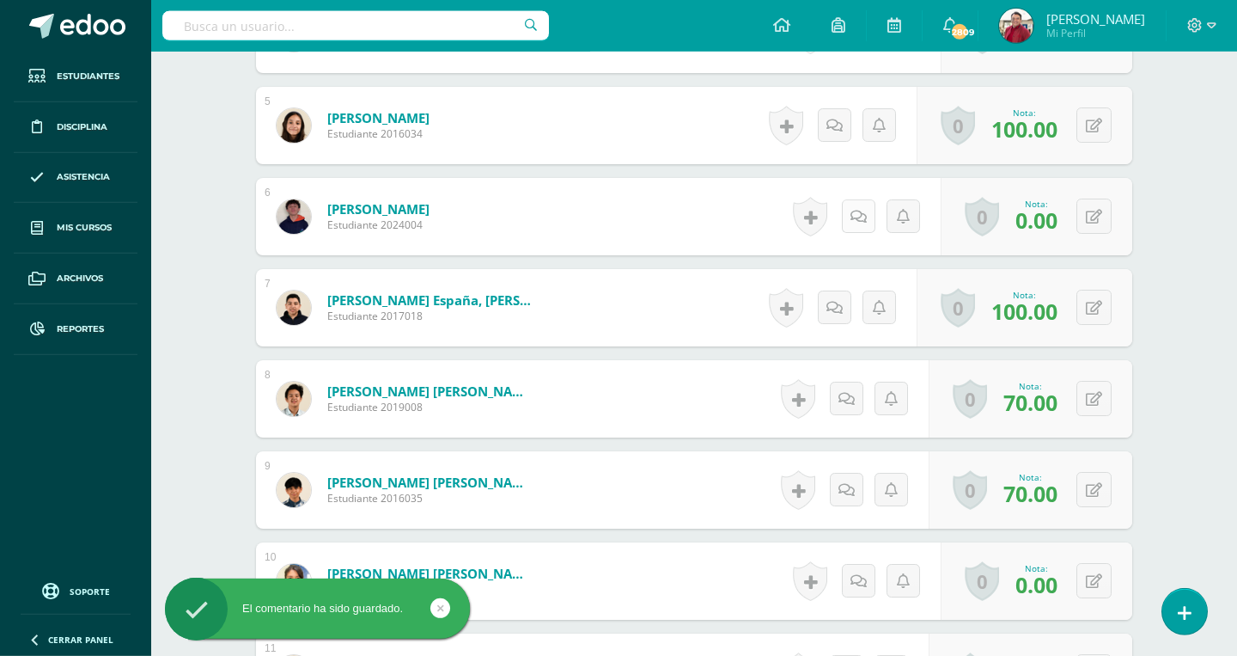
click at [856, 199] on link at bounding box center [859, 216] width 34 height 34
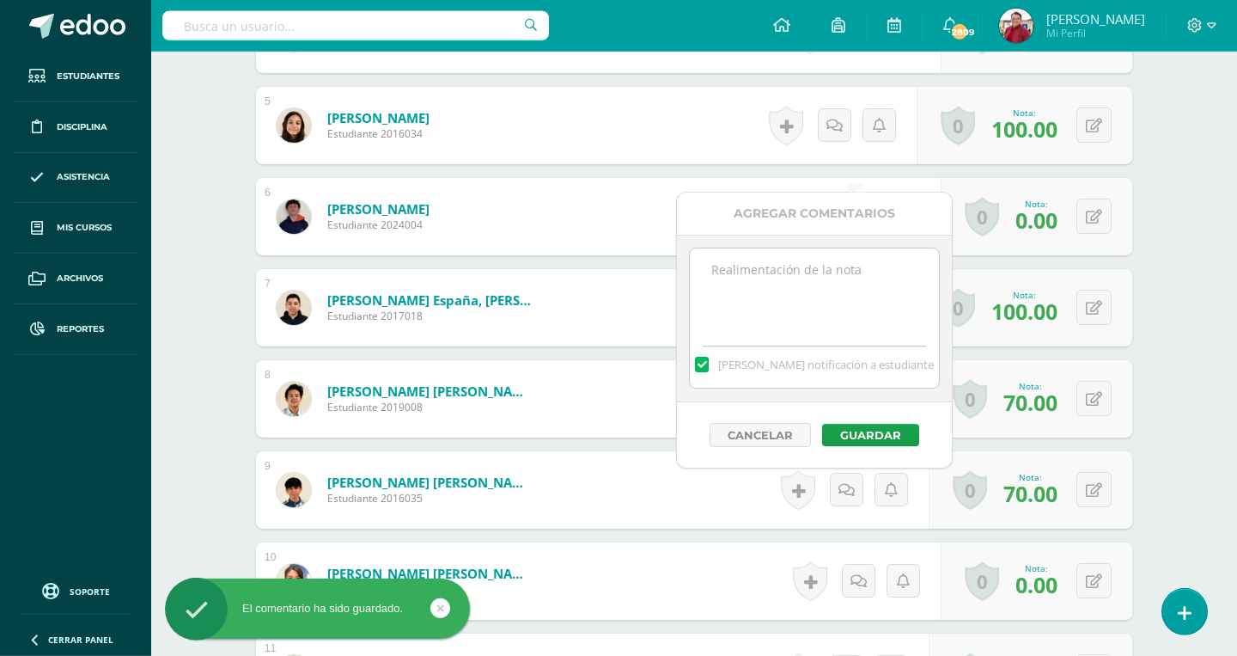
click at [769, 293] on textarea at bounding box center [814, 291] width 248 height 86
paste textarea "You did not complete the Quizlet; please do it and let Miss [PERSON_NAME] know."
type textarea "You did not complete the Quizlet; please do it and let Miss [PERSON_NAME] know."
click at [865, 434] on button "Guardar" at bounding box center [870, 435] width 97 height 22
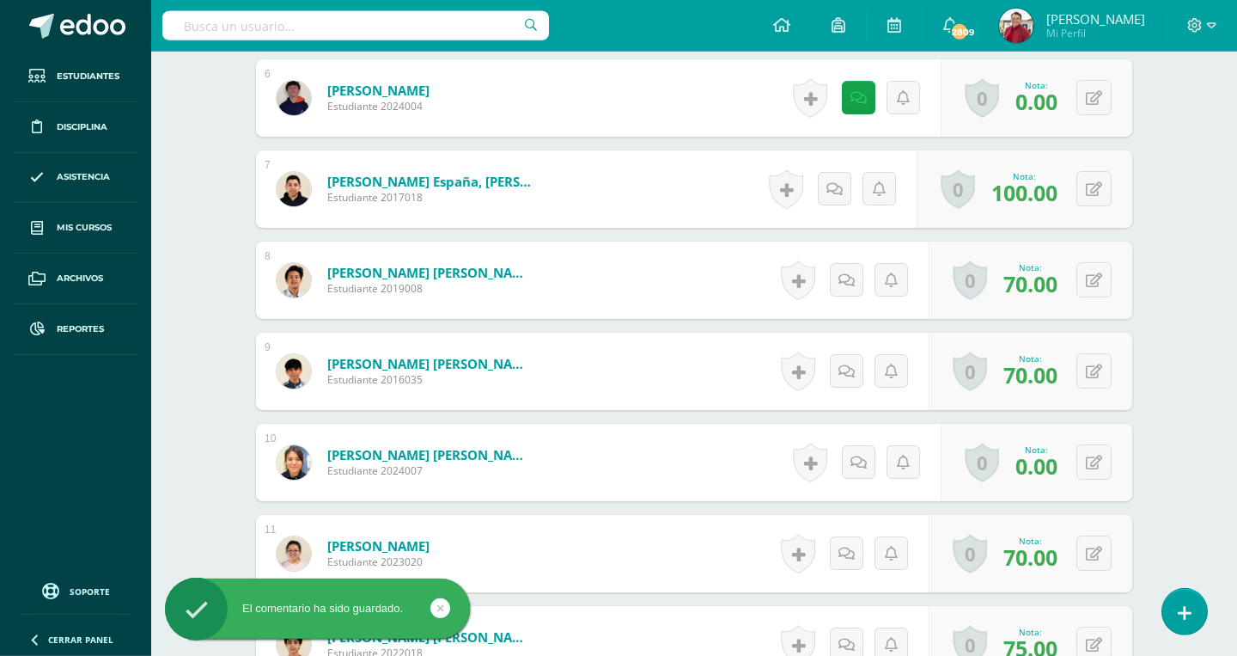
scroll to position [997, 0]
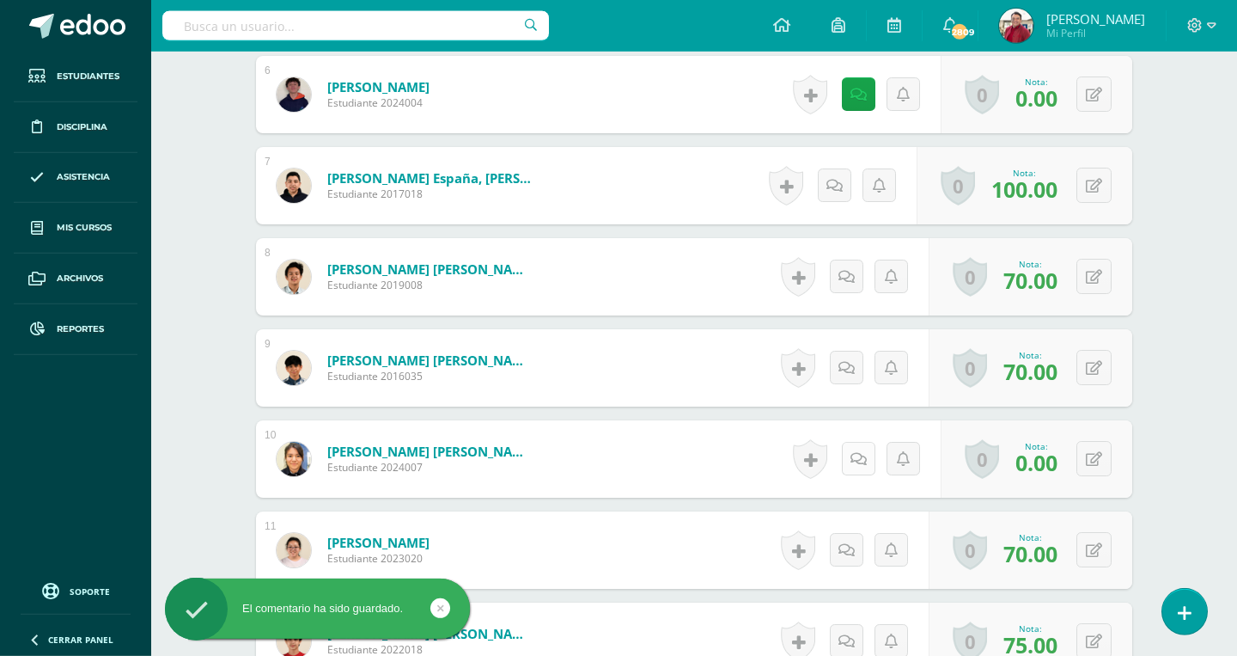
click at [867, 442] on link at bounding box center [859, 459] width 34 height 34
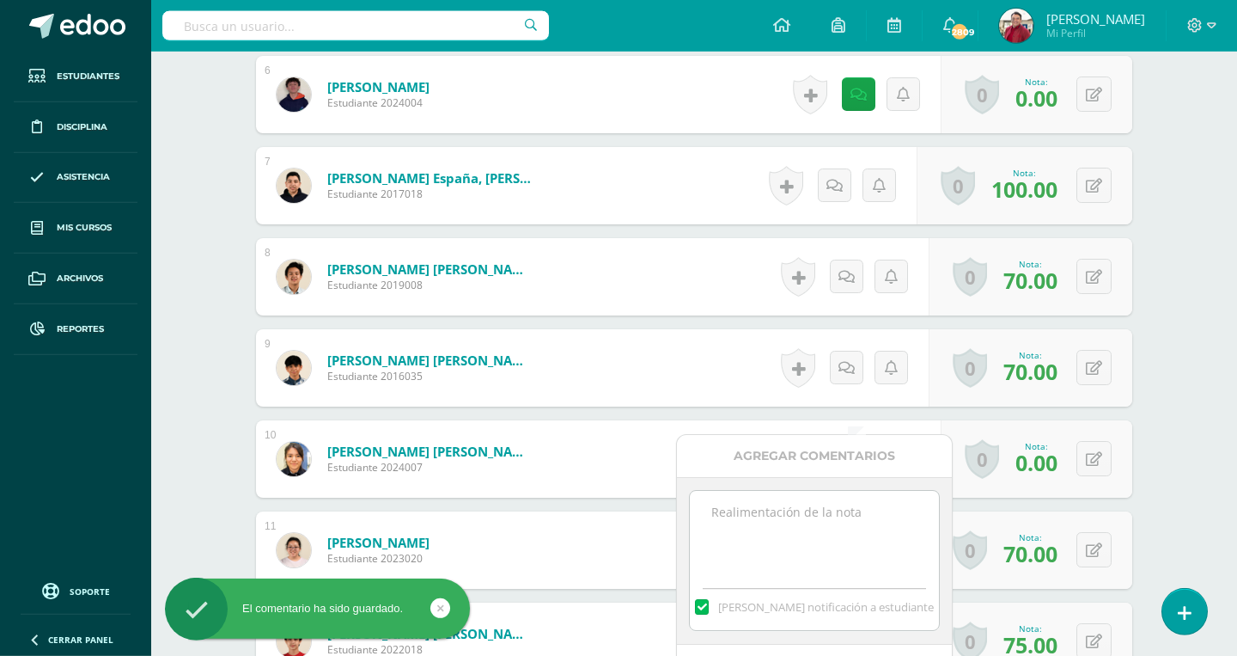
click at [820, 523] on textarea at bounding box center [814, 534] width 248 height 86
paste textarea "You did not complete the Quizlet; please do it and let Miss [PERSON_NAME] know."
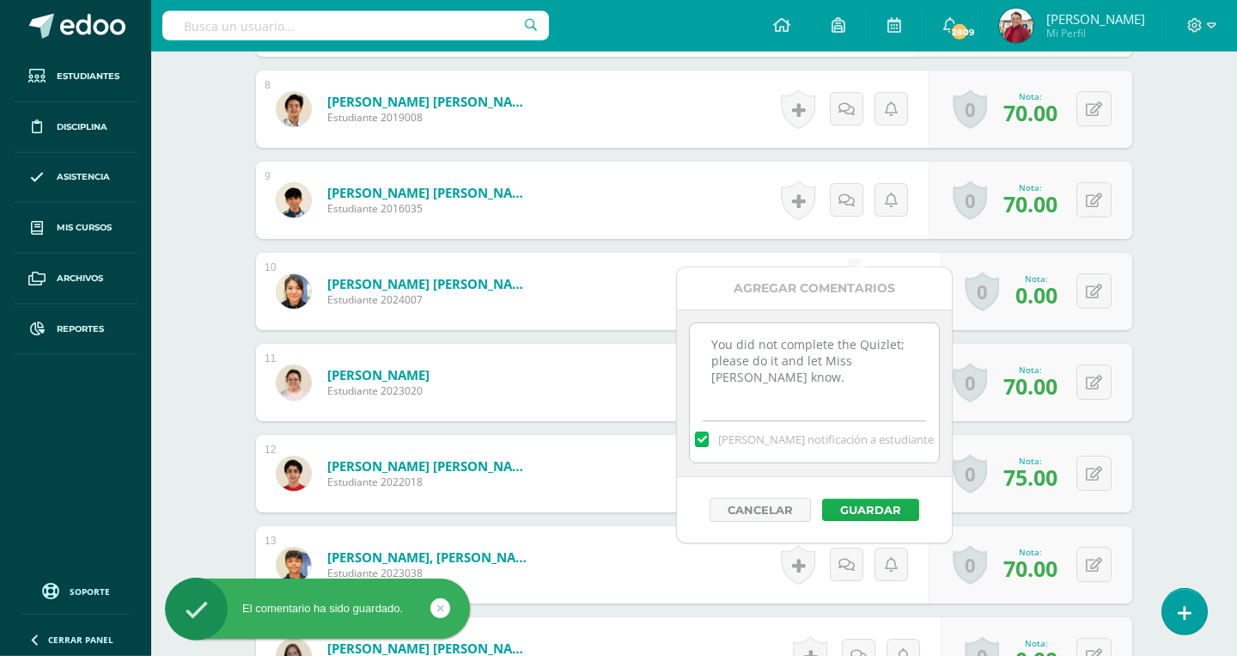
scroll to position [1166, 0]
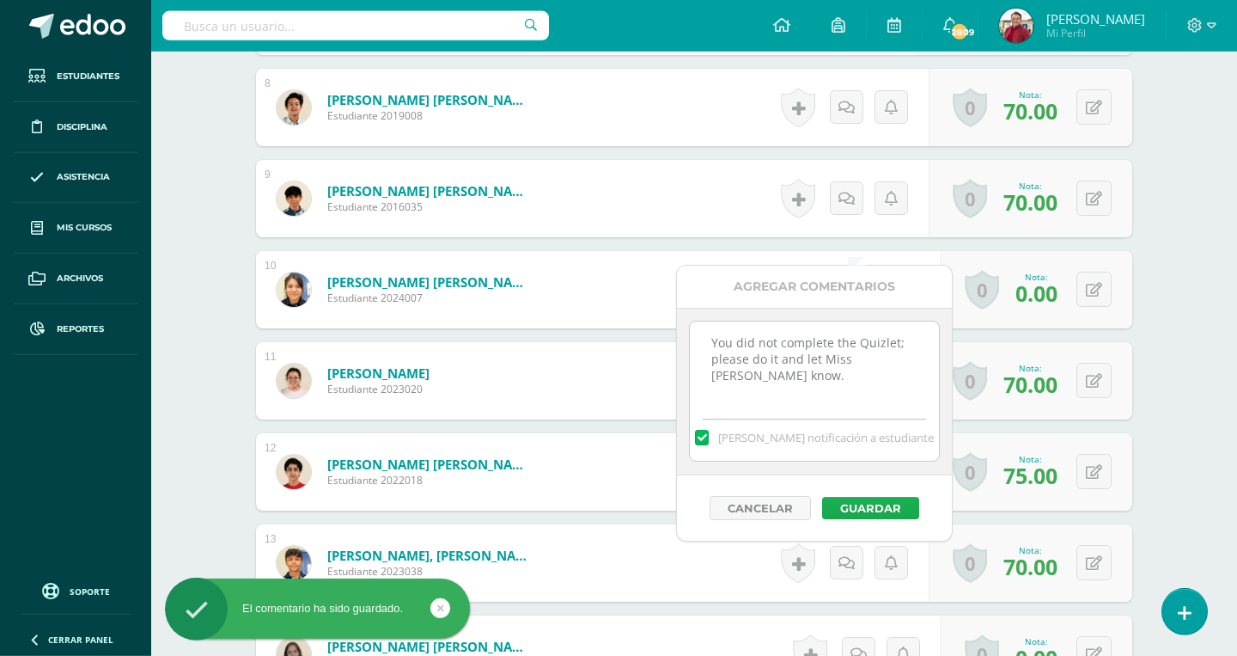
type textarea "You did not complete the Quizlet; please do it and let Miss [PERSON_NAME] know."
click at [852, 516] on button "Guardar" at bounding box center [870, 508] width 97 height 22
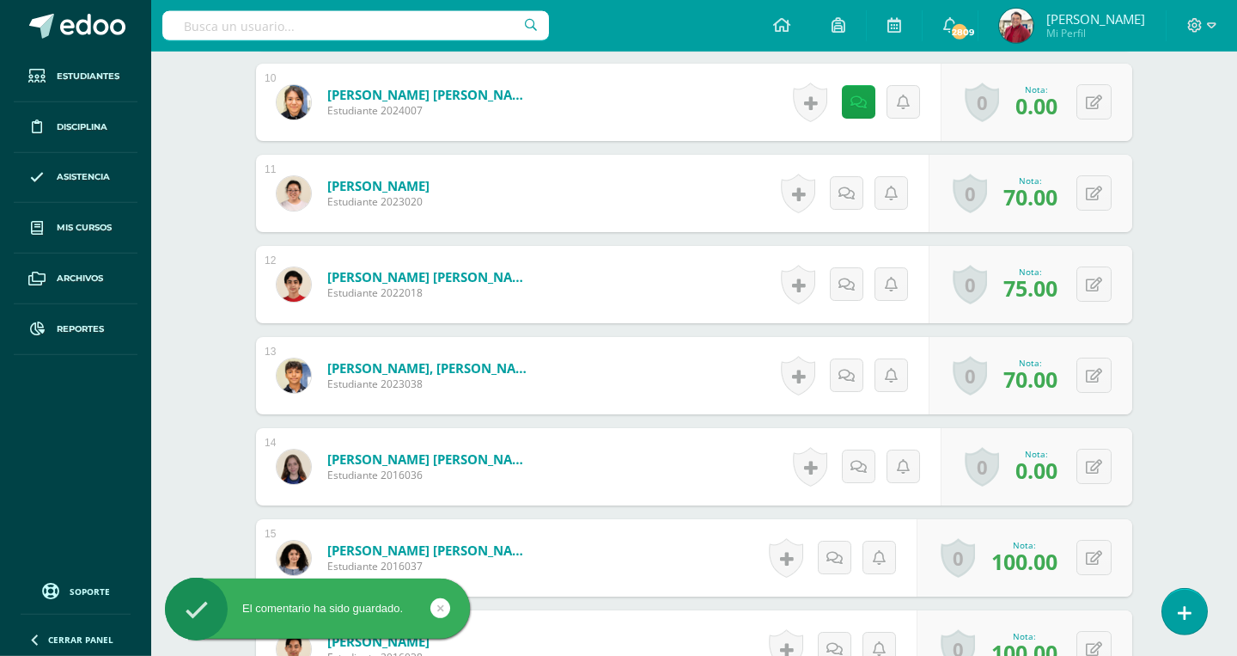
scroll to position [1357, 0]
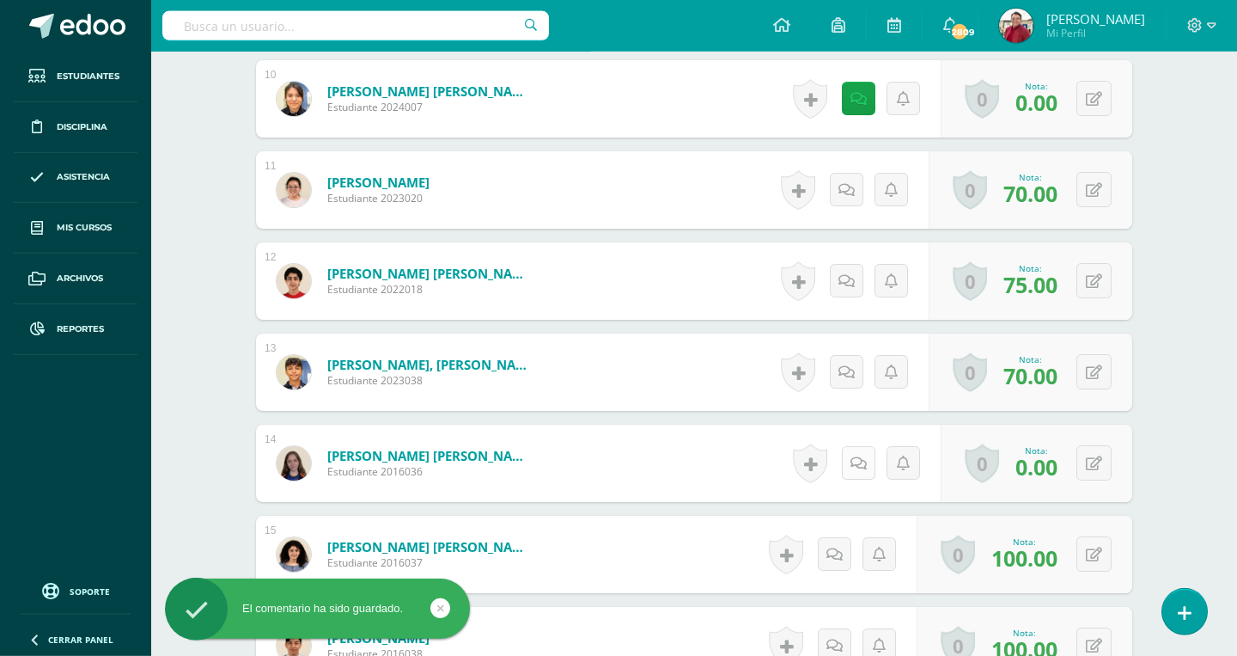
click at [857, 456] on icon at bounding box center [859, 463] width 16 height 15
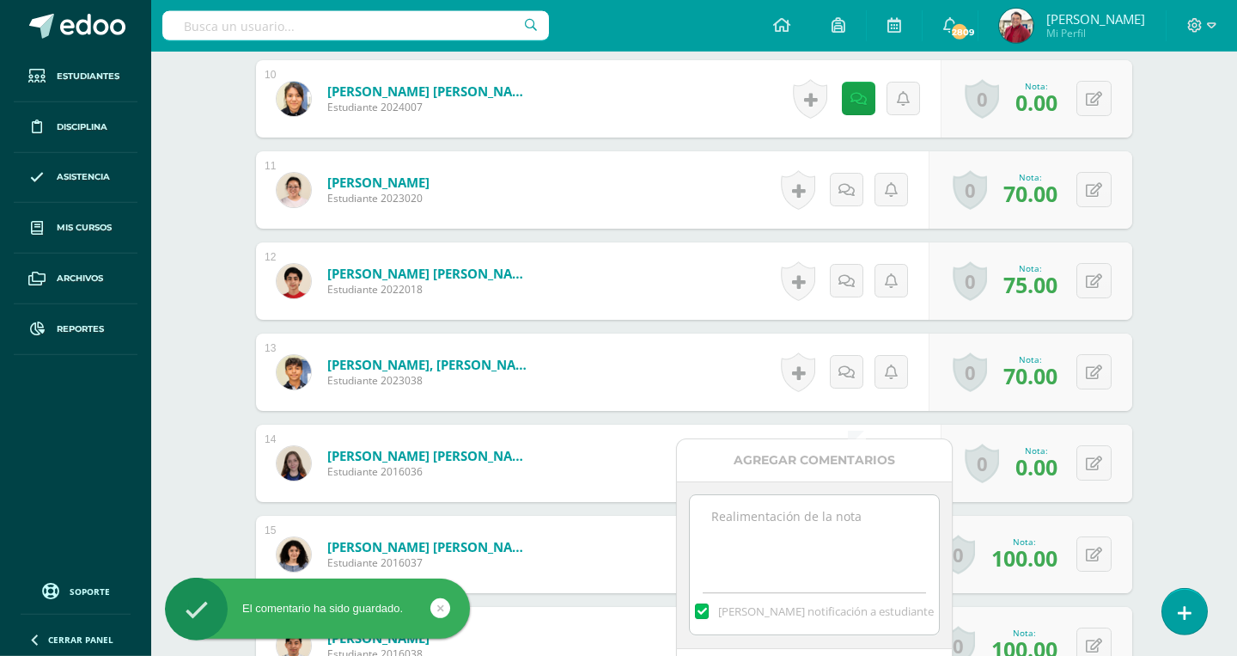
click at [824, 500] on textarea at bounding box center [814, 538] width 248 height 86
paste textarea "You did not complete the Quizlet; please do it and let Miss [PERSON_NAME] know."
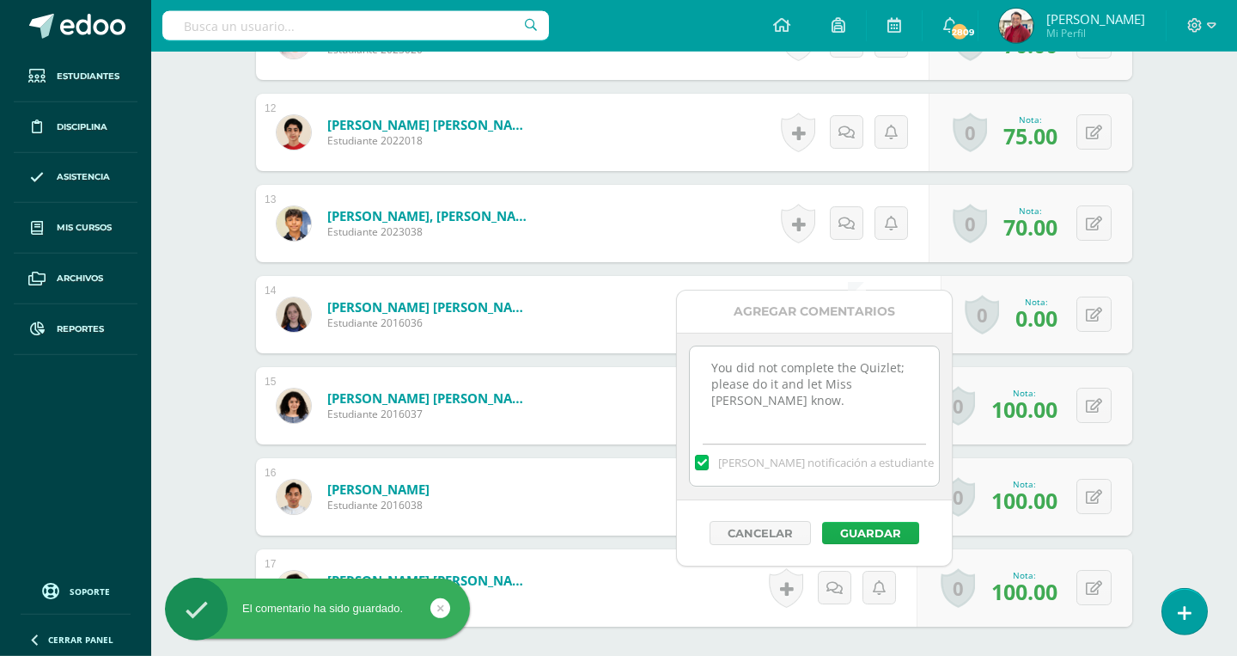
type textarea "You did not complete the Quizlet; please do it and let Miss [PERSON_NAME] know."
click at [858, 534] on button "Guardar" at bounding box center [870, 533] width 97 height 22
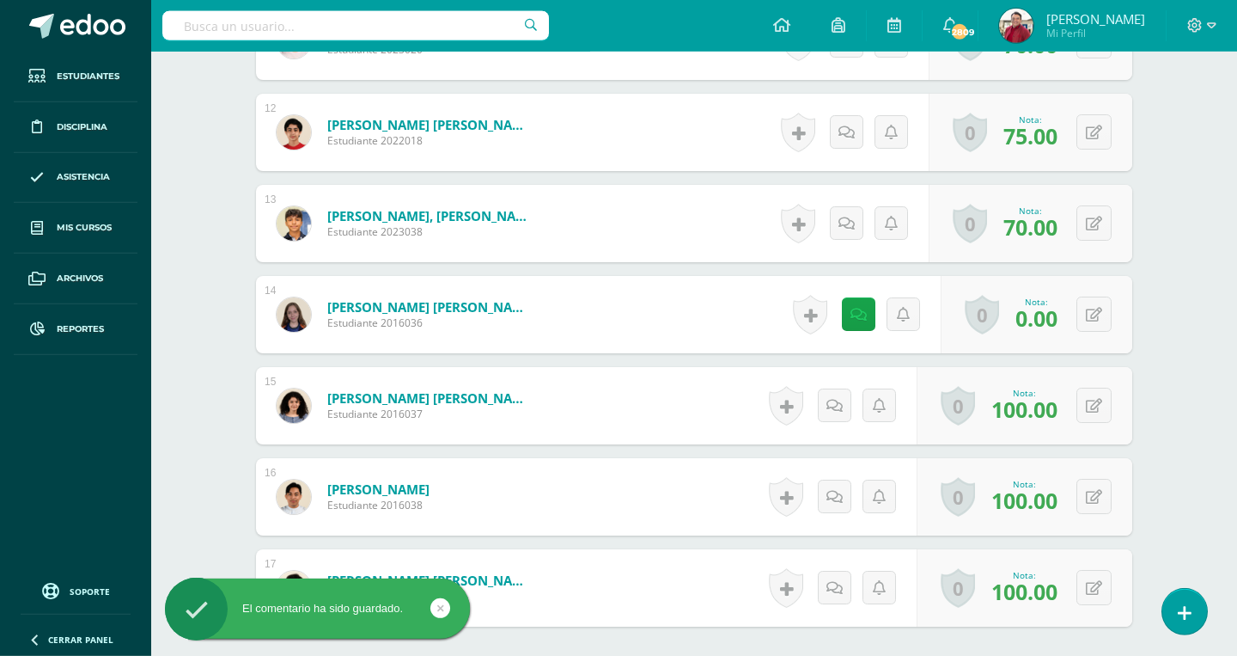
scroll to position [0, 0]
